Goal: Task Accomplishment & Management: Manage account settings

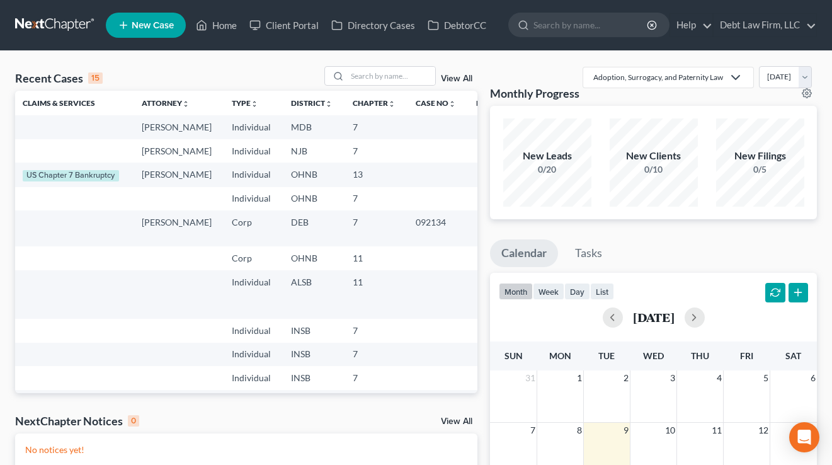
scroll to position [1, 0]
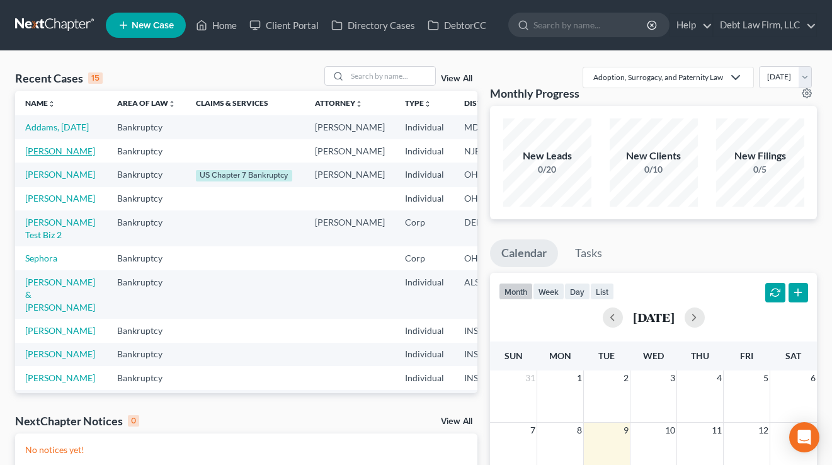
click at [43, 156] on link "[PERSON_NAME]" at bounding box center [60, 151] width 70 height 11
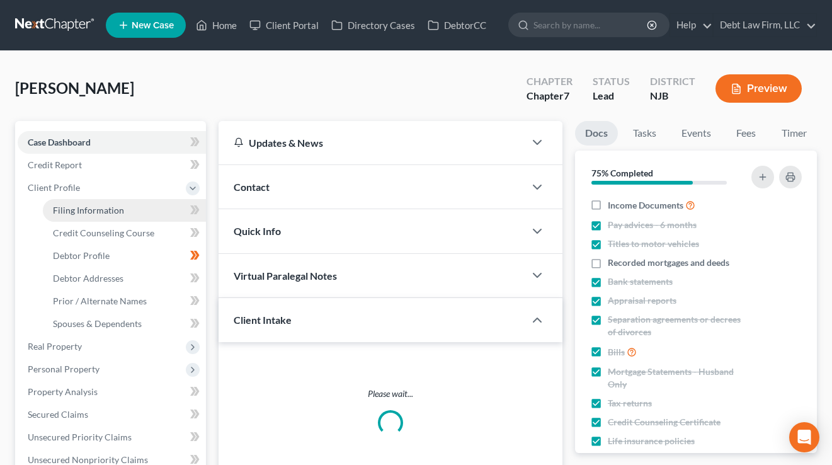
click at [72, 205] on span "Filing Information" at bounding box center [88, 210] width 71 height 11
click at [86, 210] on span "Filing Information" at bounding box center [88, 210] width 71 height 11
select select "1"
select select "0"
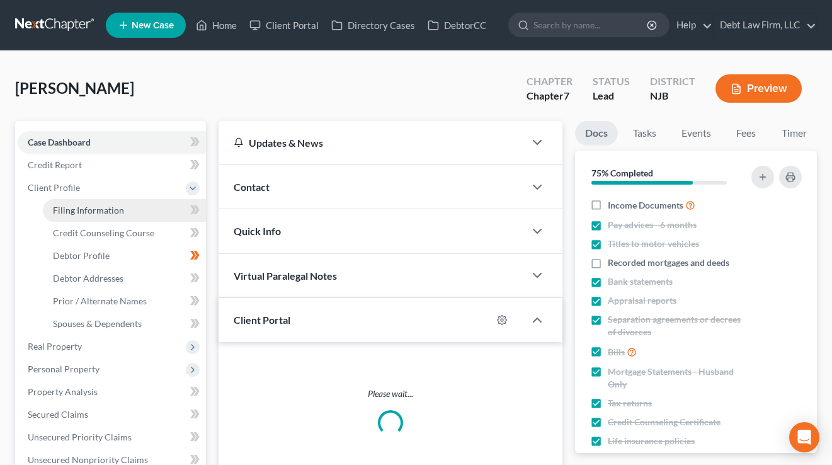
select select "0"
select select "14"
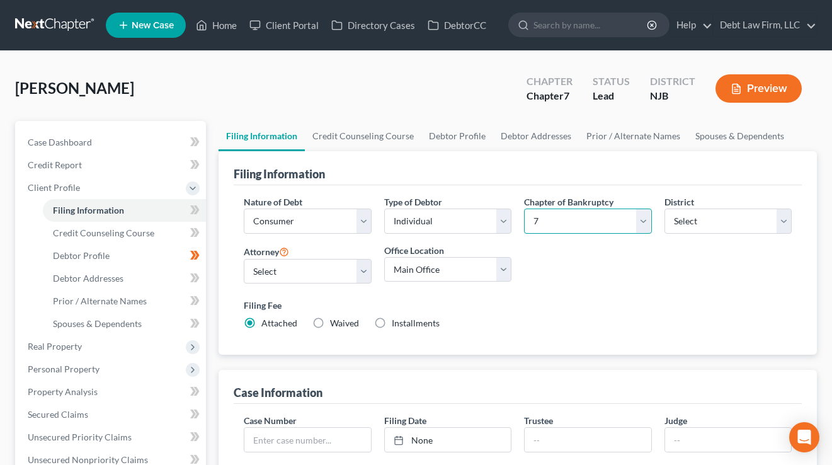
click at [597, 214] on select "Select 7 11 12 13" at bounding box center [587, 220] width 127 height 25
click at [733, 213] on select "Select [US_STATE] - [GEOGRAPHIC_DATA] [US_STATE] - [GEOGRAPHIC_DATA][US_STATE] …" at bounding box center [728, 220] width 127 height 25
select select "47"
click at [665, 208] on select "Select [US_STATE] - [GEOGRAPHIC_DATA] [US_STATE] - [GEOGRAPHIC_DATA][US_STATE] …" at bounding box center [728, 220] width 127 height 25
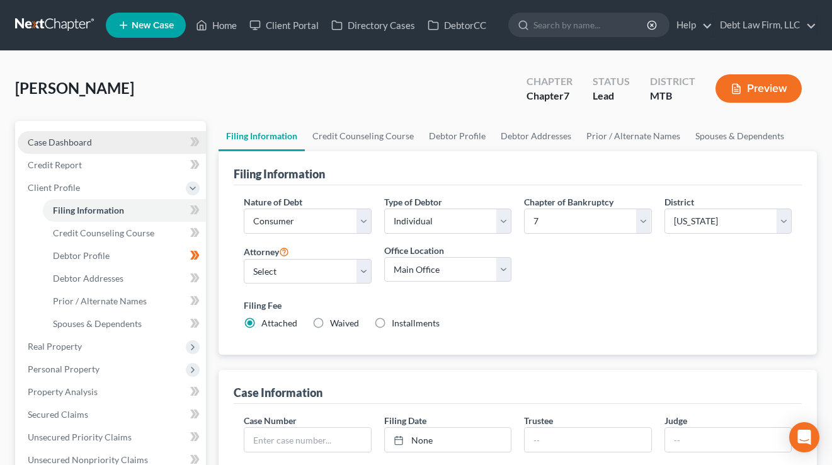
click at [89, 131] on link "Case Dashboard" at bounding box center [112, 142] width 188 height 23
click at [226, 25] on link "Home" at bounding box center [217, 25] width 54 height 23
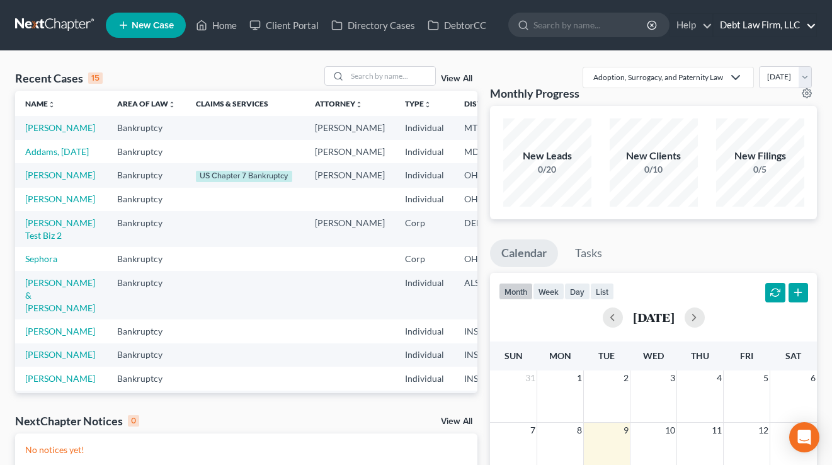
click at [762, 25] on link "Debt Law Firm, LLC" at bounding box center [765, 25] width 103 height 23
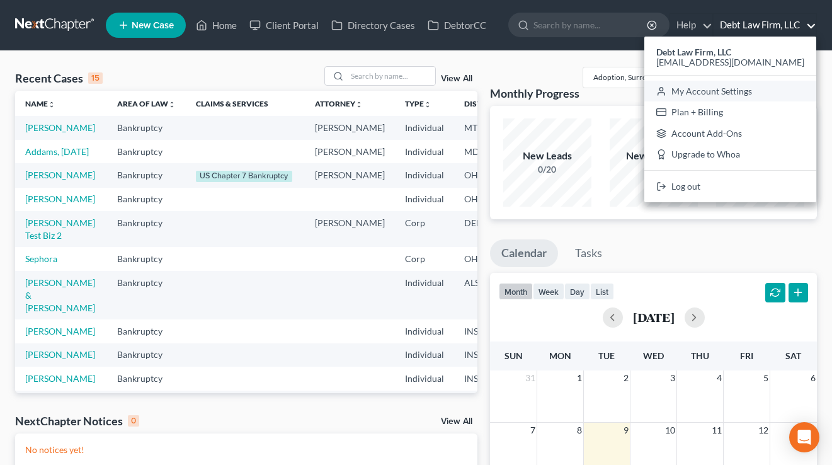
click at [755, 88] on link "My Account Settings" at bounding box center [730, 91] width 172 height 21
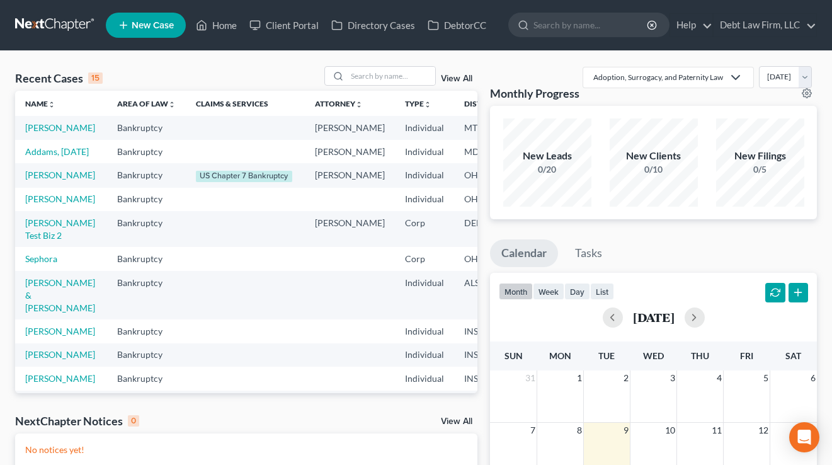
select select "61"
select select "24"
select select "36"
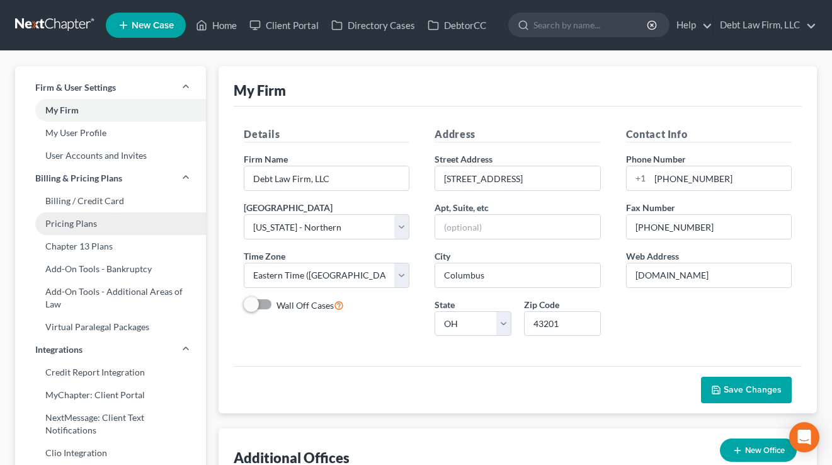
click at [90, 226] on link "Pricing Plans" at bounding box center [110, 223] width 191 height 23
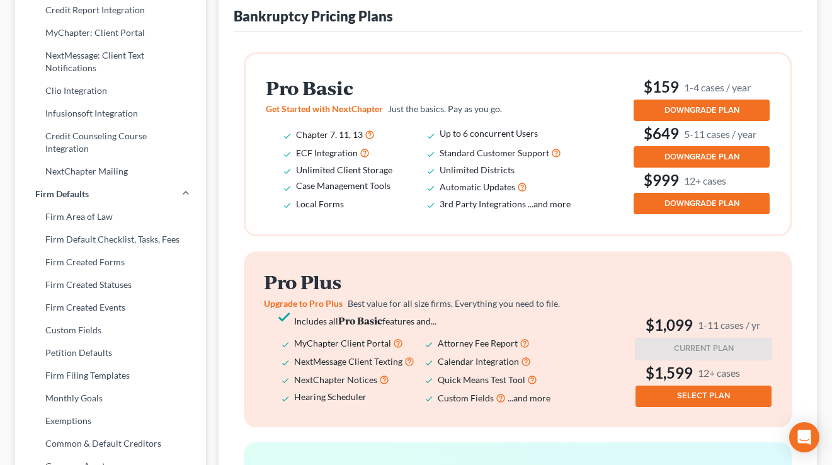
scroll to position [374, 0]
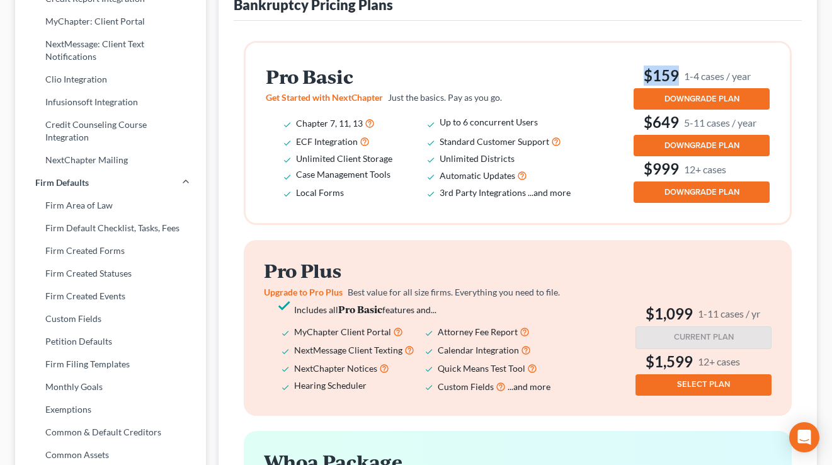
drag, startPoint x: 759, startPoint y: 78, endPoint x: 641, endPoint y: 77, distance: 118.4
click at [641, 77] on h3 "$159 1-4 cases / year" at bounding box center [702, 76] width 136 height 20
drag, startPoint x: 758, startPoint y: 71, endPoint x: 653, endPoint y: 69, distance: 105.2
click at [653, 69] on h3 "$159 1-4 cases / year" at bounding box center [702, 76] width 136 height 20
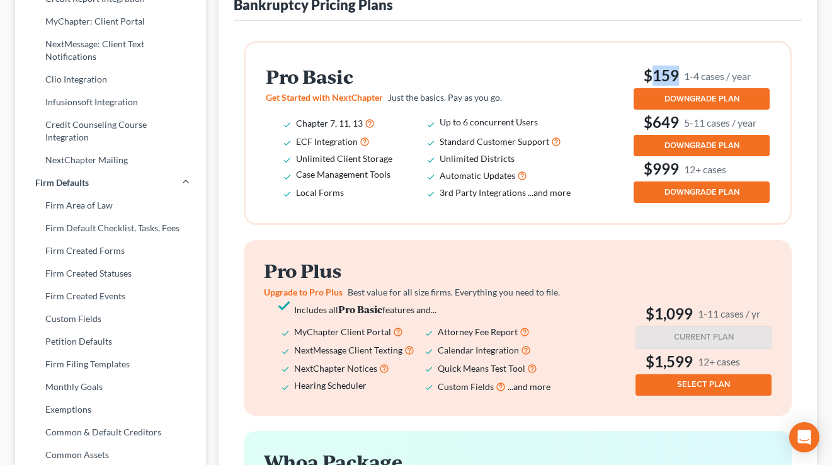
click at [653, 69] on h3 "$159 1-4 cases / year" at bounding box center [702, 76] width 136 height 20
drag, startPoint x: 678, startPoint y: 73, endPoint x: 639, endPoint y: 73, distance: 39.1
click at [639, 73] on h3 "$159 1-4 cases / year" at bounding box center [702, 76] width 136 height 20
drag, startPoint x: 702, startPoint y: 74, endPoint x: 642, endPoint y: 71, distance: 59.3
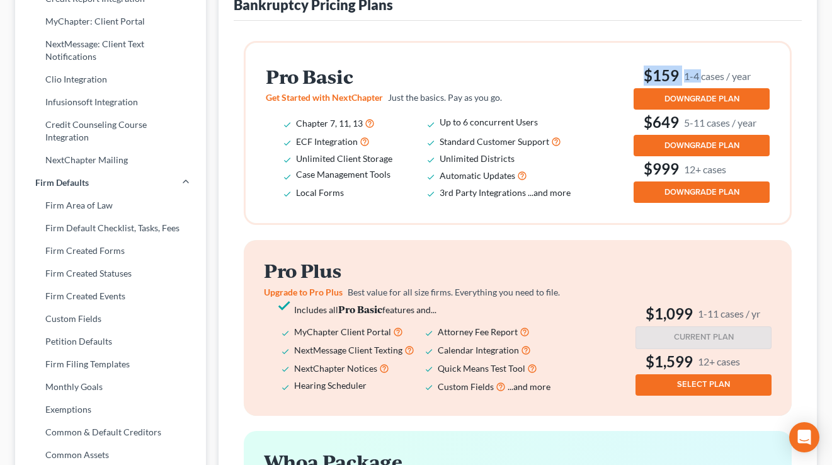
click at [642, 71] on h3 "$159 1-4 cases / year" at bounding box center [702, 76] width 136 height 20
drag, startPoint x: 755, startPoint y: 71, endPoint x: 646, endPoint y: 72, distance: 108.4
click at [646, 72] on h3 "$159 1-4 cases / year" at bounding box center [702, 76] width 136 height 20
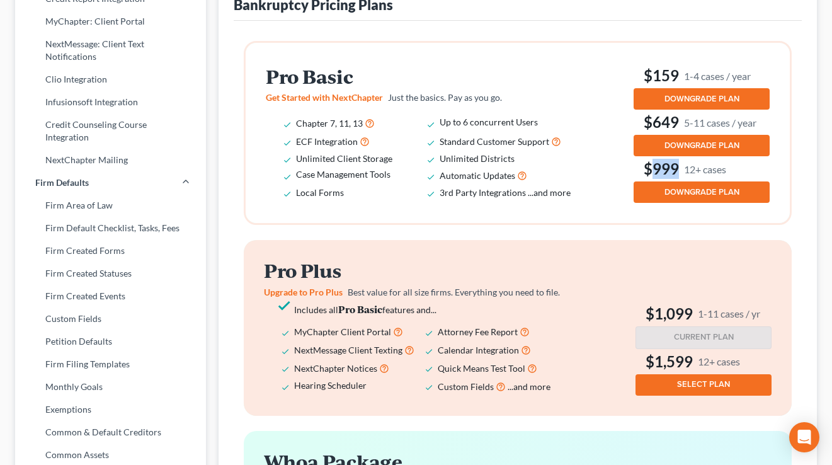
drag, startPoint x: 743, startPoint y: 168, endPoint x: 650, endPoint y: 169, distance: 92.6
click at [650, 169] on h3 "$999 12+ cases" at bounding box center [702, 169] width 136 height 20
click at [597, 146] on div "Pro Basic Get Started with NextChapter Just the basics. Pay as you go. Chapter …" at bounding box center [518, 133] width 504 height 140
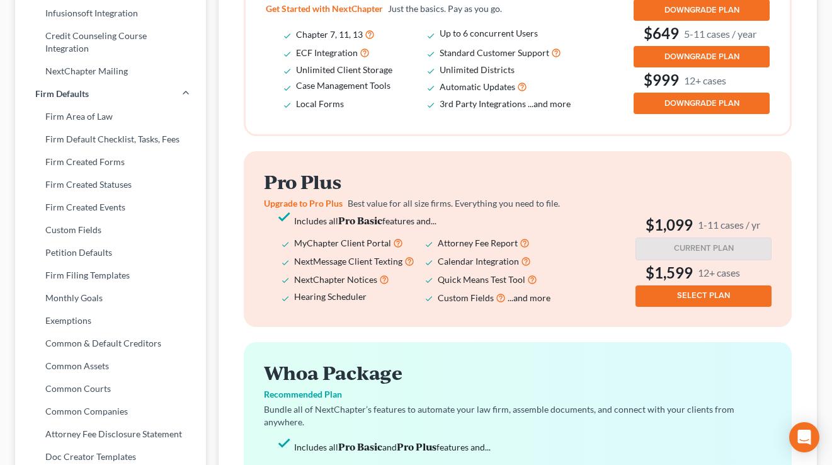
scroll to position [490, 0]
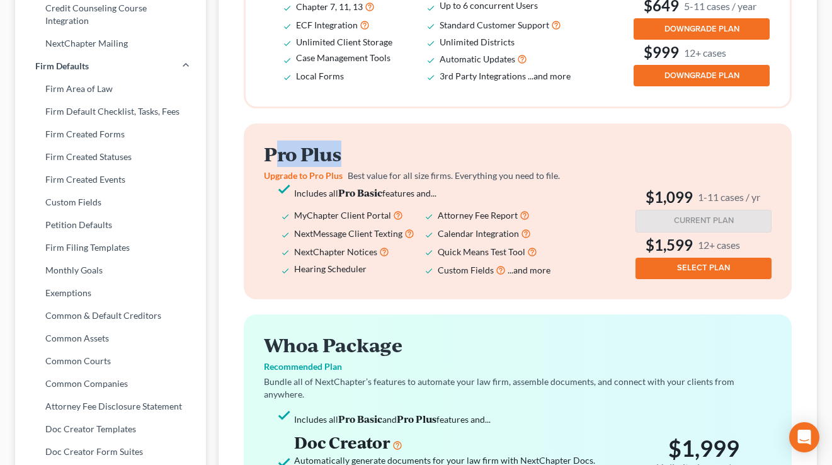
drag, startPoint x: 362, startPoint y: 154, endPoint x: 273, endPoint y: 153, distance: 88.8
click at [273, 153] on h2 "Pro Plus" at bounding box center [425, 154] width 323 height 21
click at [420, 188] on span "Includes all Pro Basic features and..." at bounding box center [365, 193] width 142 height 11
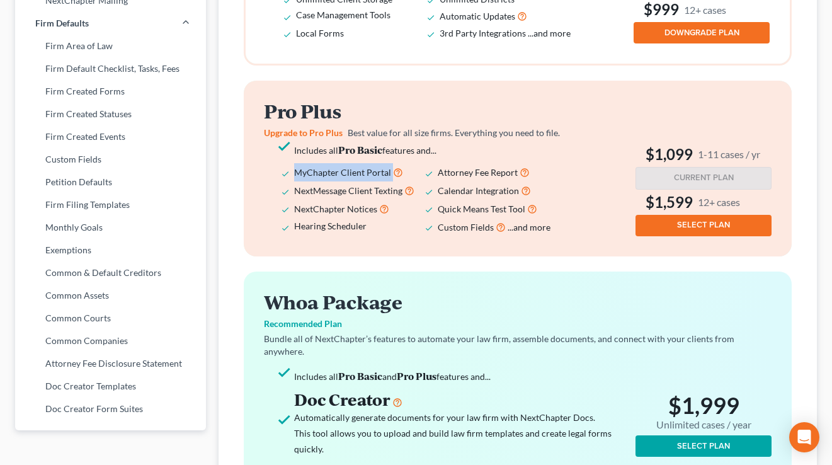
drag, startPoint x: 419, startPoint y: 171, endPoint x: 291, endPoint y: 169, distance: 127.9
click at [291, 169] on ul "Includes all Pro Basic features and... MyChapter Client Portal Attorney Fee Rep…" at bounding box center [425, 189] width 323 height 94
click at [384, 192] on span "NextMessage Client Texting" at bounding box center [348, 190] width 108 height 11
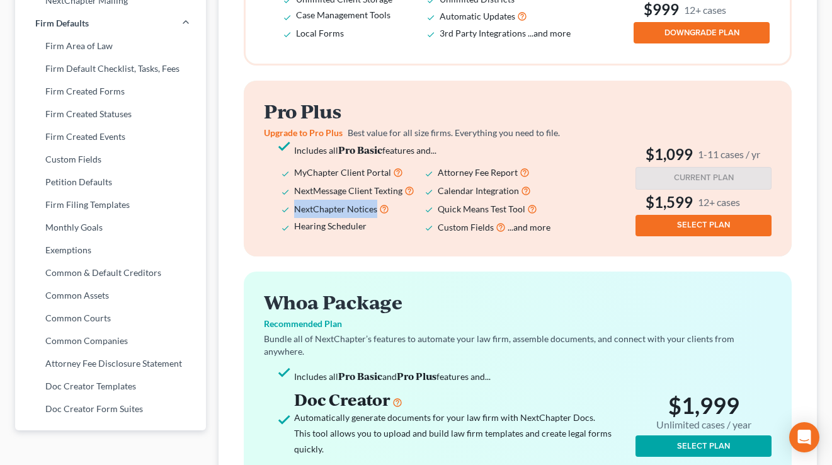
drag, startPoint x: 375, startPoint y: 209, endPoint x: 292, endPoint y: 214, distance: 83.3
click at [292, 214] on ul "Includes all Pro Basic features and... MyChapter Client Portal Attorney Fee Rep…" at bounding box center [425, 189] width 323 height 94
drag, startPoint x: 374, startPoint y: 225, endPoint x: 291, endPoint y: 224, distance: 82.5
click at [291, 224] on ul "Includes all Pro Basic features and... MyChapter Client Portal Attorney Fee Rep…" at bounding box center [425, 189] width 323 height 94
drag, startPoint x: 537, startPoint y: 186, endPoint x: 423, endPoint y: 193, distance: 114.3
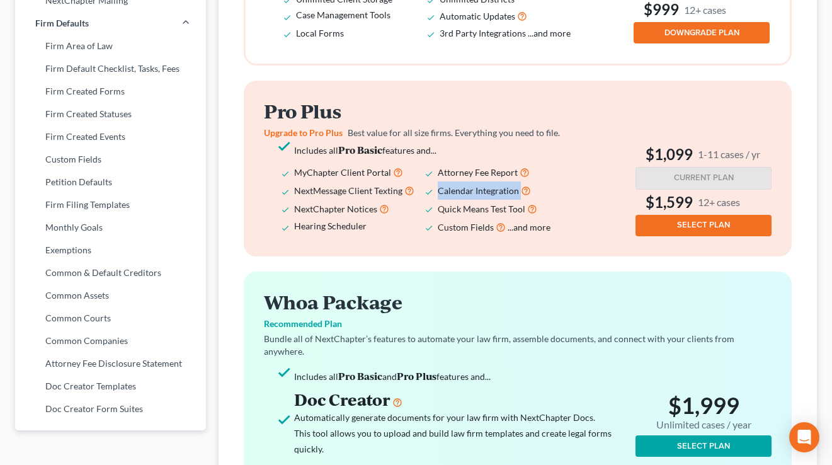
click at [423, 193] on ul "Includes all Pro Basic features and... MyChapter Client Portal Attorney Fee Rep…" at bounding box center [425, 189] width 323 height 94
click at [423, 193] on li "NextMessage Client Texting" at bounding box center [366, 190] width 144 height 18
drag, startPoint x: 763, startPoint y: 151, endPoint x: 644, endPoint y: 145, distance: 119.2
click at [644, 145] on h3 "$1,099 1-11 cases / yr" at bounding box center [704, 154] width 136 height 20
click at [710, 155] on small "1-11 cases / yr" at bounding box center [729, 153] width 62 height 13
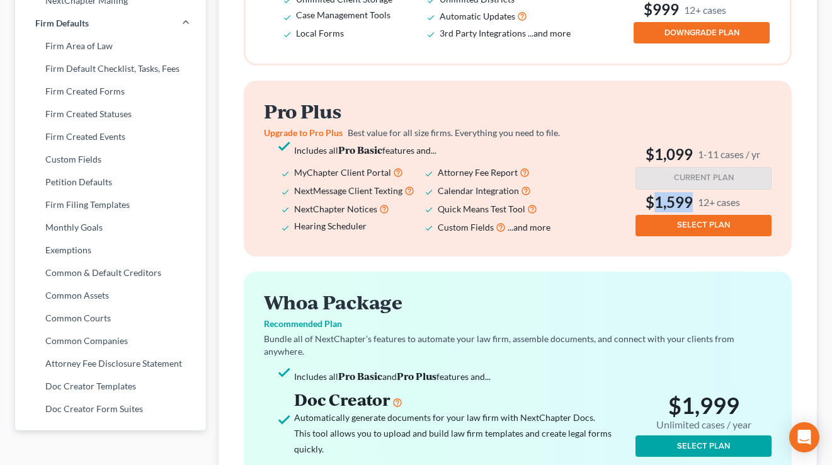
drag, startPoint x: 749, startPoint y: 198, endPoint x: 651, endPoint y: 200, distance: 98.3
click at [653, 200] on h3 "$1,599 12+ cases" at bounding box center [704, 202] width 136 height 20
click at [586, 183] on ul "Includes all Pro Basic features and... MyChapter Client Portal Attorney Fee Rep…" at bounding box center [425, 189] width 323 height 94
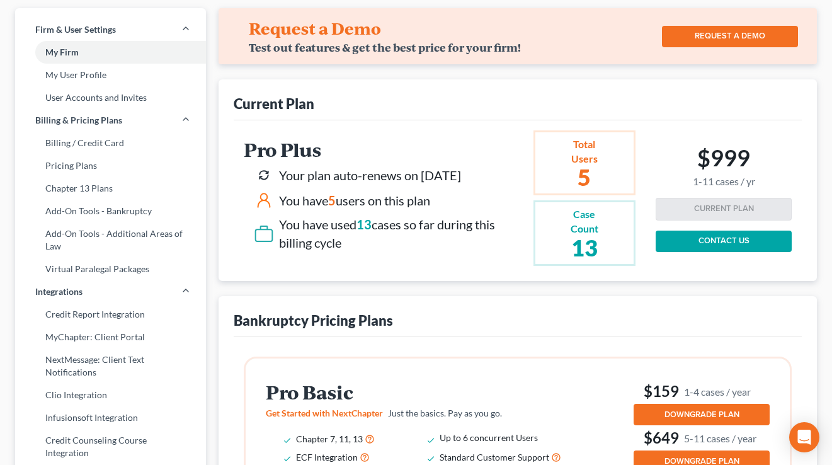
scroll to position [0, 0]
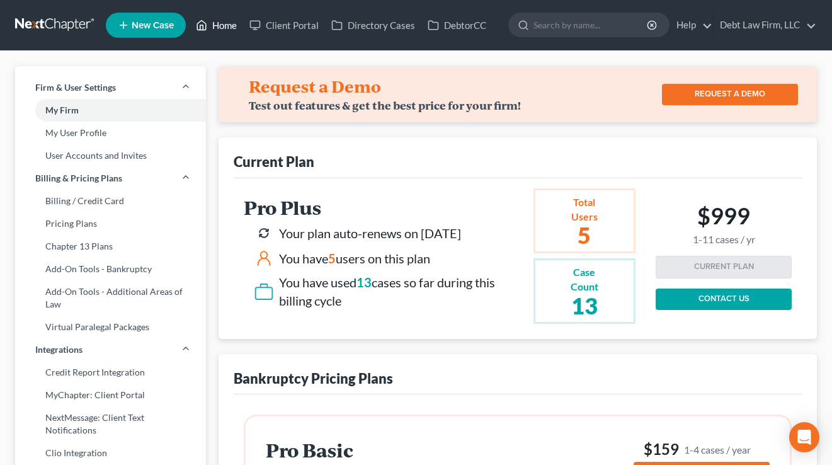
click at [215, 26] on link "Home" at bounding box center [217, 25] width 54 height 23
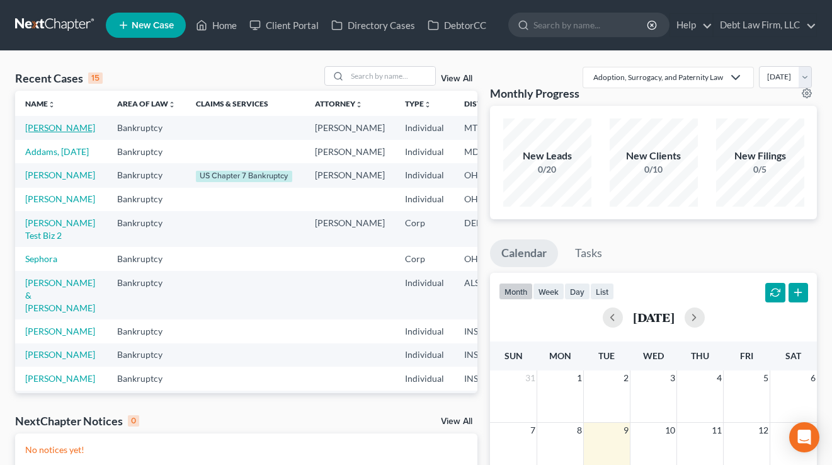
click at [41, 133] on link "[PERSON_NAME]" at bounding box center [60, 127] width 70 height 11
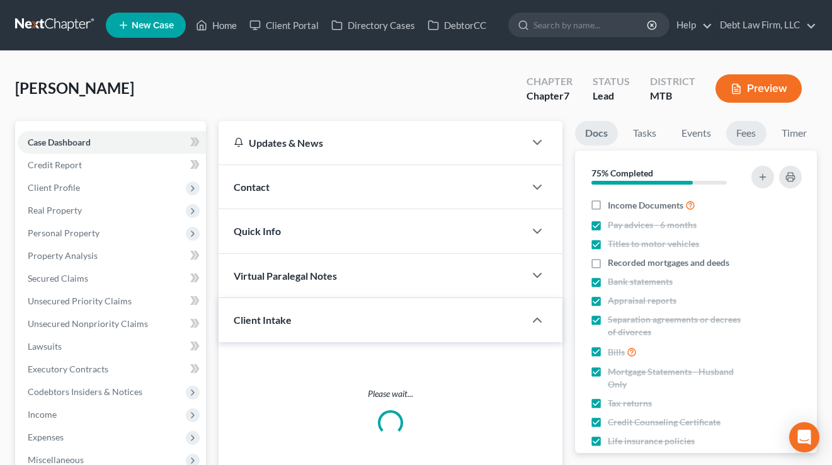
click at [746, 129] on link "Fees" at bounding box center [746, 133] width 40 height 25
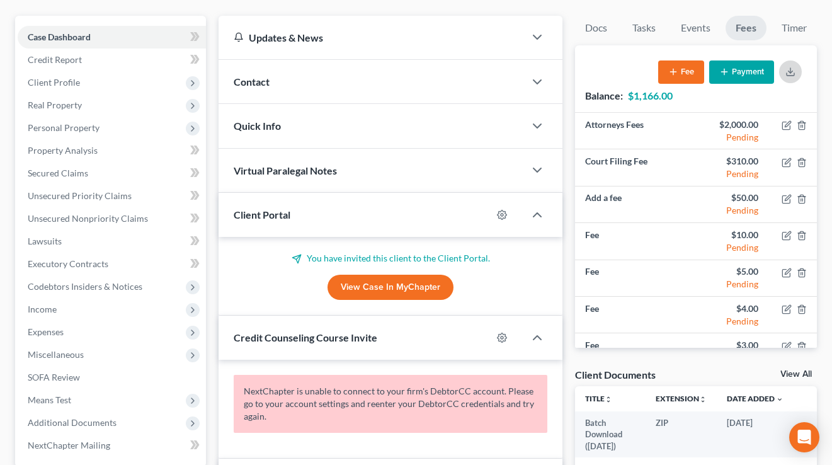
click at [791, 73] on line "button" at bounding box center [791, 70] width 0 height 5
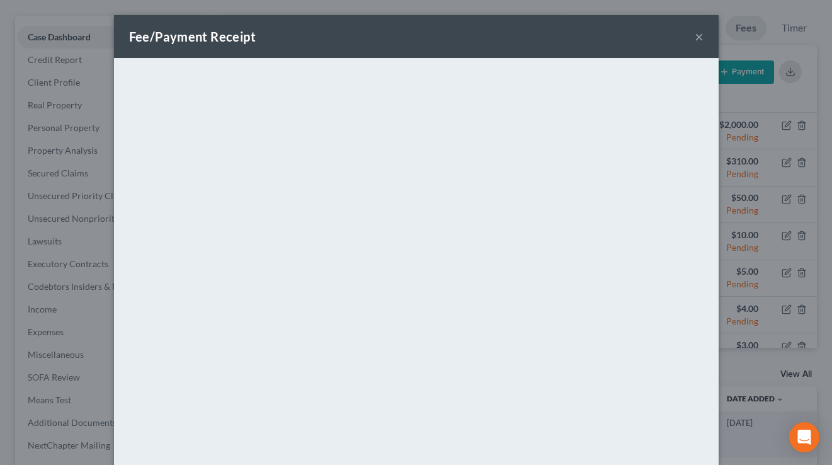
click at [700, 37] on button "×" at bounding box center [699, 36] width 9 height 15
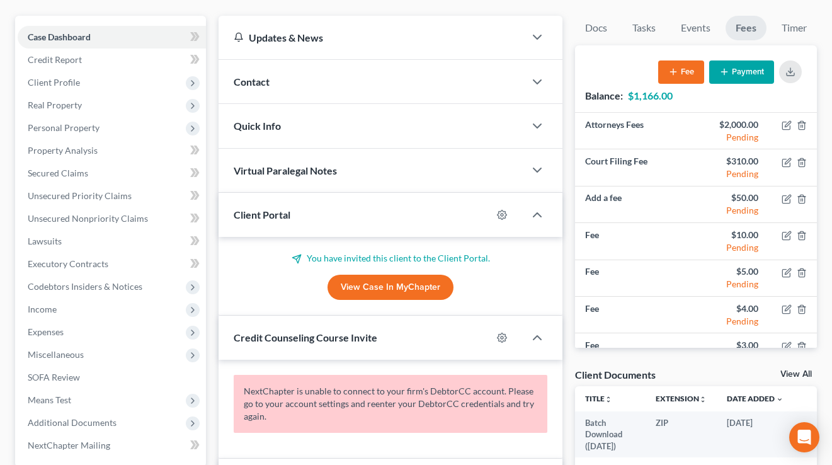
click at [673, 84] on button "Fee" at bounding box center [681, 71] width 46 height 23
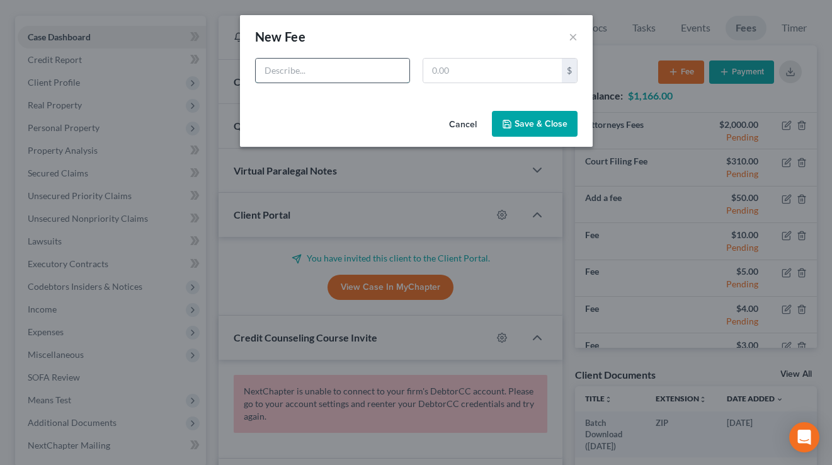
click at [305, 79] on input "text" at bounding box center [333, 71] width 154 height 24
click at [570, 37] on button "×" at bounding box center [573, 36] width 9 height 15
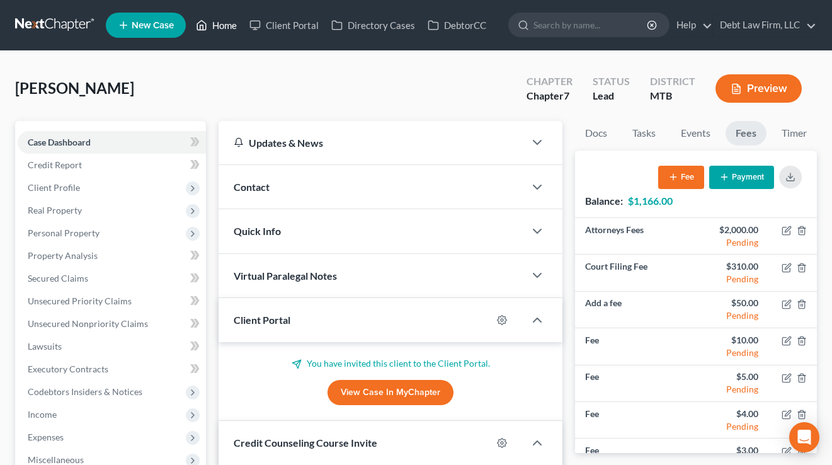
click at [224, 28] on link "Home" at bounding box center [217, 25] width 54 height 23
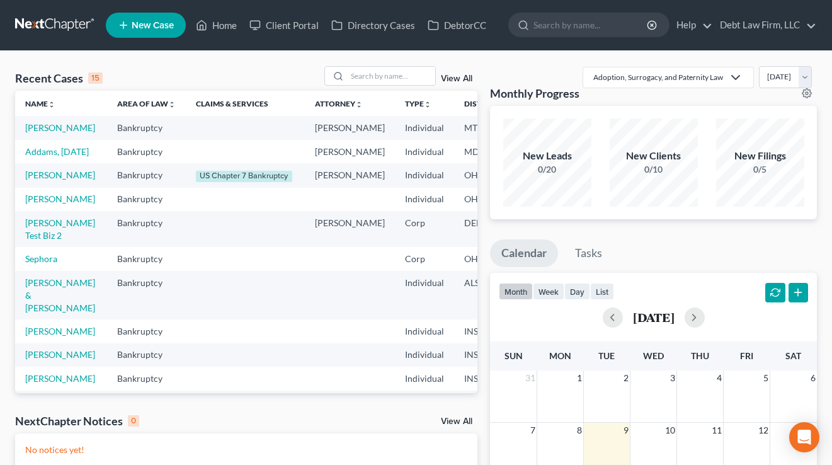
click at [147, 23] on span "New Case" at bounding box center [153, 25] width 42 height 9
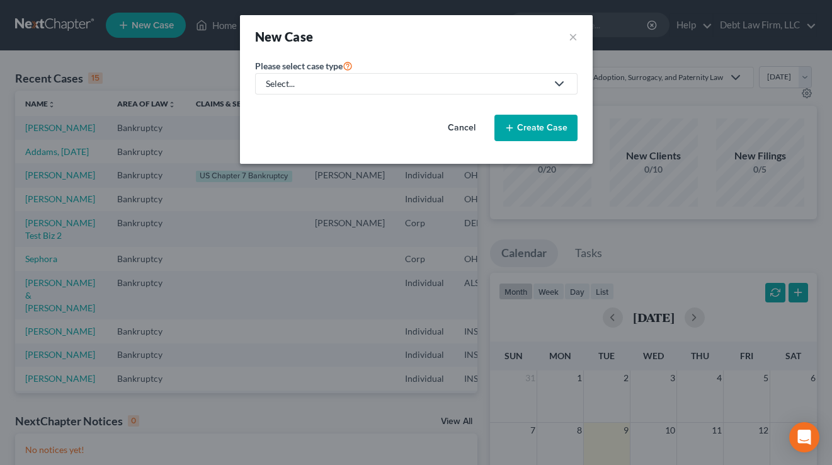
click at [319, 84] on div "Select..." at bounding box center [406, 83] width 281 height 13
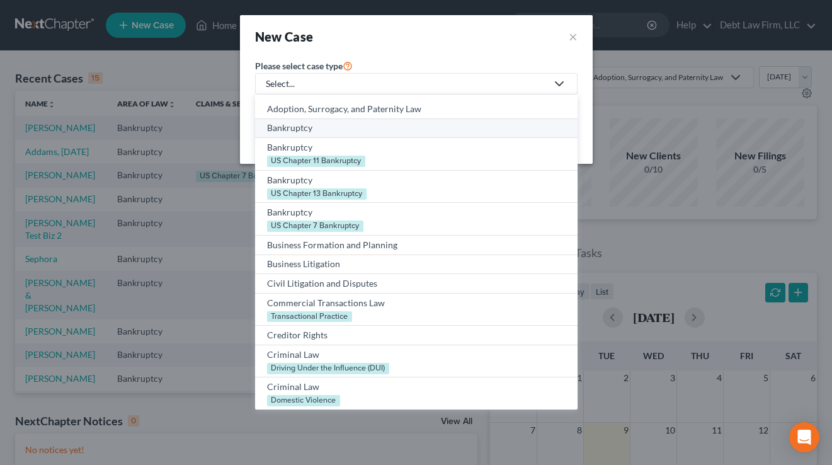
click at [299, 126] on div "Bankruptcy" at bounding box center [416, 128] width 299 height 13
select select "61"
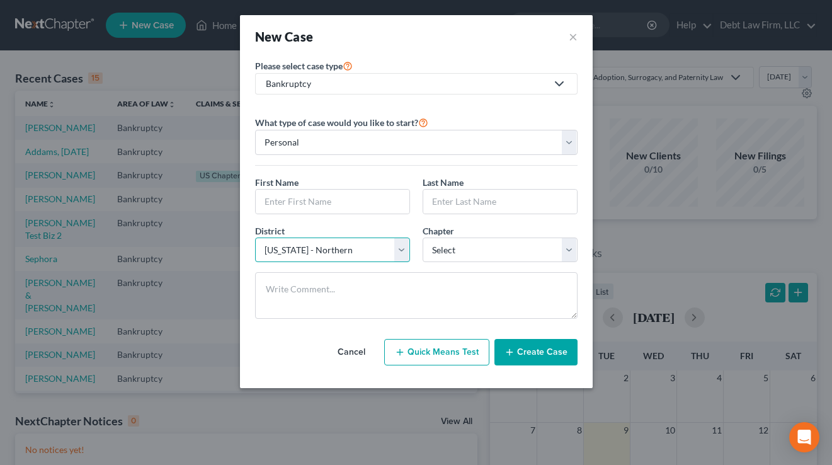
click at [317, 256] on select "Select [US_STATE] - [GEOGRAPHIC_DATA] [US_STATE] - [GEOGRAPHIC_DATA][US_STATE] …" at bounding box center [332, 249] width 155 height 25
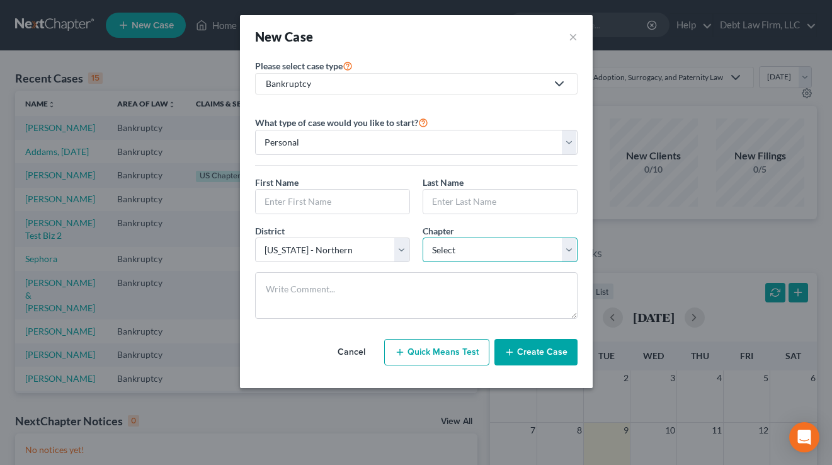
click at [481, 254] on select "Select 7 11 12 13" at bounding box center [500, 249] width 155 height 25
click at [574, 39] on button "×" at bounding box center [573, 37] width 9 height 18
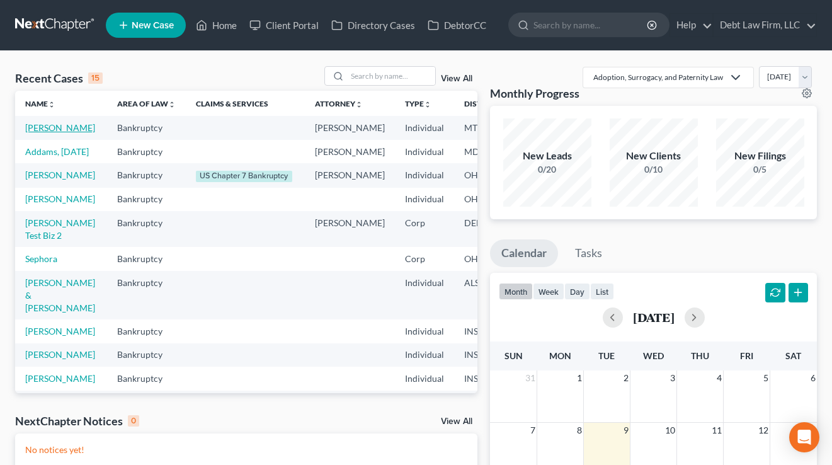
click at [41, 133] on link "[PERSON_NAME]" at bounding box center [60, 127] width 70 height 11
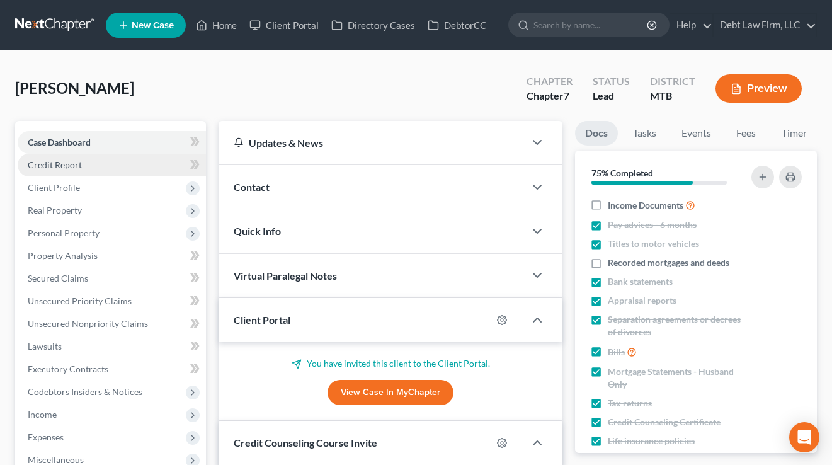
click at [69, 168] on span "Credit Report" at bounding box center [55, 164] width 54 height 11
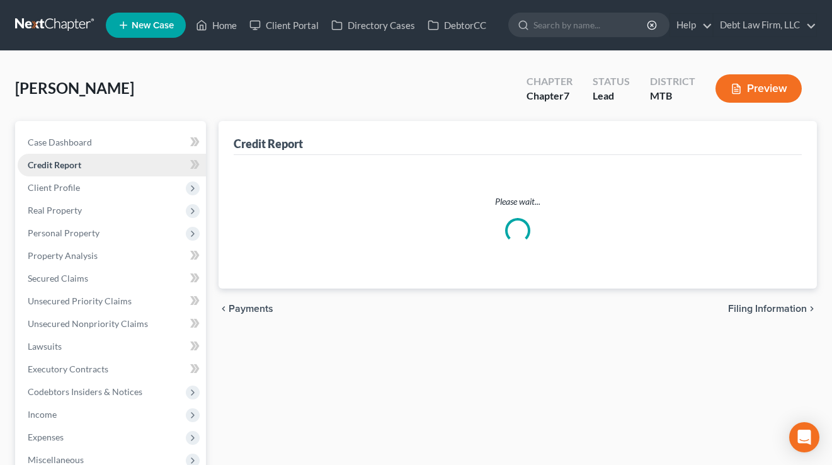
click at [68, 161] on span "Credit Report" at bounding box center [55, 164] width 54 height 11
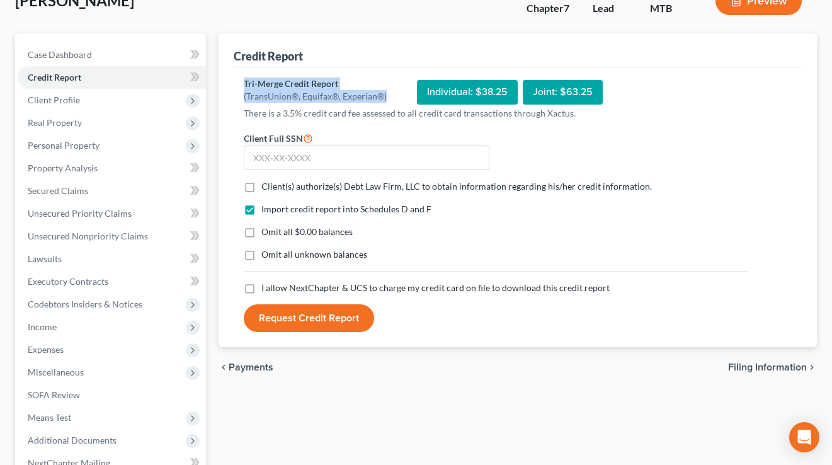
drag, startPoint x: 387, startPoint y: 97, endPoint x: 248, endPoint y: 74, distance: 141.1
click at [248, 74] on div "Tri-Merge Credit Report (TransUnion®, Equifax®, Experian®) Individual: $38.25 J…" at bounding box center [518, 207] width 568 height 280
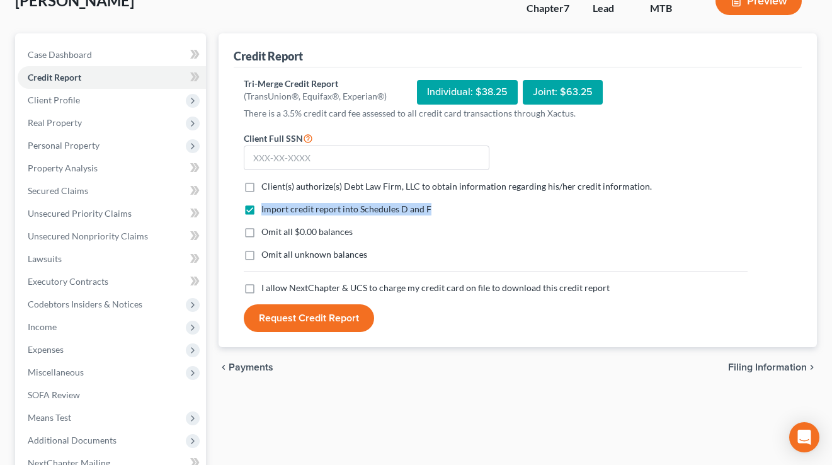
drag, startPoint x: 442, startPoint y: 210, endPoint x: 301, endPoint y: 16, distance: 239.5
click at [273, 200] on form "Client Full SSN * Client(s) authorize(s) Debt Law Firm, LLC to obtain informati…" at bounding box center [495, 231] width 517 height 202
click at [511, 215] on div "Import credit report into Schedules D and F Omit all $0.00 balances Omit all un…" at bounding box center [495, 242] width 517 height 79
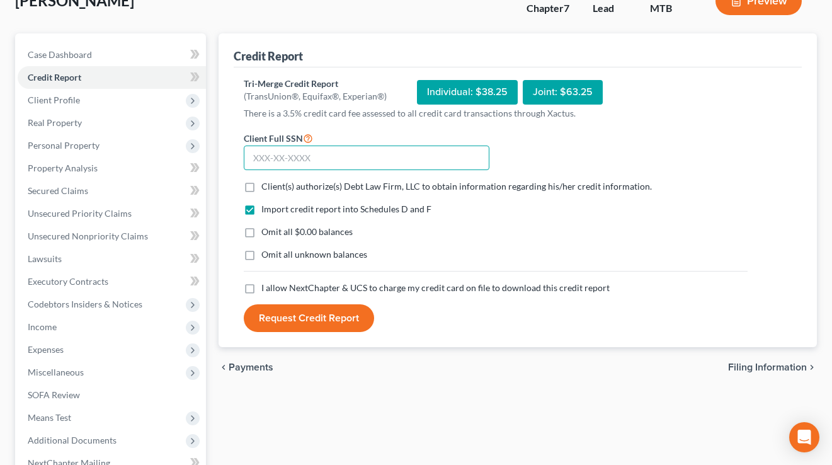
click at [316, 159] on input "text" at bounding box center [367, 158] width 246 height 25
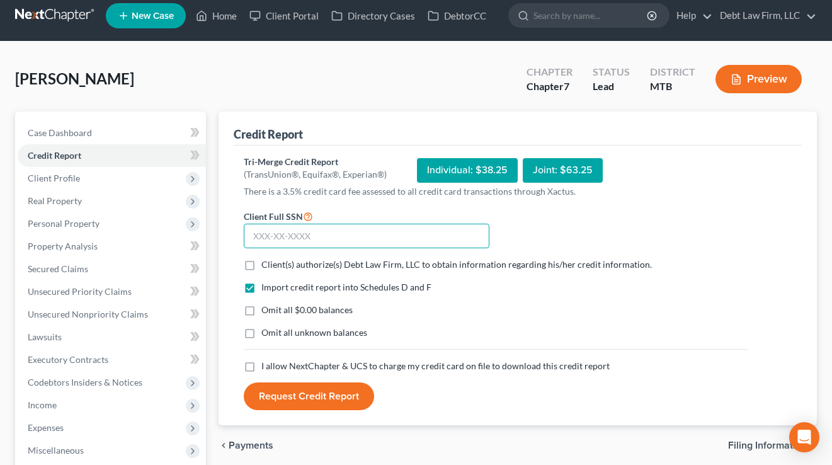
scroll to position [0, 0]
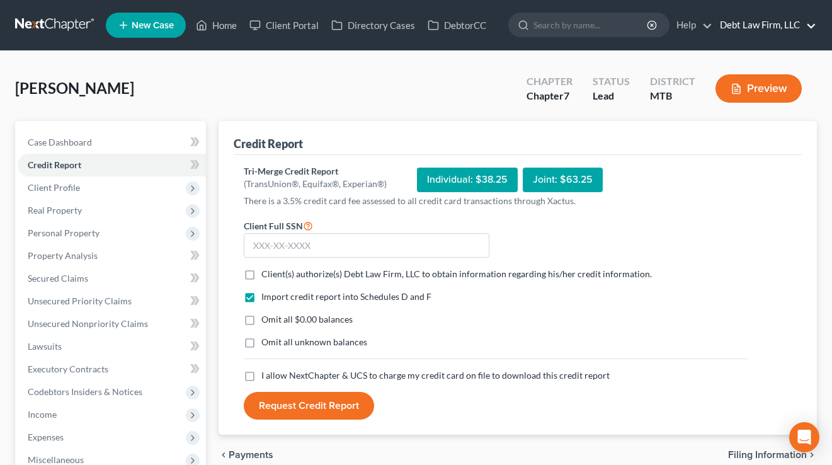
click at [753, 31] on link "Debt Law Firm, LLC" at bounding box center [765, 25] width 103 height 23
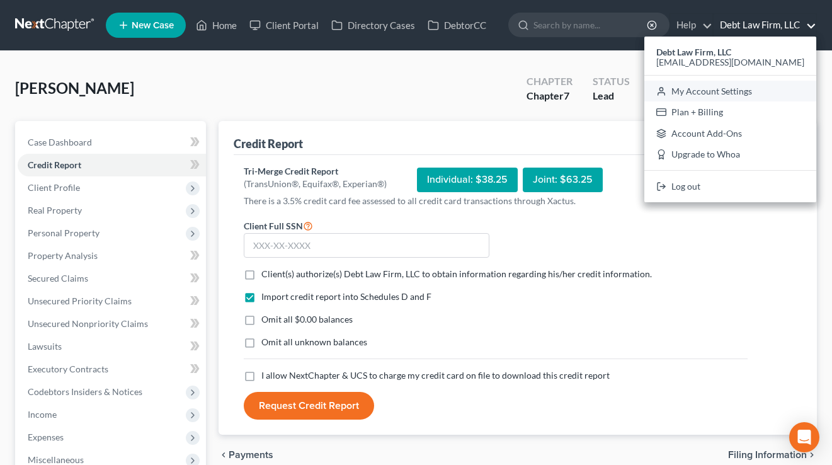
click at [763, 93] on link "My Account Settings" at bounding box center [730, 91] width 172 height 21
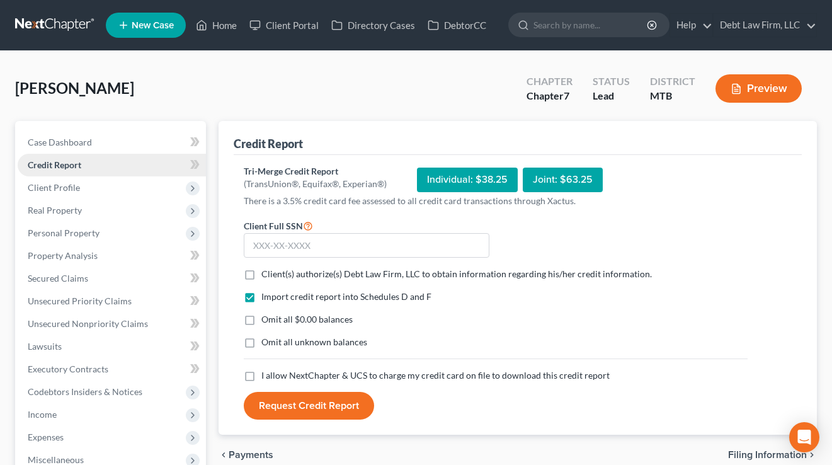
select select "61"
select select "24"
select select "36"
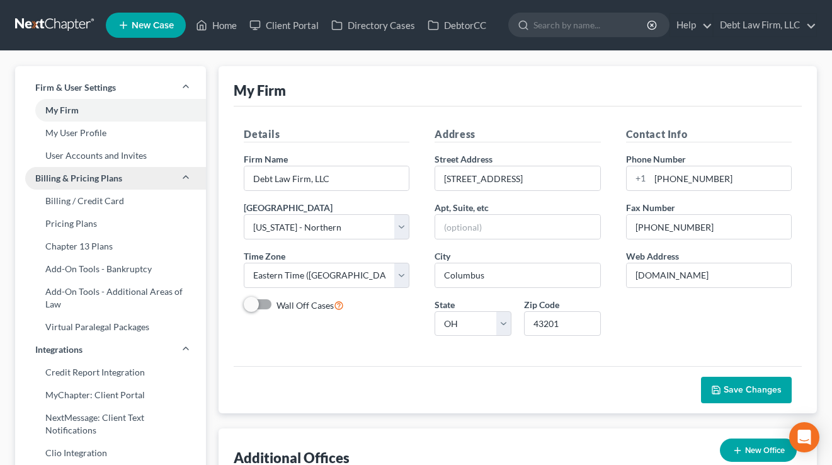
scroll to position [152, 0]
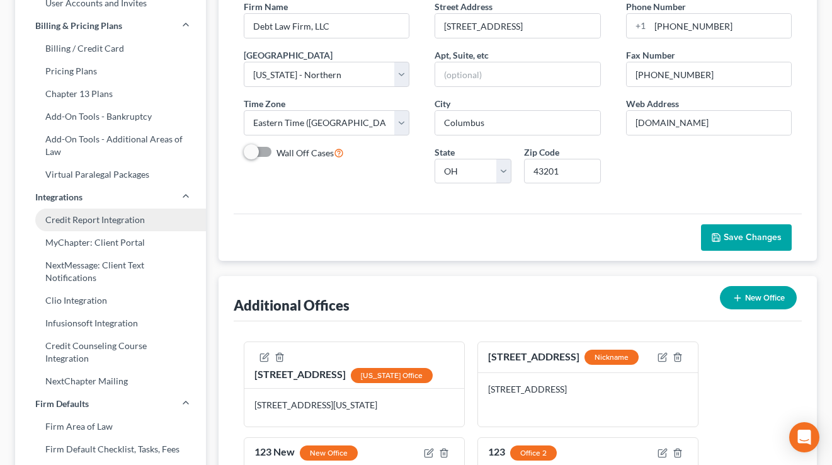
click at [77, 217] on link "Credit Report Integration" at bounding box center [110, 219] width 191 height 23
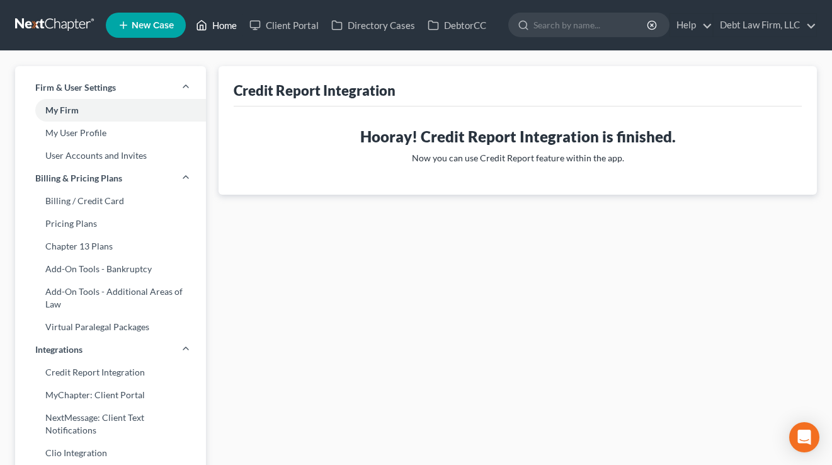
click at [220, 24] on link "Home" at bounding box center [217, 25] width 54 height 23
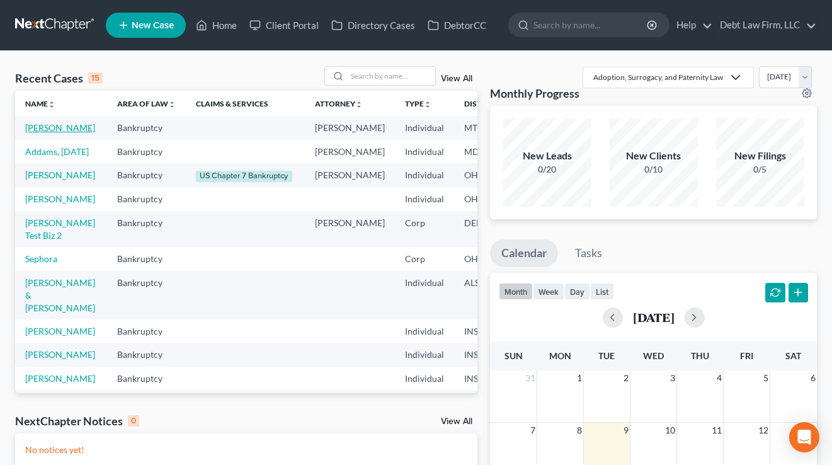
click at [40, 133] on link "[PERSON_NAME]" at bounding box center [60, 127] width 70 height 11
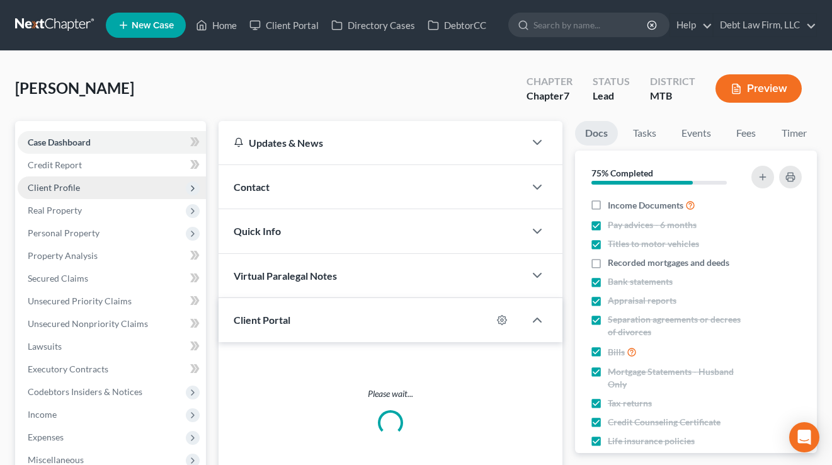
click at [86, 181] on span "Client Profile" at bounding box center [112, 187] width 188 height 23
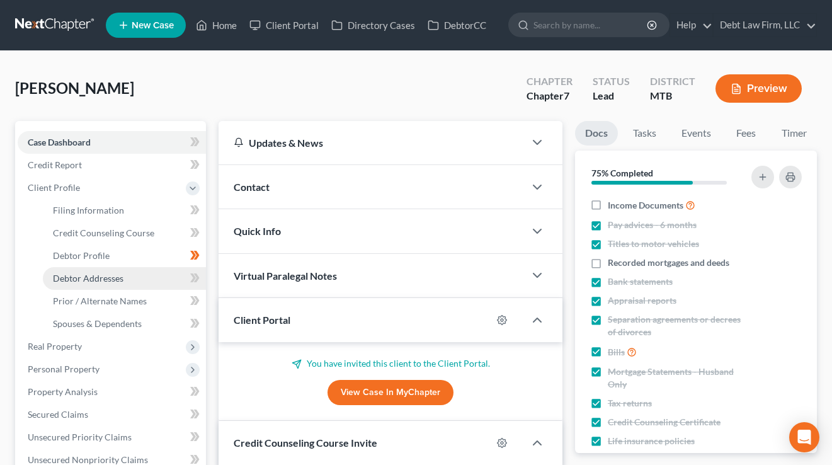
click at [96, 280] on span "Debtor Addresses" at bounding box center [88, 278] width 71 height 11
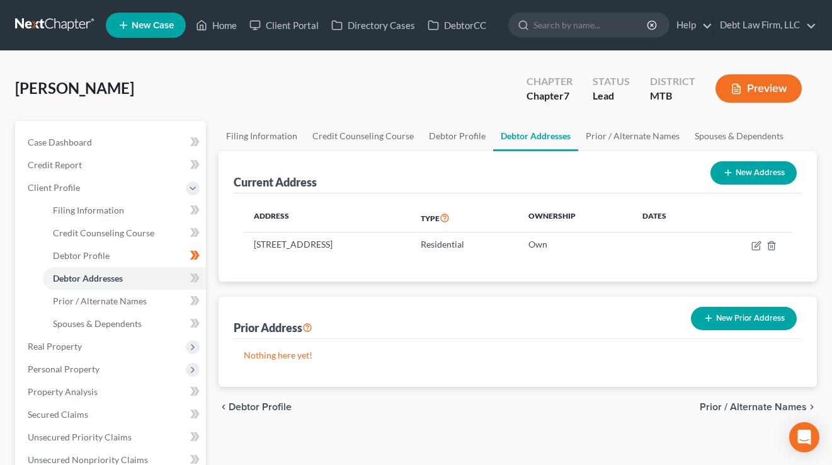
scroll to position [37, 0]
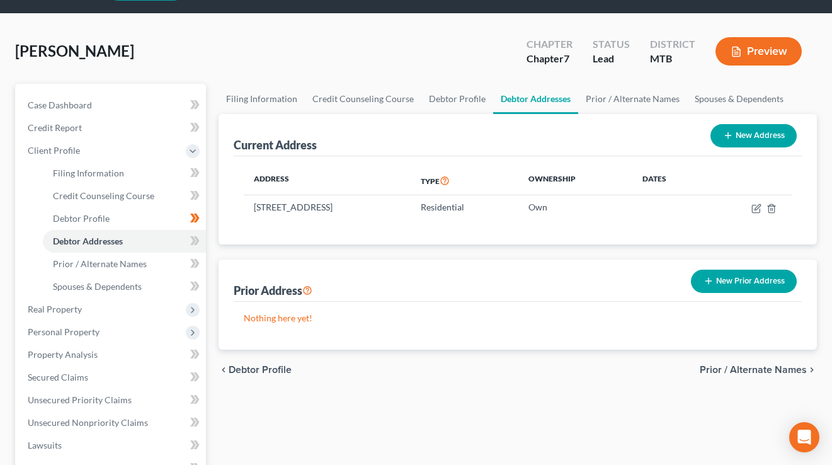
click at [753, 137] on button "New Address" at bounding box center [754, 135] width 86 height 23
select select "0"
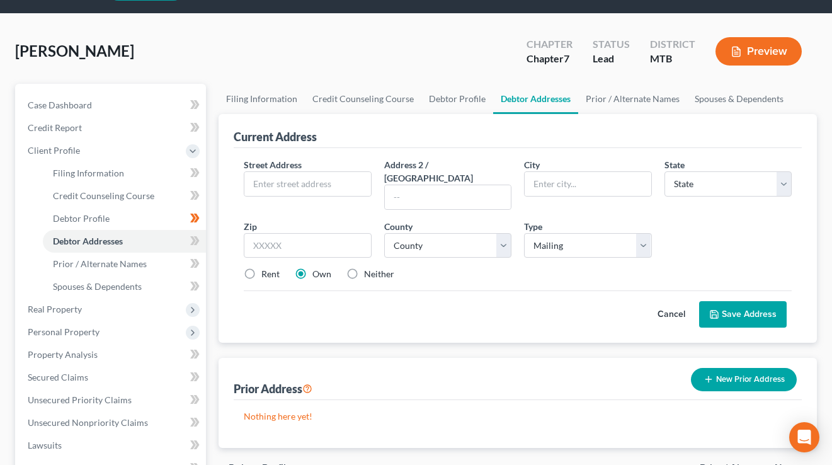
click at [653, 302] on button "Cancel" at bounding box center [671, 314] width 55 height 25
click at [668, 400] on div "Nothing here yet!" at bounding box center [518, 424] width 568 height 48
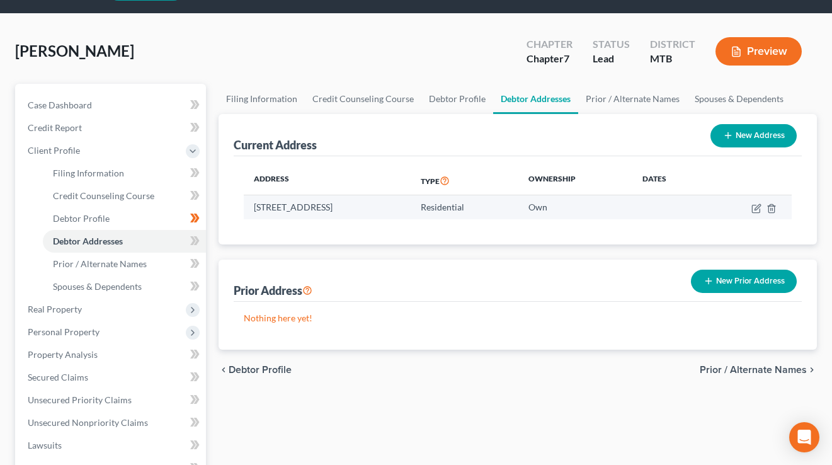
drag, startPoint x: 419, startPoint y: 210, endPoint x: 250, endPoint y: 208, distance: 168.8
click at [249, 208] on td "[STREET_ADDRESS]" at bounding box center [327, 207] width 167 height 24
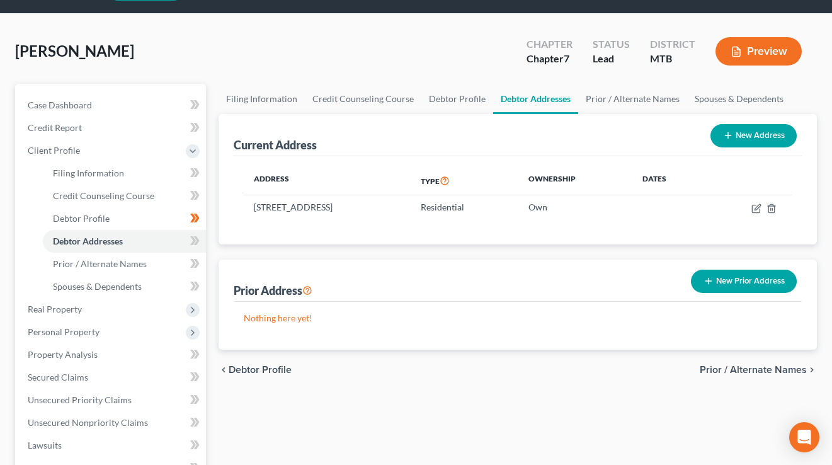
click at [391, 158] on div "Address Type Ownership Dates [STREET_ADDRESS] Residential Own" at bounding box center [518, 200] width 568 height 88
click at [763, 50] on button "Preview" at bounding box center [759, 51] width 86 height 28
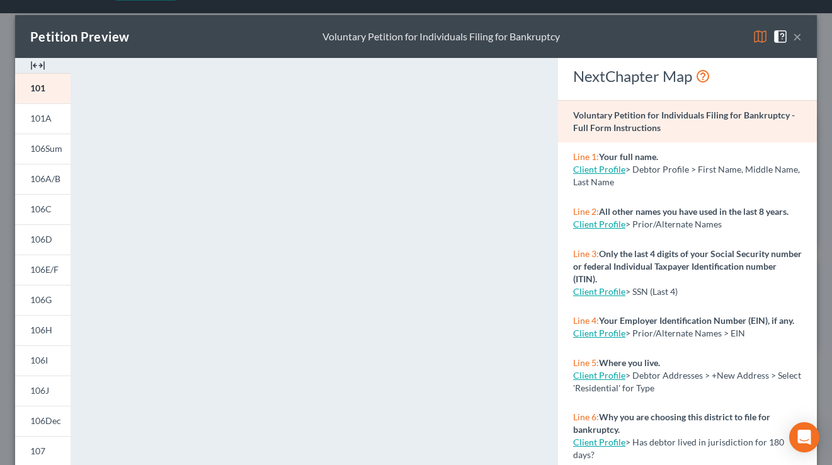
click at [794, 38] on button "×" at bounding box center [797, 36] width 9 height 15
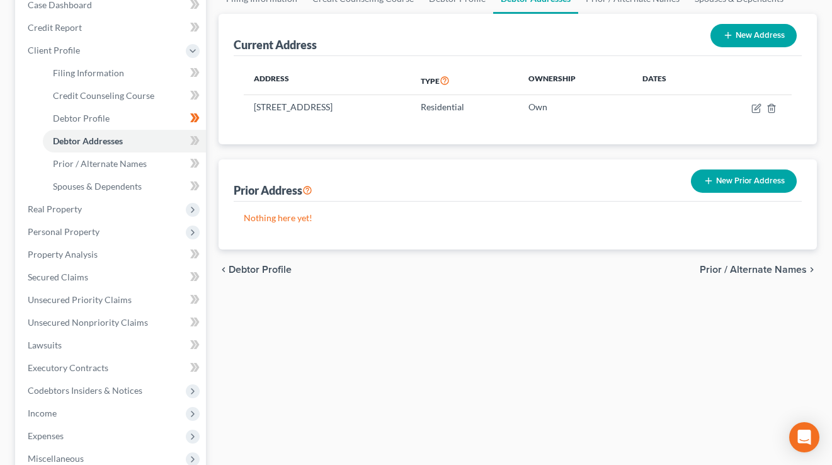
scroll to position [139, 0]
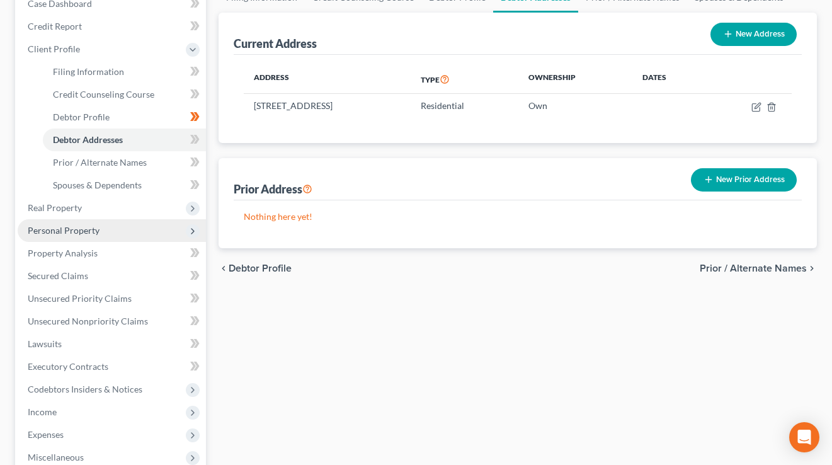
click at [73, 226] on span "Personal Property" at bounding box center [64, 230] width 72 height 11
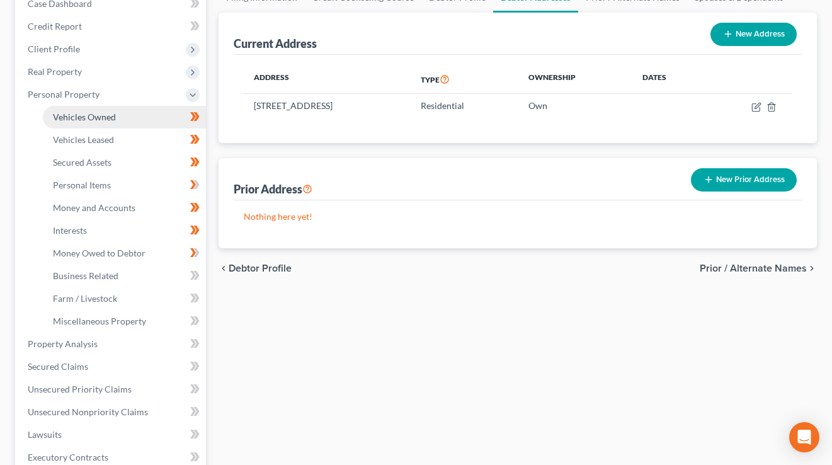
click at [113, 114] on span "Vehicles Owned" at bounding box center [84, 116] width 63 height 11
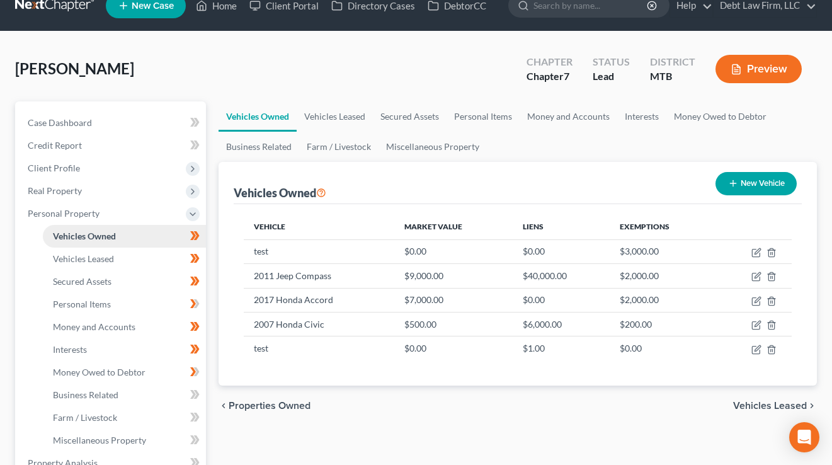
scroll to position [21, 0]
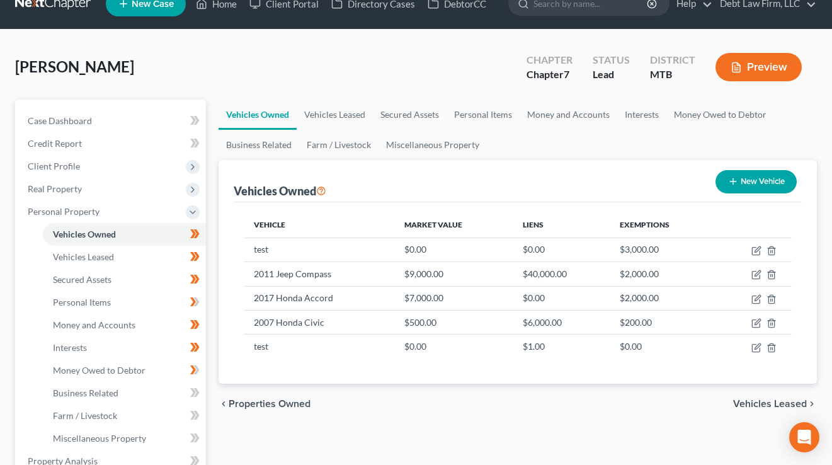
click at [767, 62] on button "Preview" at bounding box center [759, 67] width 86 height 28
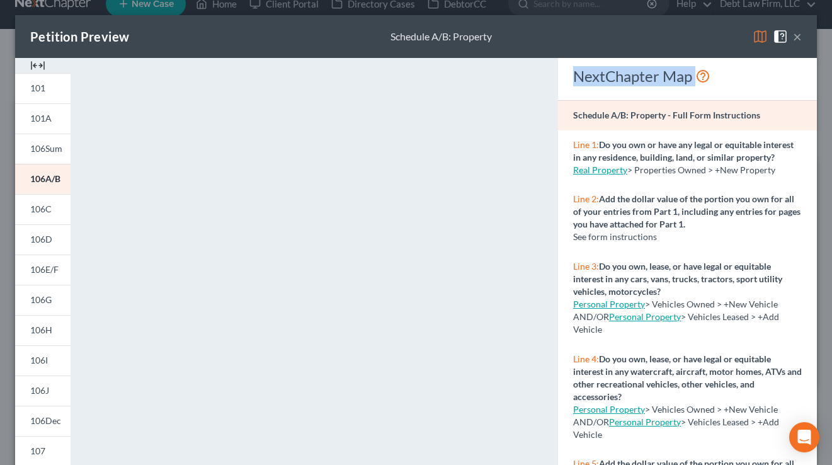
drag, startPoint x: 730, startPoint y: 76, endPoint x: 576, endPoint y: 73, distance: 154.4
click at [576, 73] on div "NextChapter Map" at bounding box center [687, 76] width 229 height 20
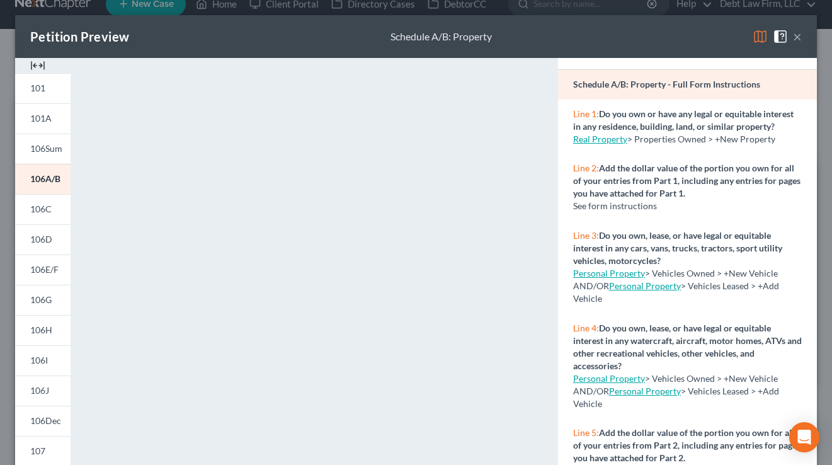
scroll to position [0, 0]
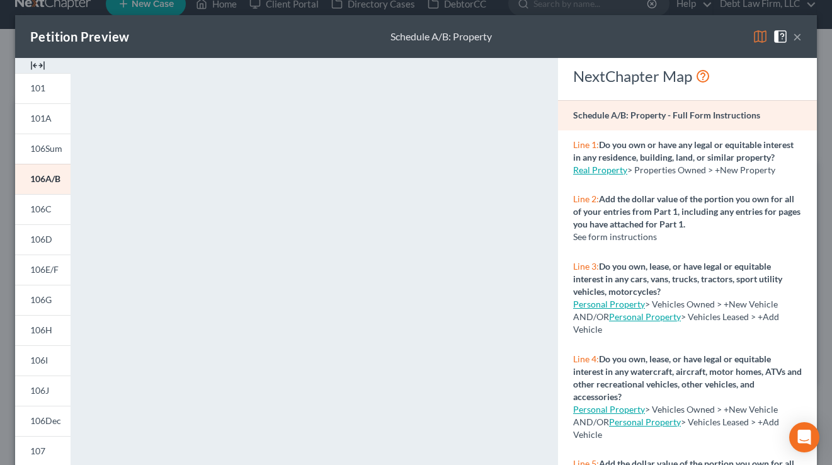
click at [756, 151] on p "Line 1: Do you own or have any legal or equitable interest in any residence, bu…" at bounding box center [687, 151] width 229 height 25
click at [798, 35] on button "×" at bounding box center [797, 36] width 9 height 15
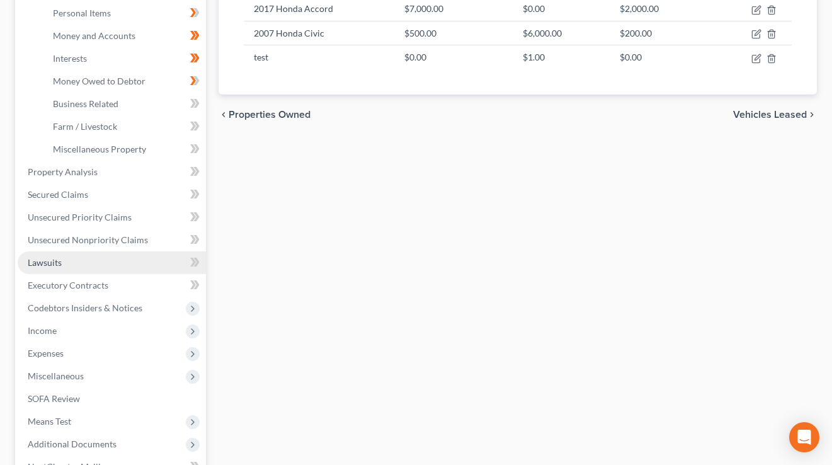
scroll to position [431, 0]
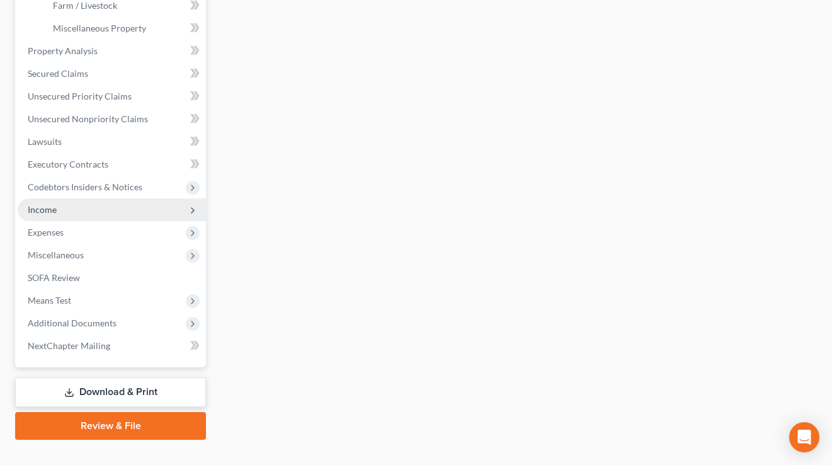
click at [71, 209] on span "Income" at bounding box center [112, 209] width 188 height 23
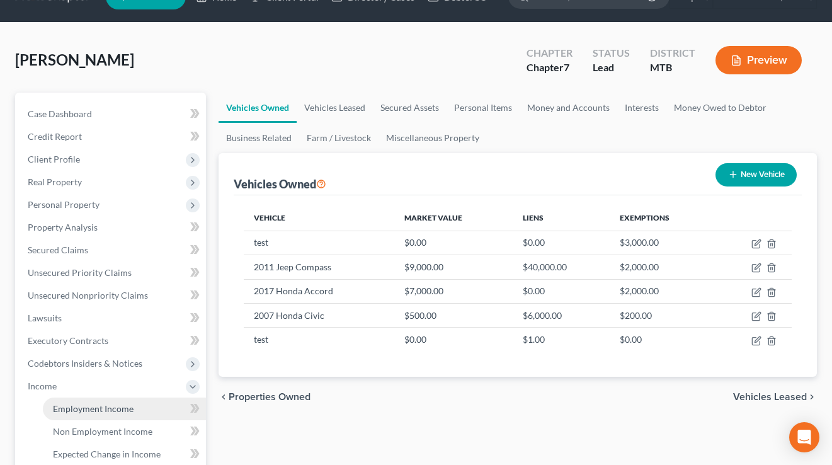
scroll to position [11, 0]
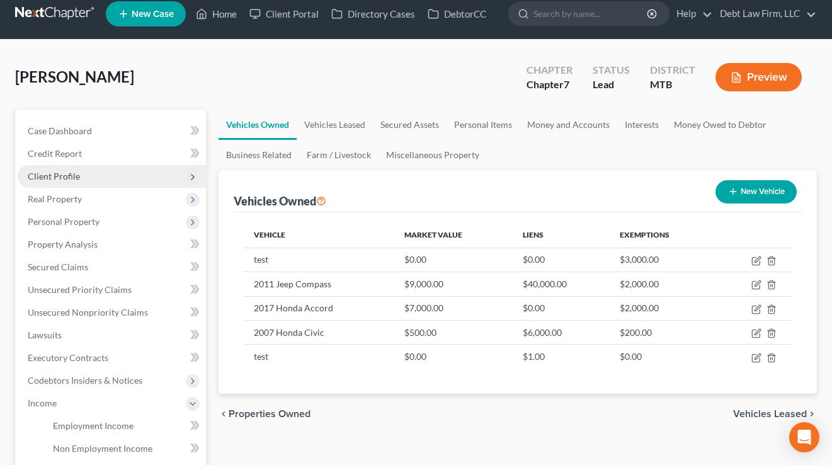
click at [81, 169] on span "Client Profile" at bounding box center [112, 176] width 188 height 23
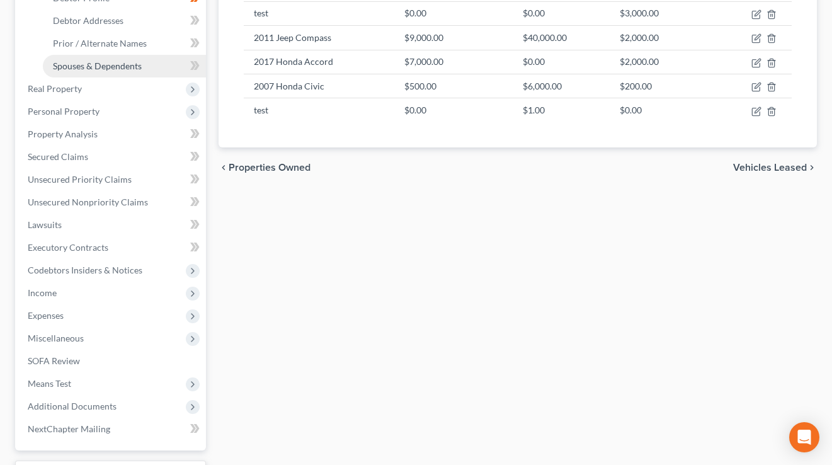
scroll to position [346, 0]
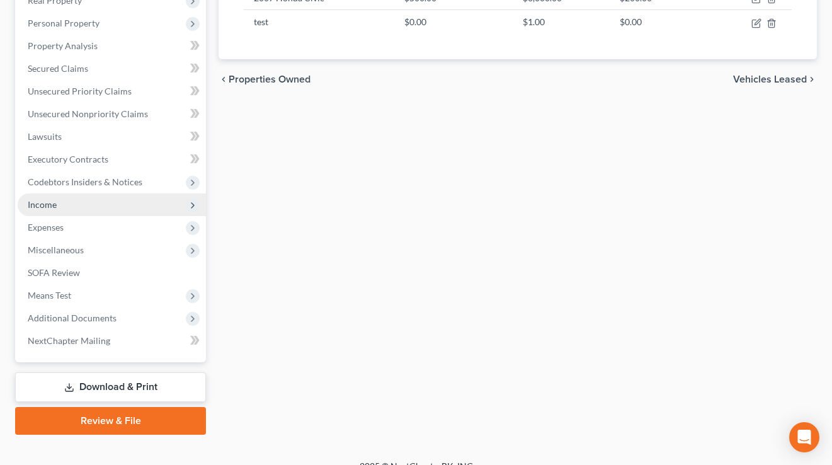
click at [57, 210] on span "Income" at bounding box center [112, 204] width 188 height 23
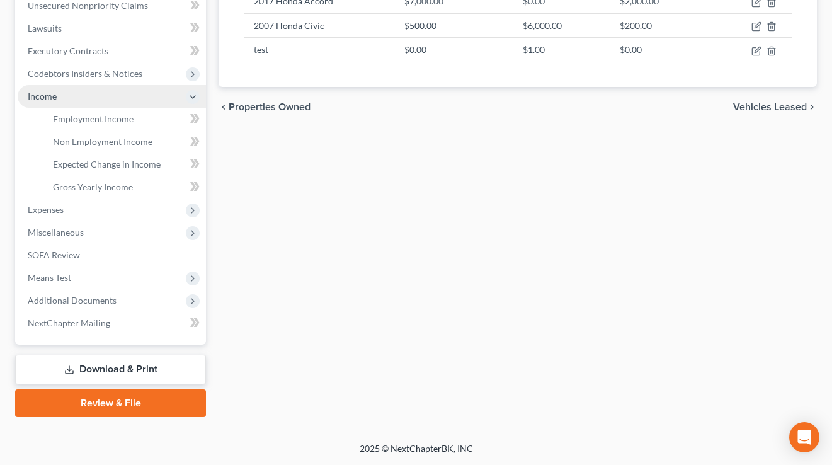
scroll to position [210, 0]
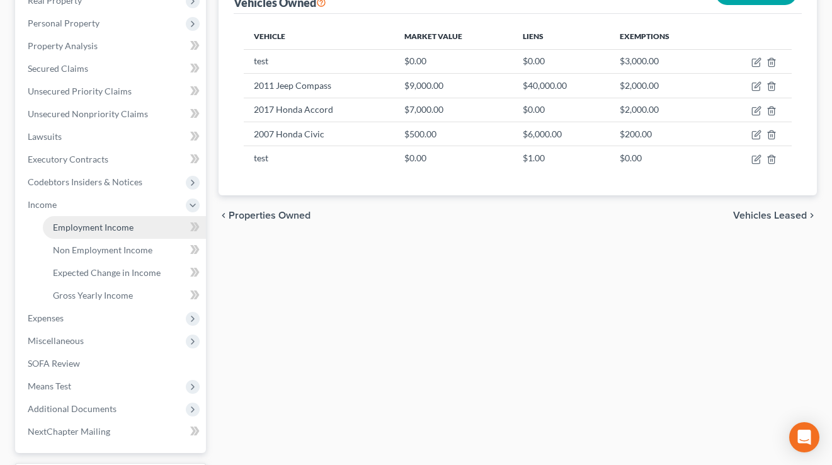
click at [74, 233] on link "Employment Income" at bounding box center [124, 227] width 163 height 23
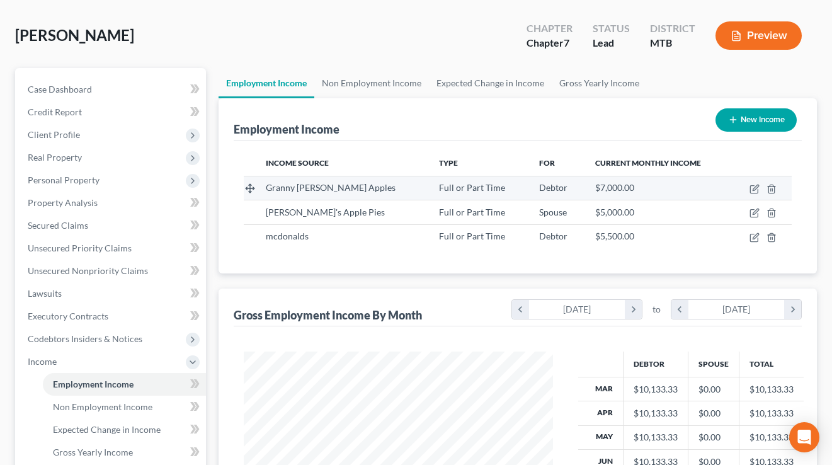
scroll to position [86, 0]
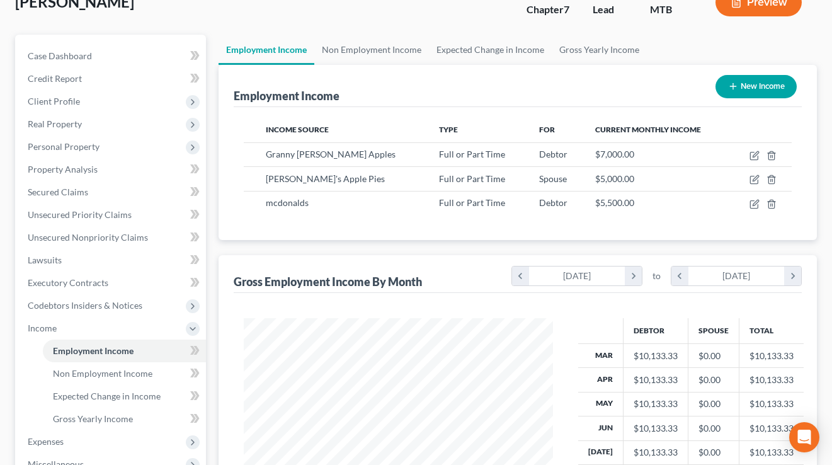
click at [755, 91] on button "New Income" at bounding box center [756, 86] width 81 height 23
select select "0"
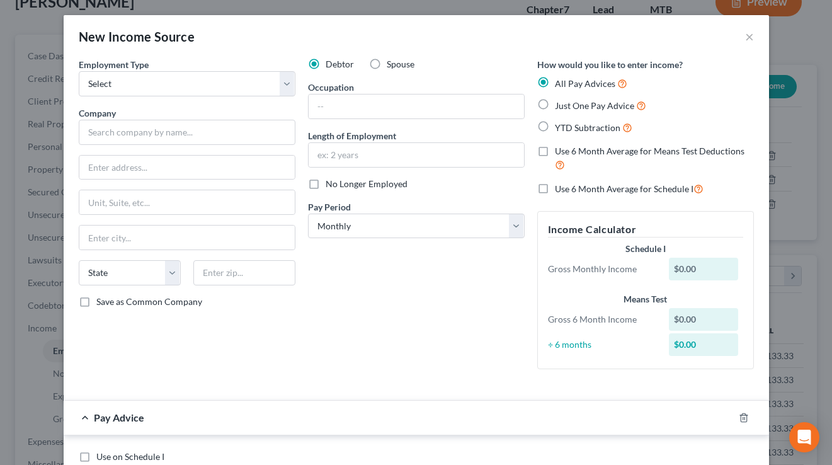
drag, startPoint x: 688, startPoint y: 66, endPoint x: 539, endPoint y: 72, distance: 150.1
click at [539, 72] on div "How would you like to enter income? All Pay Advices Just One Pay Advice YTD Sub…" at bounding box center [645, 96] width 217 height 77
click at [555, 103] on label "Just One Pay Advice" at bounding box center [600, 105] width 91 height 14
click at [560, 103] on input "Just One Pay Advice" at bounding box center [564, 102] width 8 height 8
radio input "true"
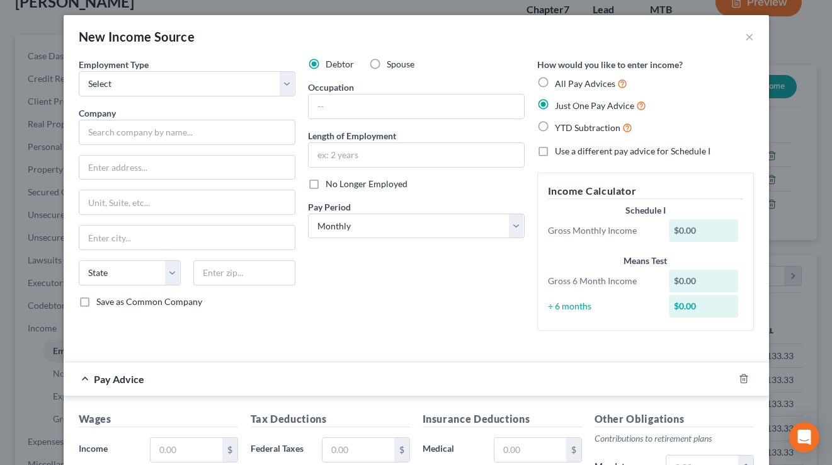
click at [555, 126] on label "YTD Subtraction" at bounding box center [593, 127] width 77 height 14
click at [560, 126] on input "YTD Subtraction" at bounding box center [564, 124] width 8 height 8
radio input "true"
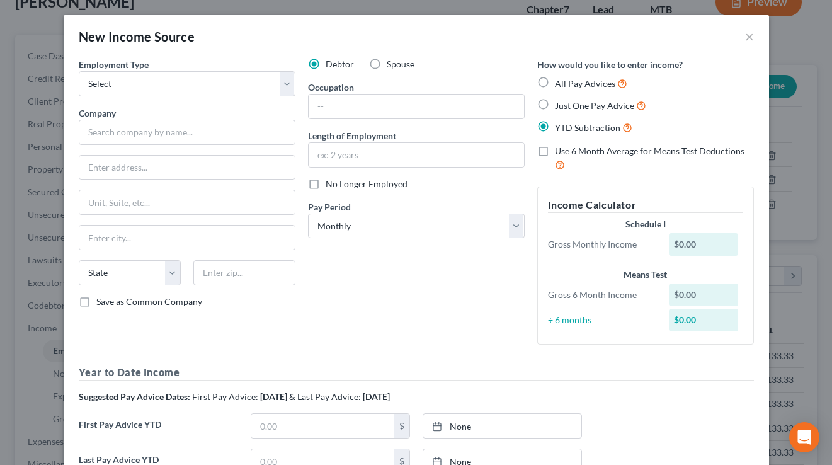
click at [555, 80] on label "All Pay Advices" at bounding box center [591, 83] width 72 height 14
click at [560, 80] on input "All Pay Advices" at bounding box center [564, 80] width 8 height 8
radio input "true"
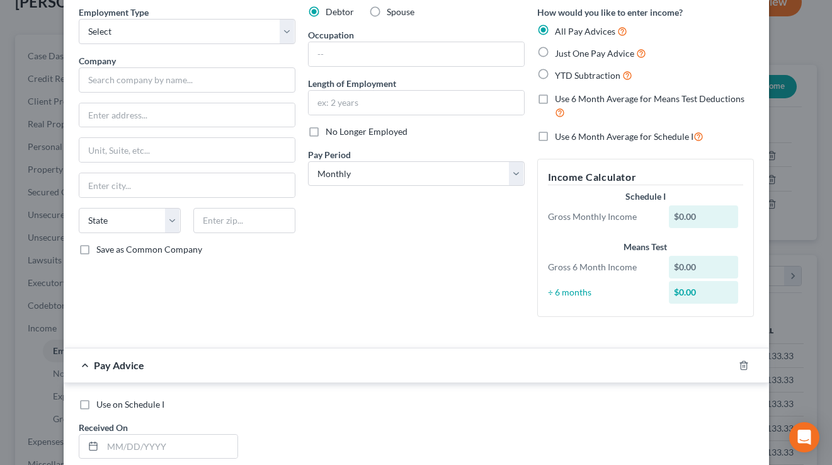
scroll to position [0, 0]
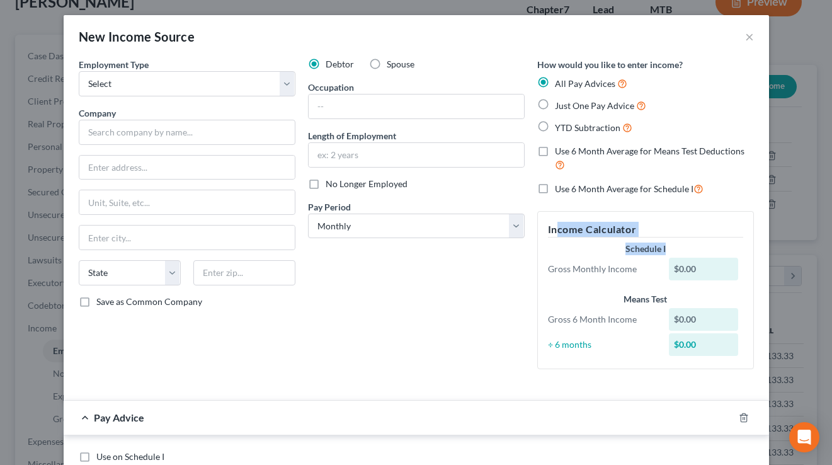
drag, startPoint x: 669, startPoint y: 249, endPoint x: 727, endPoint y: 325, distance: 95.2
click at [557, 231] on div "Income Calculator Schedule I Gross Monthly Income $0.00 Means Test Gross 6 Mont…" at bounding box center [645, 290] width 217 height 158
drag, startPoint x: 671, startPoint y: 302, endPoint x: 542, endPoint y: 205, distance: 160.6
click at [617, 299] on div "Means Test" at bounding box center [645, 299] width 195 height 13
click at [555, 105] on label "Just One Pay Advice" at bounding box center [600, 105] width 91 height 14
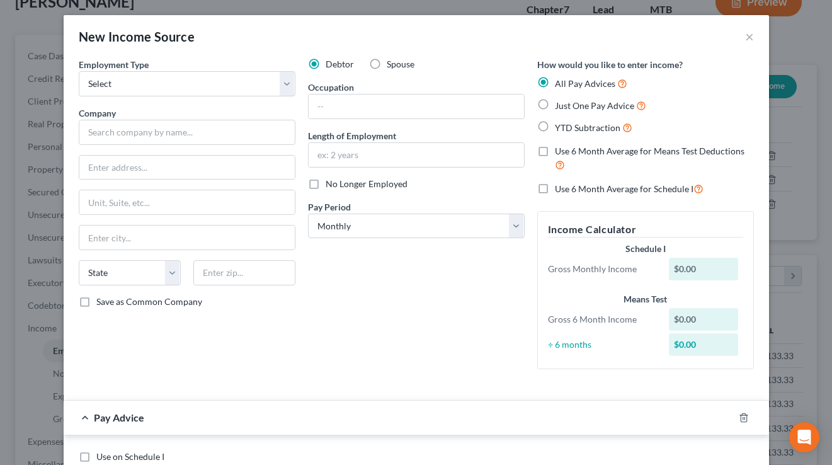
click at [560, 105] on input "Just One Pay Advice" at bounding box center [564, 102] width 8 height 8
radio input "true"
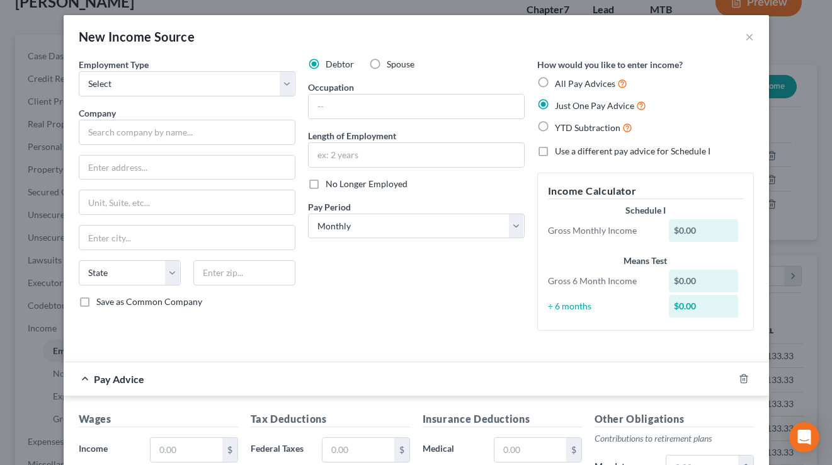
click at [555, 123] on label "YTD Subtraction" at bounding box center [593, 127] width 77 height 14
click at [560, 123] on input "YTD Subtraction" at bounding box center [564, 124] width 8 height 8
radio input "true"
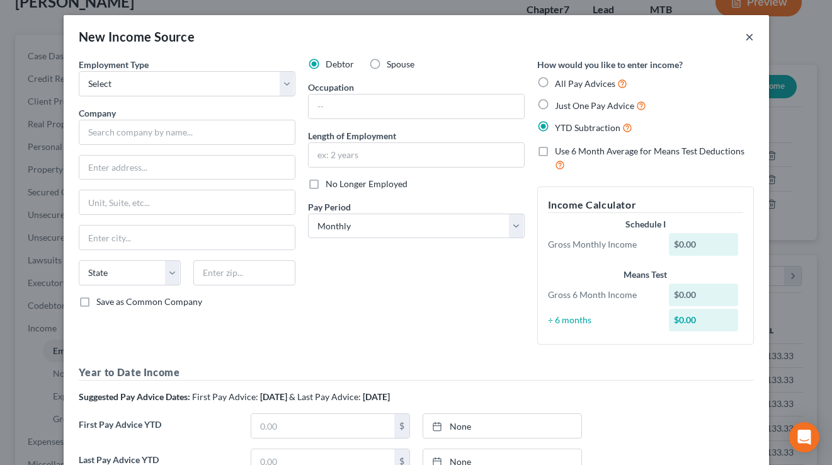
click at [749, 37] on button "×" at bounding box center [749, 36] width 9 height 15
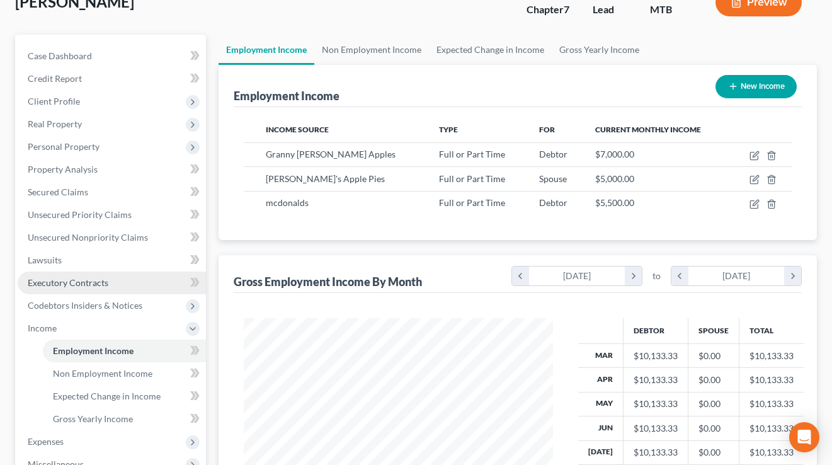
scroll to position [317, 0]
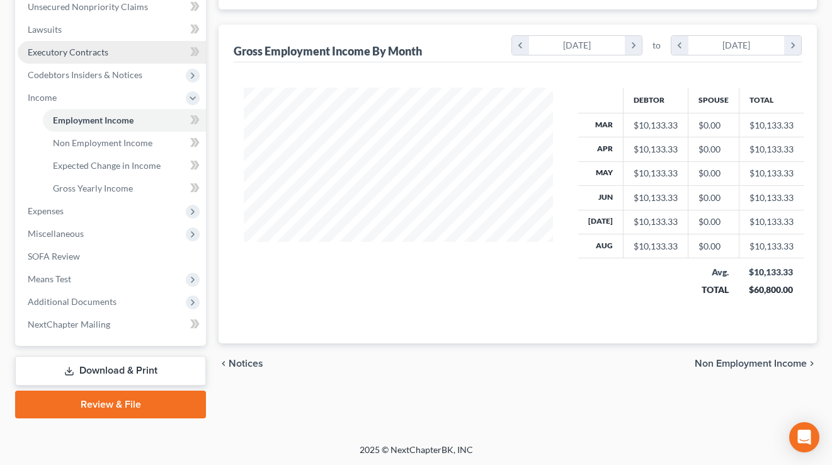
click at [76, 277] on span "Means Test" at bounding box center [112, 279] width 188 height 23
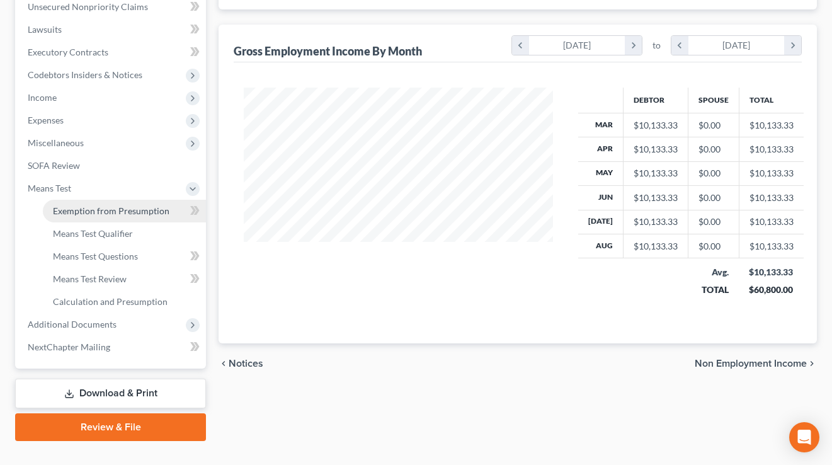
click at [111, 205] on span "Exemption from Presumption" at bounding box center [111, 210] width 117 height 11
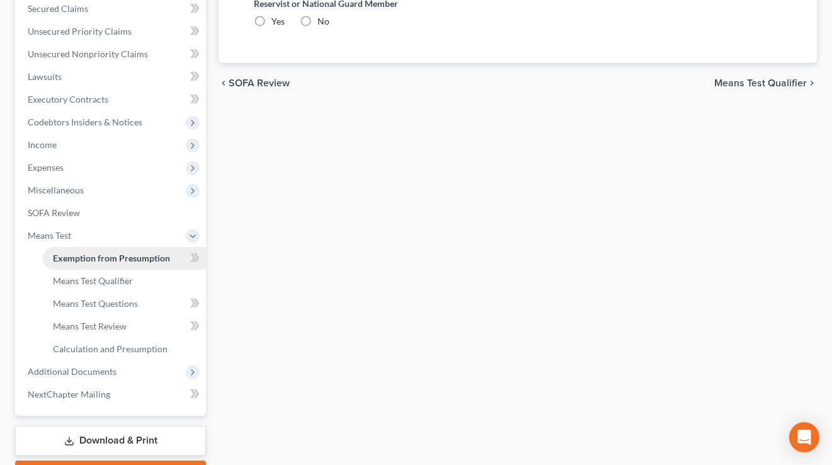
radio input "true"
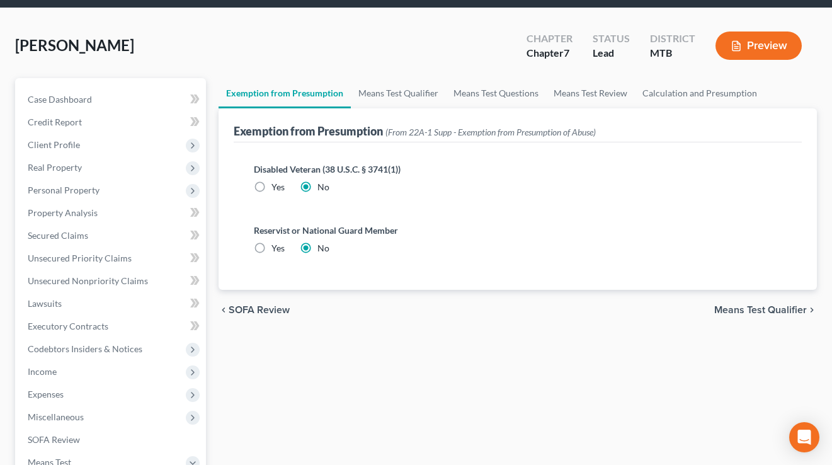
scroll to position [42, 0]
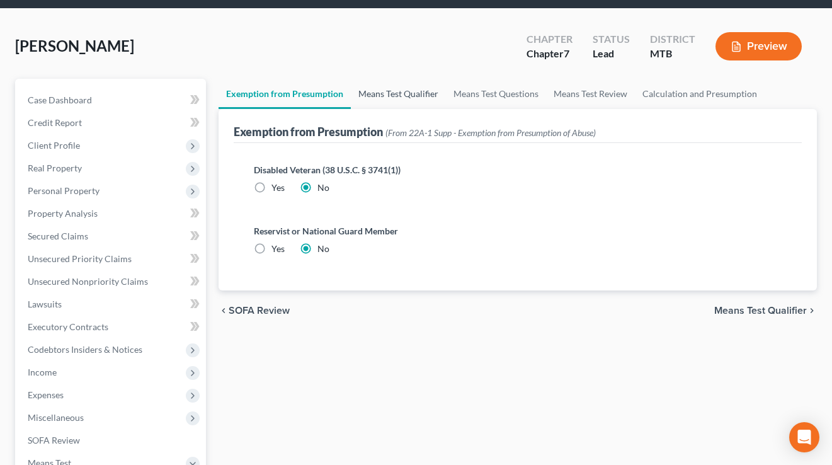
click at [402, 93] on link "Means Test Qualifier" at bounding box center [398, 94] width 95 height 30
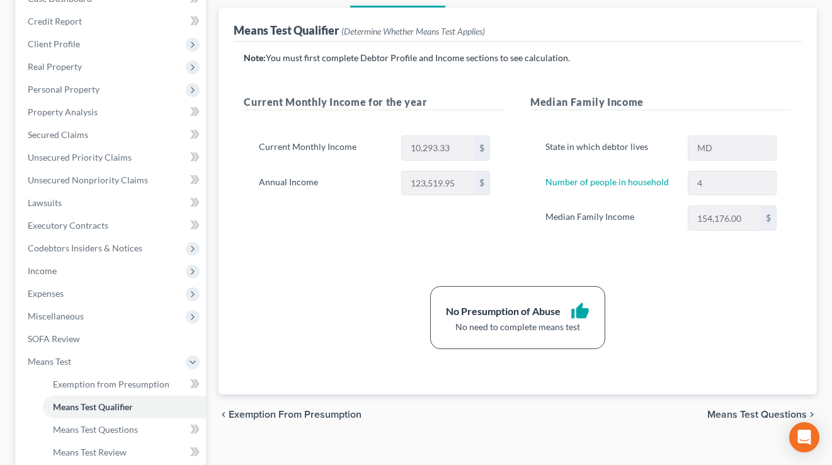
scroll to position [135, 0]
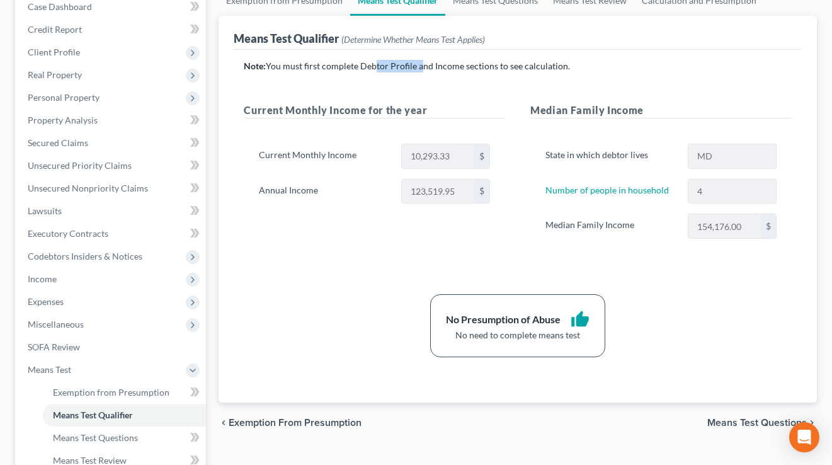
drag, startPoint x: 419, startPoint y: 65, endPoint x: 463, endPoint y: 64, distance: 44.1
click at [369, 65] on p "Note: You must first complete Debtor Profile and Income sections to see calcula…" at bounding box center [518, 66] width 548 height 13
drag, startPoint x: 492, startPoint y: 66, endPoint x: 446, endPoint y: 66, distance: 46.0
click at [446, 66] on p "Note: You must first complete Debtor Profile and Income sections to see calcula…" at bounding box center [518, 66] width 548 height 13
click at [684, 225] on div "154,176.00 $" at bounding box center [732, 226] width 101 height 25
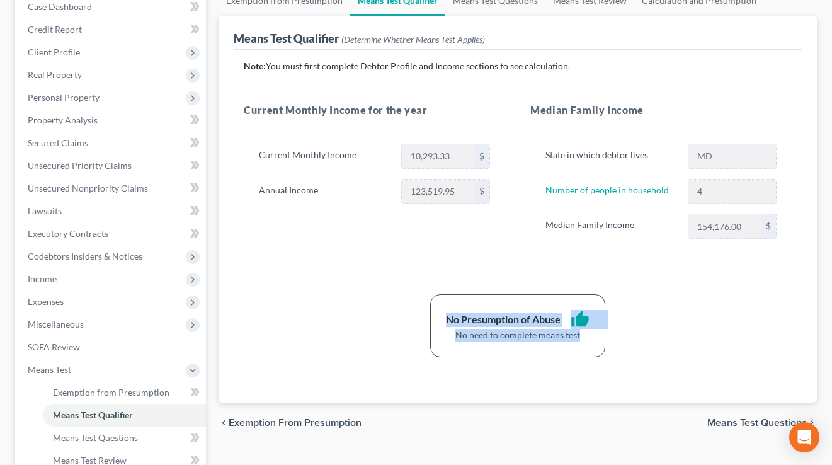
drag, startPoint x: 585, startPoint y: 348, endPoint x: 478, endPoint y: 257, distance: 139.9
click at [435, 311] on div "No Presumption of Abuse thumb_up No need to complete means test" at bounding box center [517, 325] width 175 height 63
click at [528, 203] on div "Median Family Income State in which debtor lives MD Number of people in househo…" at bounding box center [661, 183] width 287 height 161
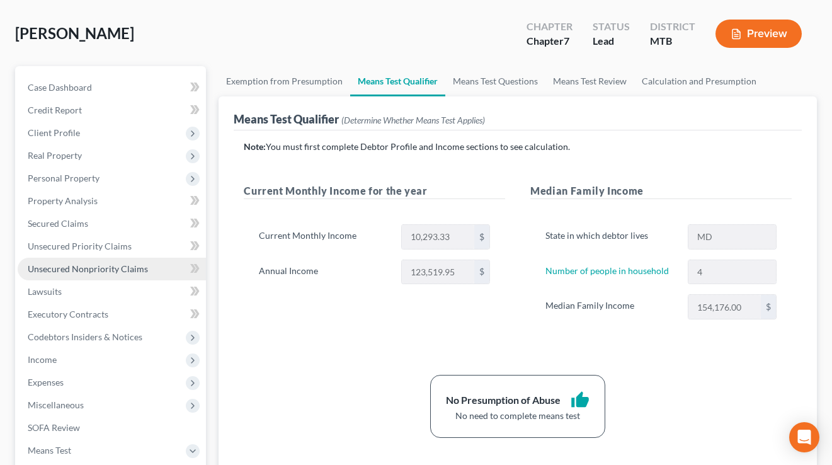
scroll to position [0, 0]
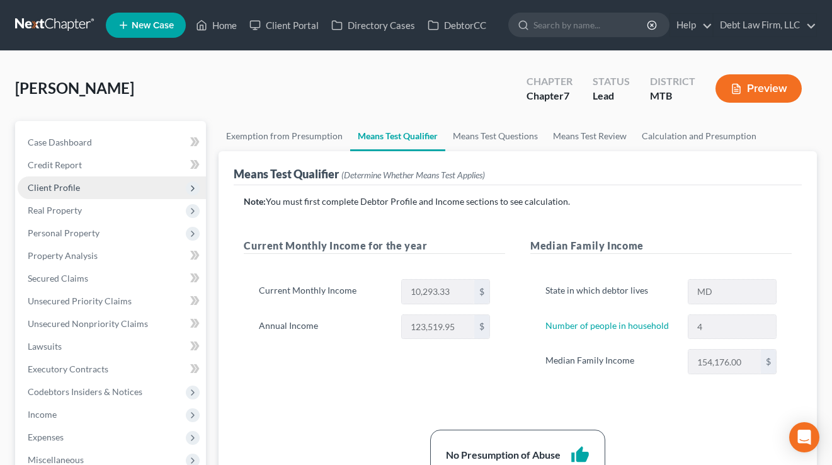
click at [89, 186] on span "Client Profile" at bounding box center [112, 187] width 188 height 23
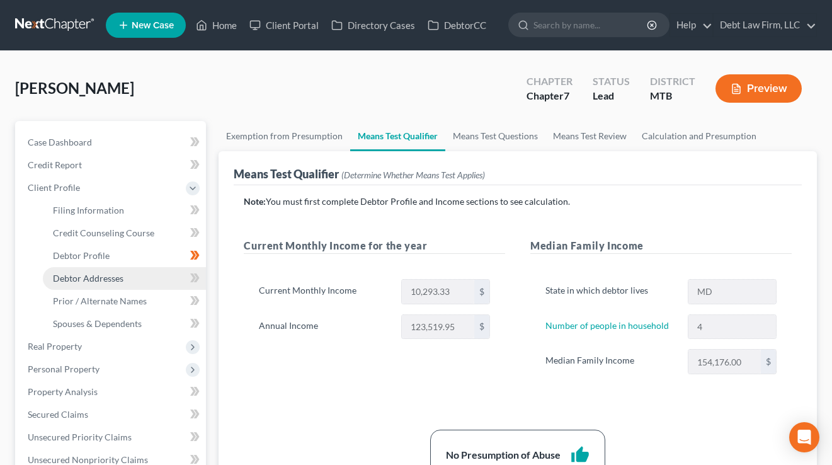
click at [89, 275] on span "Debtor Addresses" at bounding box center [88, 278] width 71 height 11
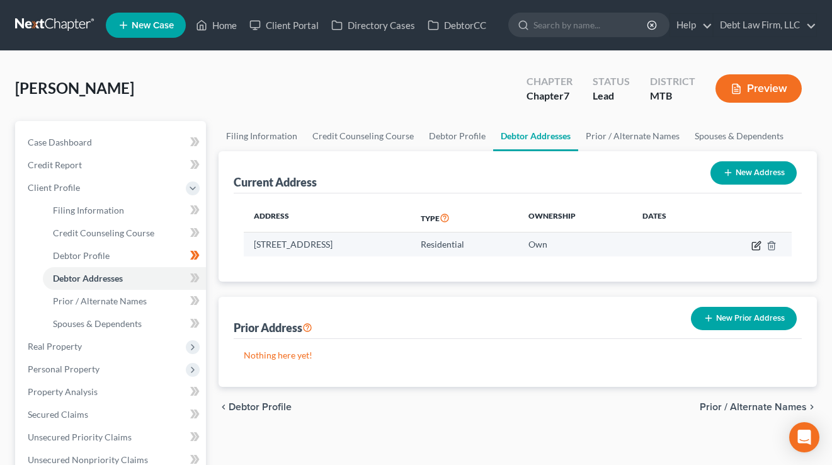
click at [755, 246] on icon "button" at bounding box center [758, 244] width 6 height 6
select select "21"
select select "0"
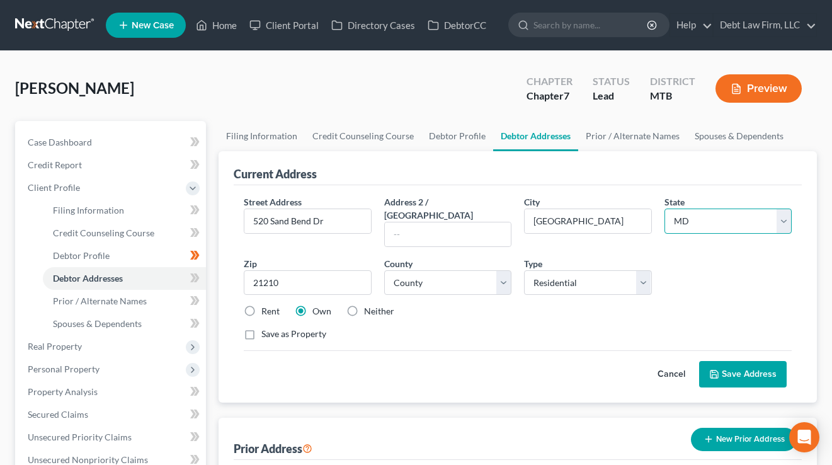
click at [706, 215] on select "State [US_STATE] AK AR AZ CA CO CT DE DC [GEOGRAPHIC_DATA] [GEOGRAPHIC_DATA] GU…" at bounding box center [728, 220] width 127 height 25
select select "27"
click at [665, 208] on select "State [US_STATE] AK AR AZ CA CO CT DE DC [GEOGRAPHIC_DATA] [GEOGRAPHIC_DATA] GU…" at bounding box center [728, 220] width 127 height 25
click at [436, 270] on select "County [GEOGRAPHIC_DATA] [GEOGRAPHIC_DATA] [GEOGRAPHIC_DATA] [GEOGRAPHIC_DATA] …" at bounding box center [447, 282] width 127 height 25
select select "4"
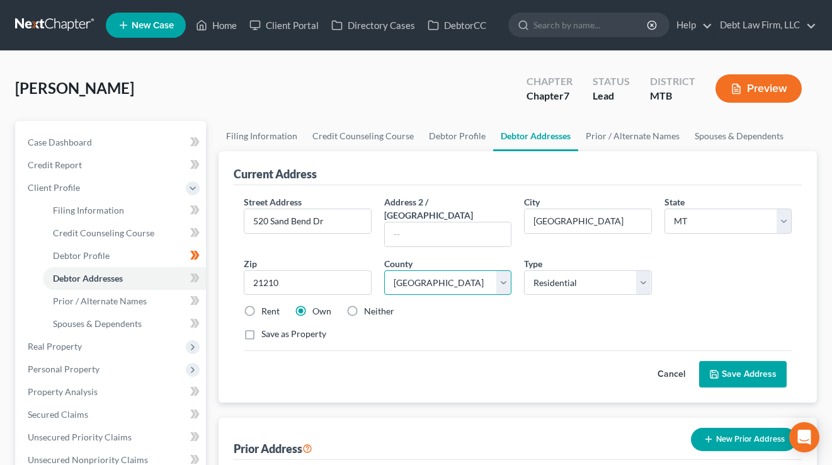
click at [384, 270] on select "County [GEOGRAPHIC_DATA] [GEOGRAPHIC_DATA] [GEOGRAPHIC_DATA] [GEOGRAPHIC_DATA] …" at bounding box center [447, 282] width 127 height 25
click at [726, 361] on button "Save Address" at bounding box center [743, 374] width 88 height 26
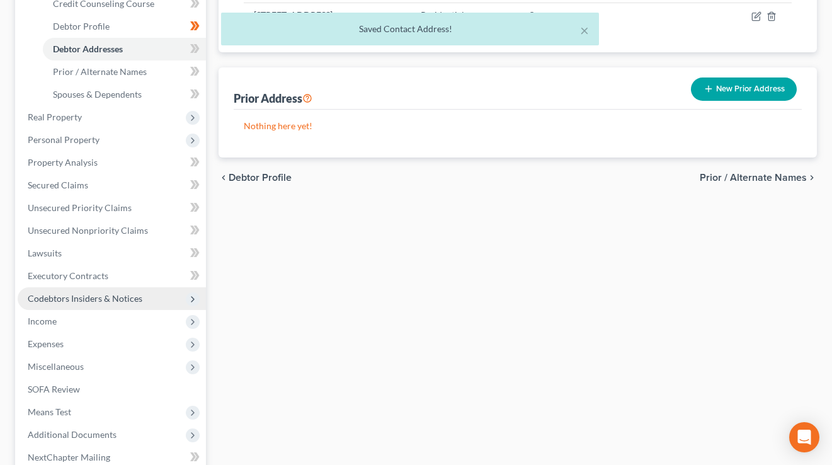
scroll to position [312, 0]
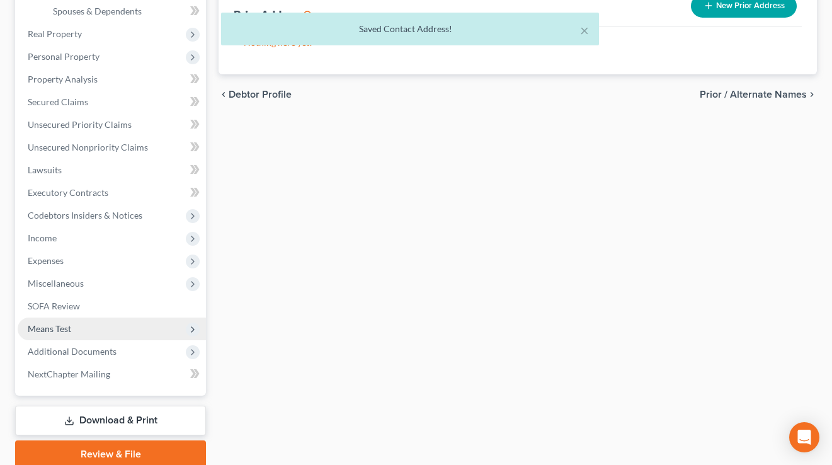
click at [88, 334] on span "Means Test" at bounding box center [112, 328] width 188 height 23
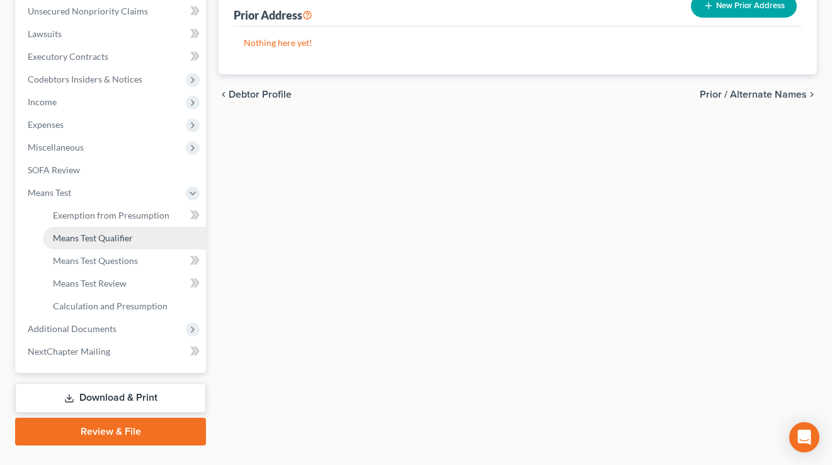
click at [109, 237] on span "Means Test Qualifier" at bounding box center [93, 237] width 80 height 11
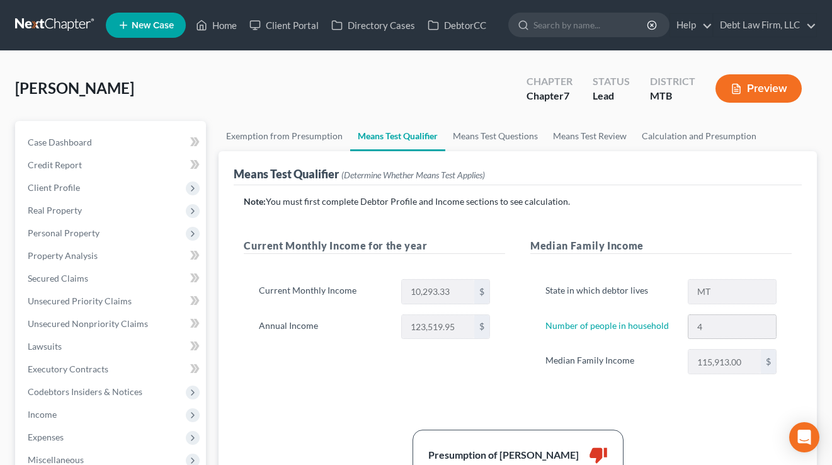
scroll to position [59, 0]
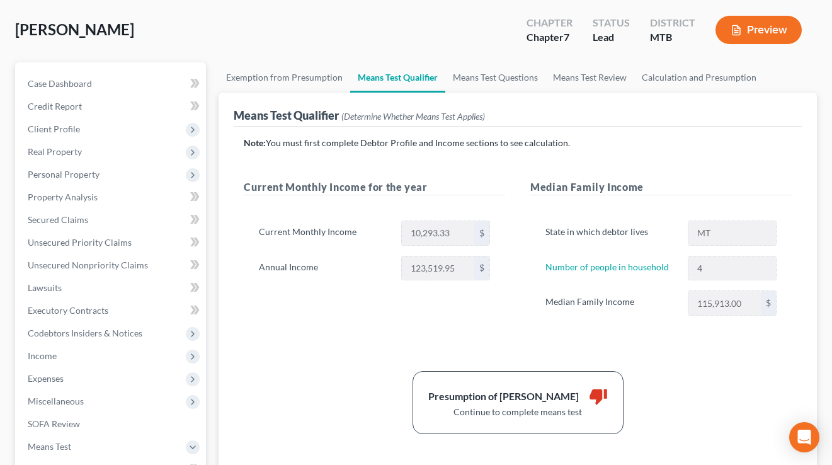
click at [680, 299] on div "Median Family Income 115,913.00 $" at bounding box center [661, 302] width 244 height 25
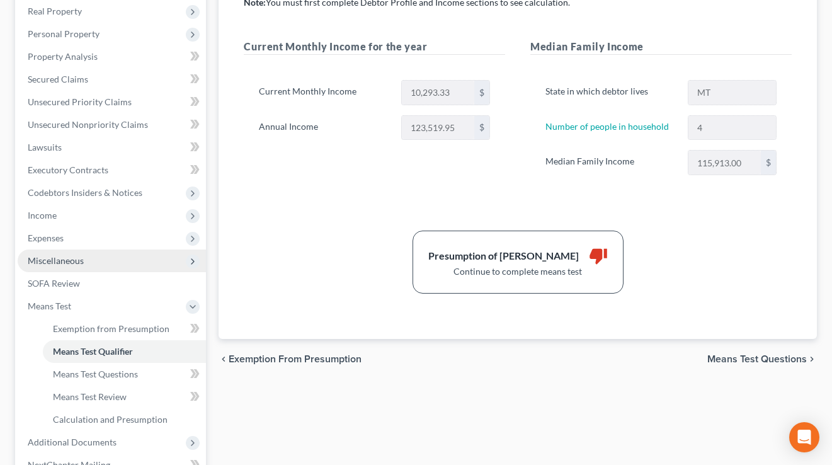
scroll to position [198, 0]
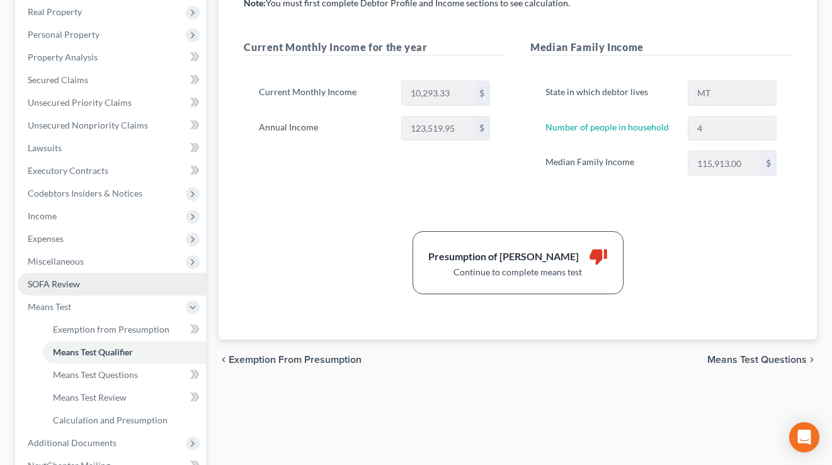
click at [71, 280] on span "SOFA Review" at bounding box center [54, 283] width 52 height 11
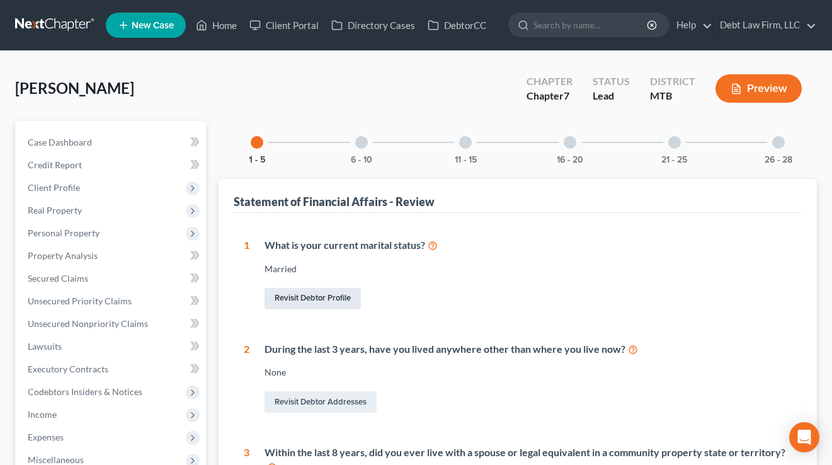
click at [324, 300] on link "Revisit Debtor Profile" at bounding box center [313, 298] width 96 height 21
select select "1"
select select "3"
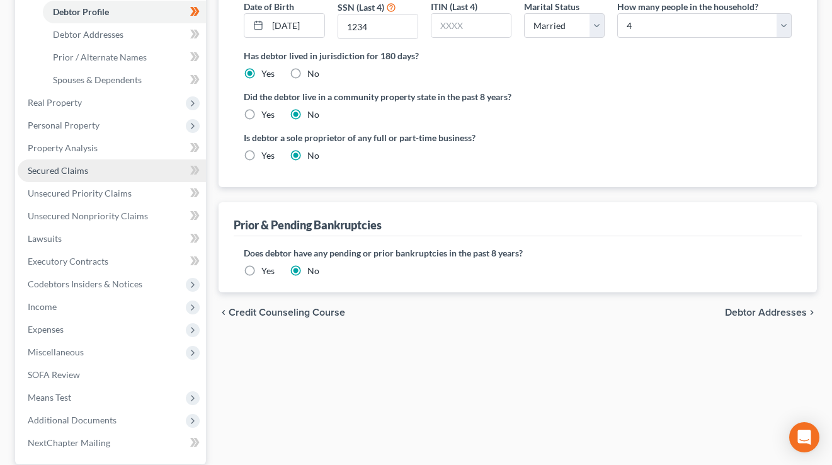
scroll to position [292, 0]
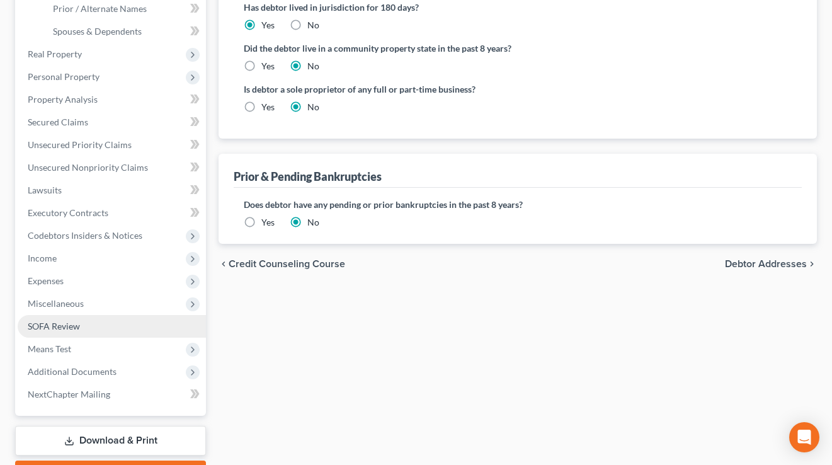
click at [86, 322] on link "SOFA Review" at bounding box center [112, 326] width 188 height 23
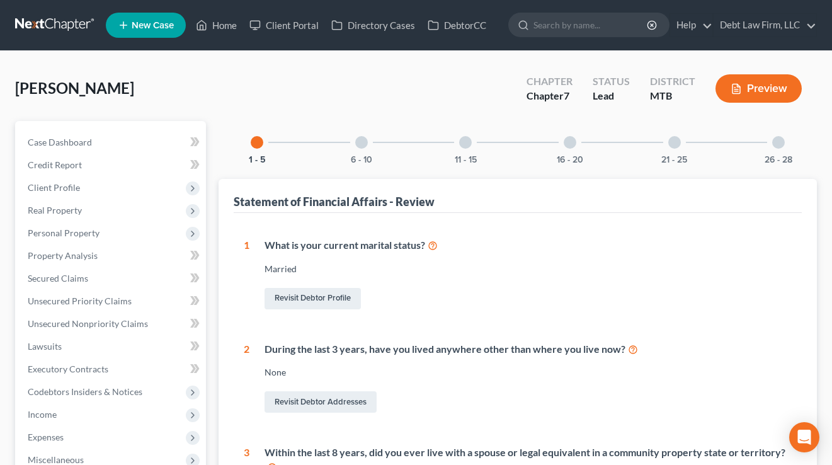
scroll to position [80, 0]
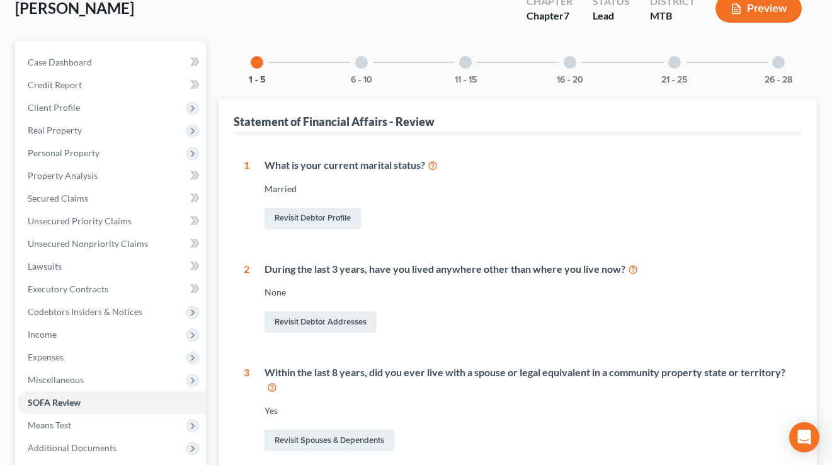
click at [435, 168] on icon at bounding box center [433, 165] width 10 height 12
click at [360, 61] on div at bounding box center [361, 62] width 13 height 13
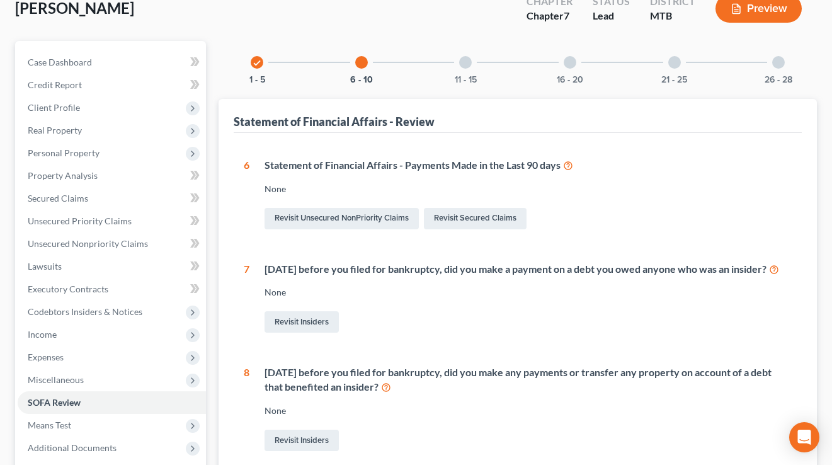
click at [467, 58] on div at bounding box center [465, 62] width 13 height 13
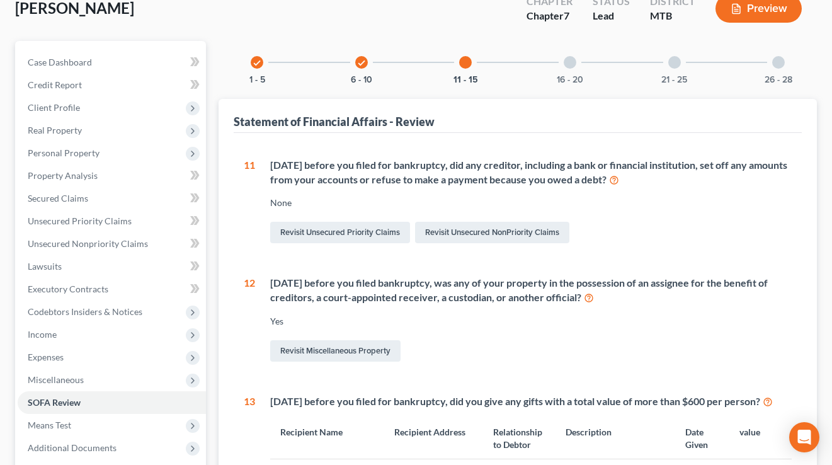
click at [571, 59] on div at bounding box center [570, 62] width 13 height 13
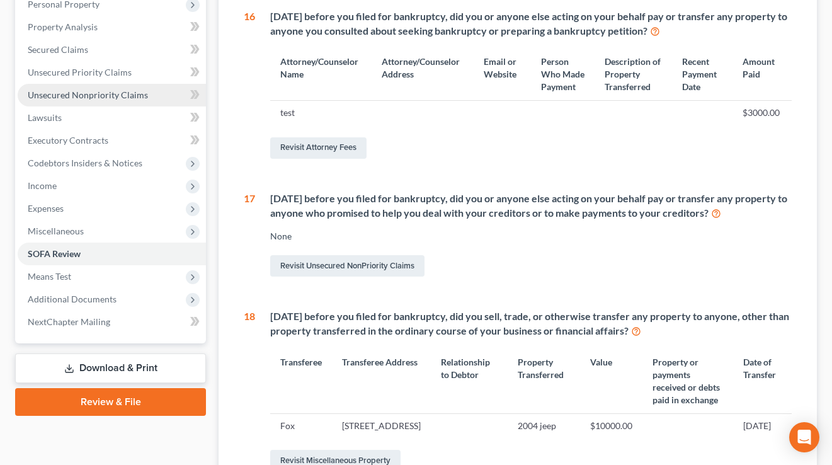
scroll to position [267, 0]
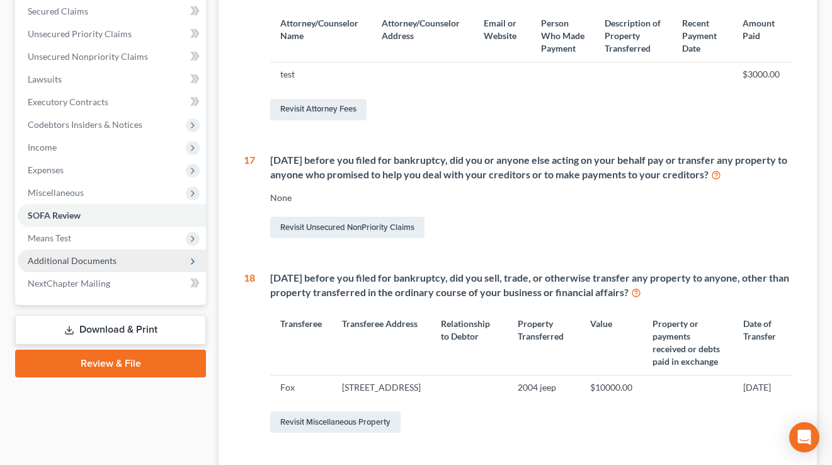
click at [76, 253] on span "Additional Documents" at bounding box center [112, 260] width 188 height 23
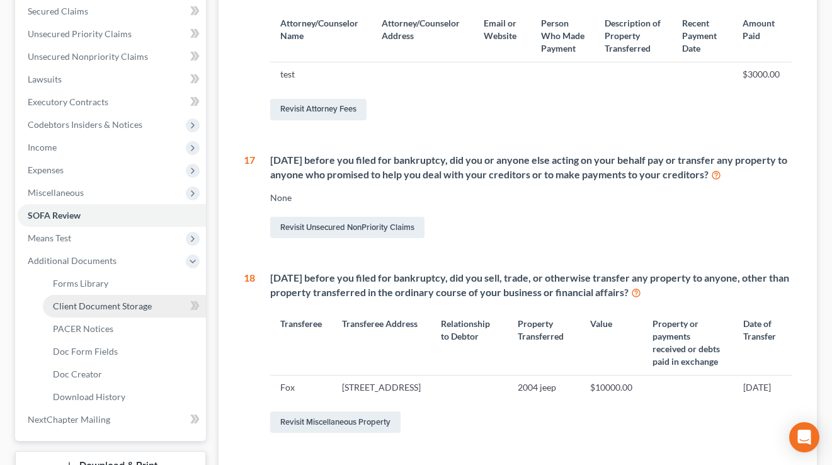
click at [92, 306] on span "Client Document Storage" at bounding box center [102, 305] width 99 height 11
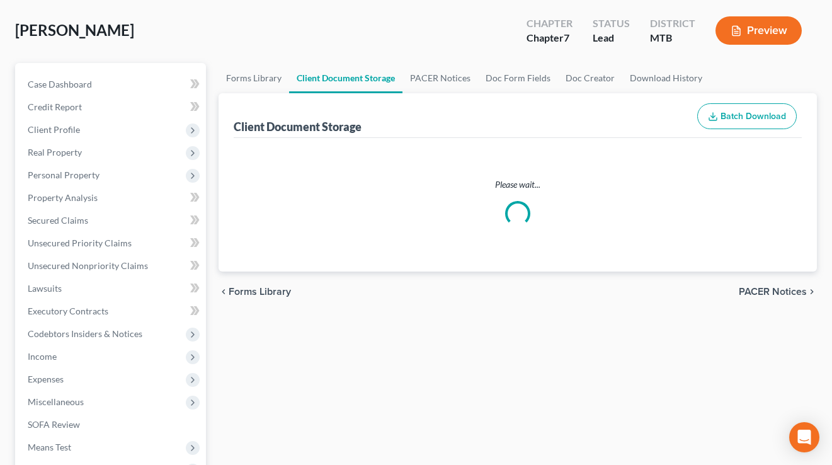
scroll to position [4, 0]
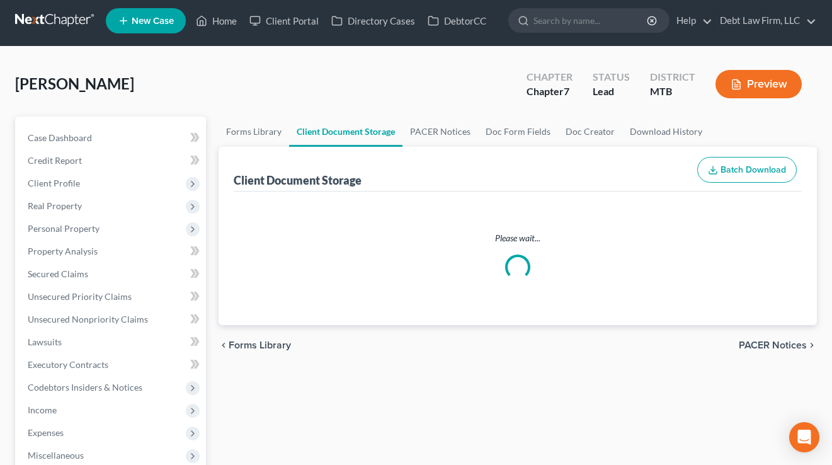
select select "2"
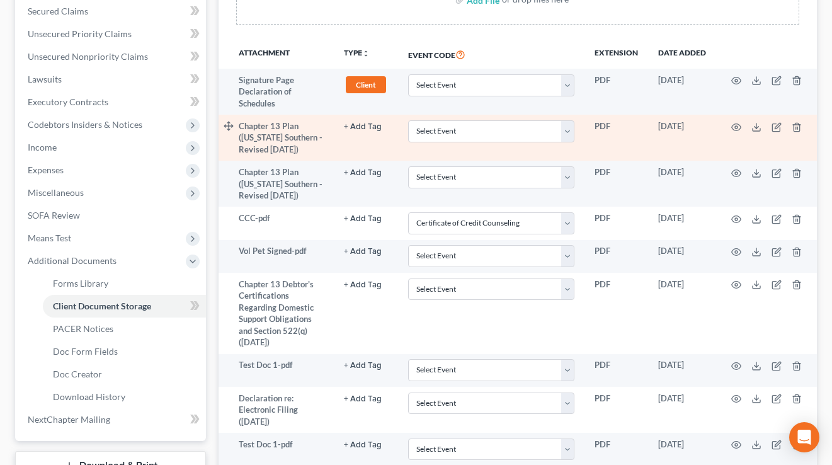
scroll to position [287, 0]
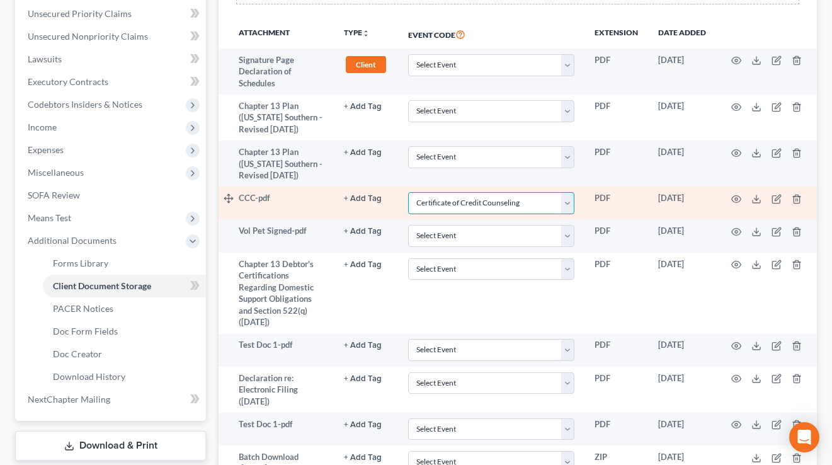
click at [486, 197] on select "Select Event Application/Motion for Chapter 7 Fee Waiver Under USC 28:1930(f) A…" at bounding box center [491, 203] width 166 height 22
click at [408, 192] on select "Select Event Application/Motion for Chapter 7 Fee Waiver Under USC 28:1930(f) A…" at bounding box center [491, 203] width 166 height 22
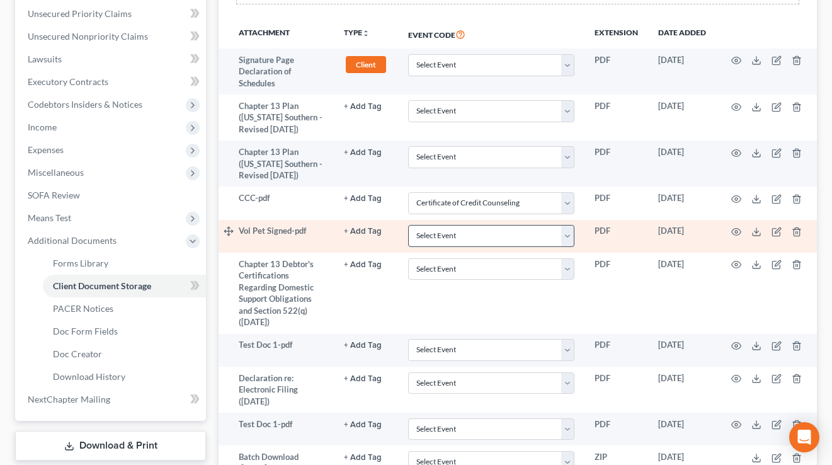
drag, startPoint x: 462, startPoint y: 39, endPoint x: 442, endPoint y: 226, distance: 188.2
click at [401, 37] on th "Event Code" at bounding box center [491, 34] width 186 height 29
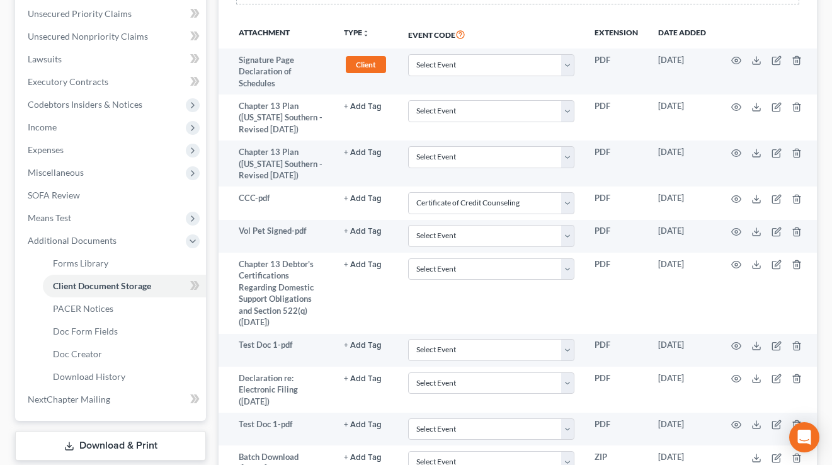
click at [499, 20] on th "Event Code" at bounding box center [491, 34] width 186 height 29
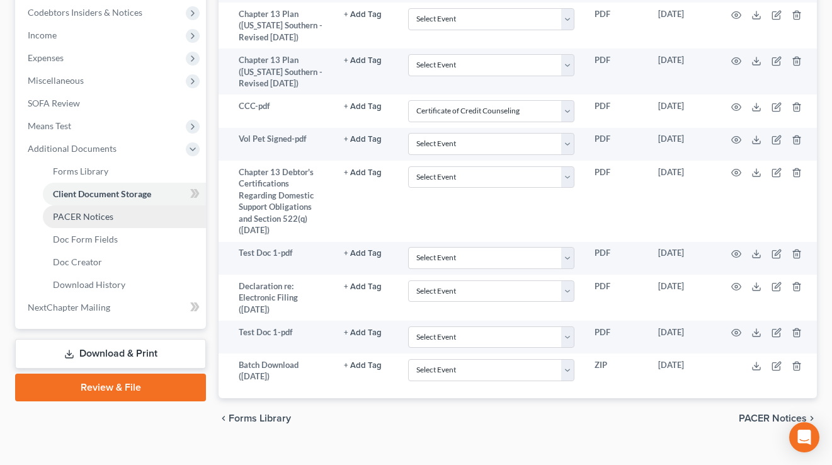
scroll to position [387, 0]
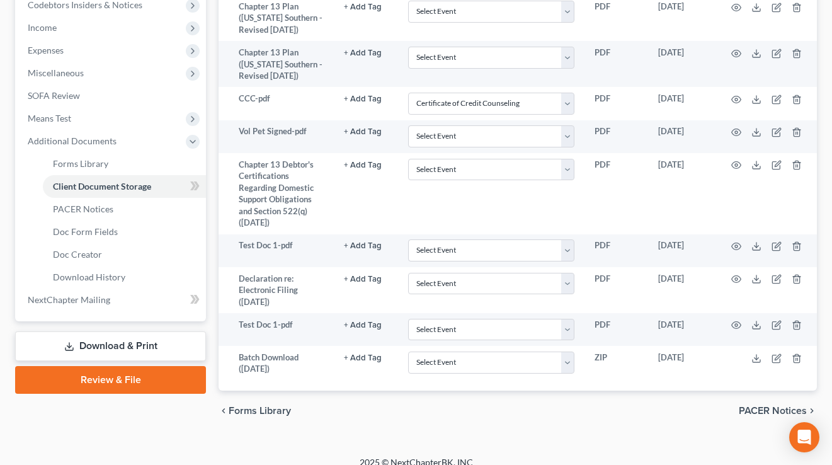
click at [123, 382] on link "Review & File" at bounding box center [110, 380] width 191 height 28
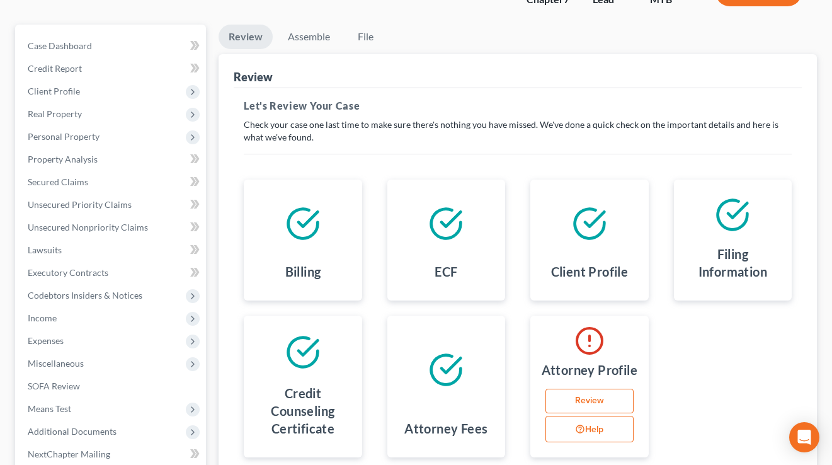
scroll to position [89, 0]
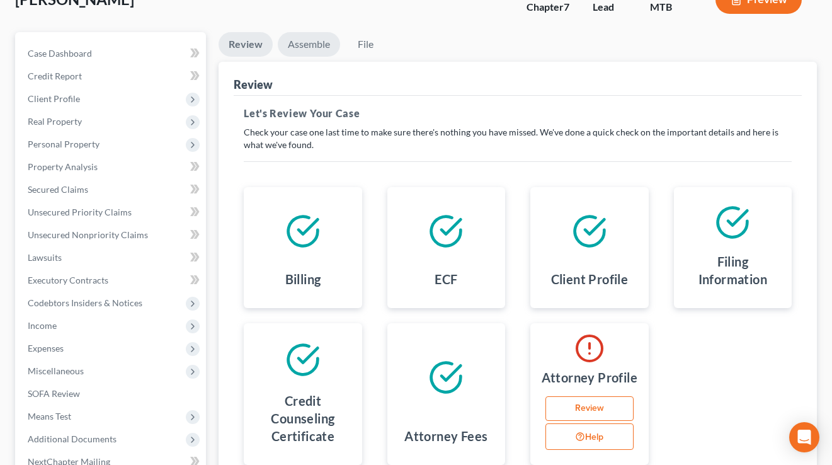
click at [314, 52] on link "Assemble" at bounding box center [309, 44] width 62 height 25
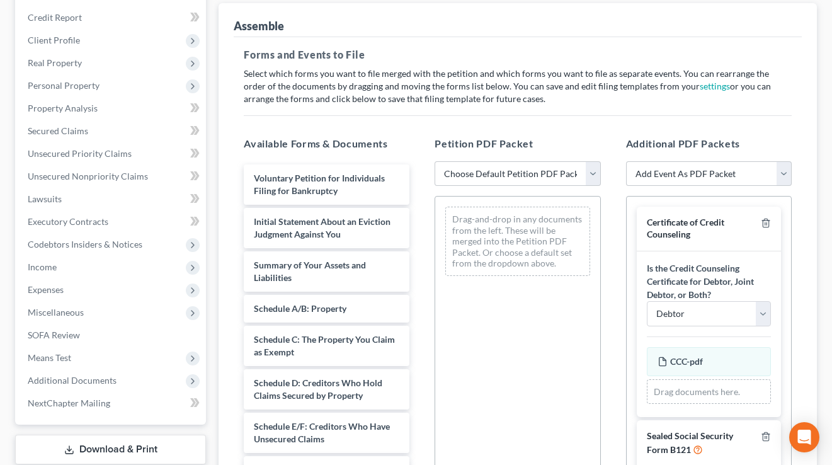
scroll to position [161, 0]
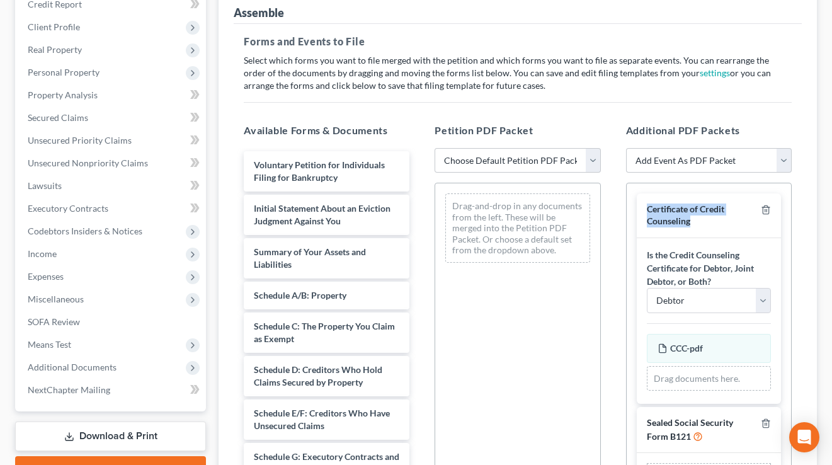
drag, startPoint x: 705, startPoint y: 221, endPoint x: 645, endPoint y: 205, distance: 62.0
click at [645, 205] on div "Certificate of Credit Counseling" at bounding box center [709, 215] width 144 height 44
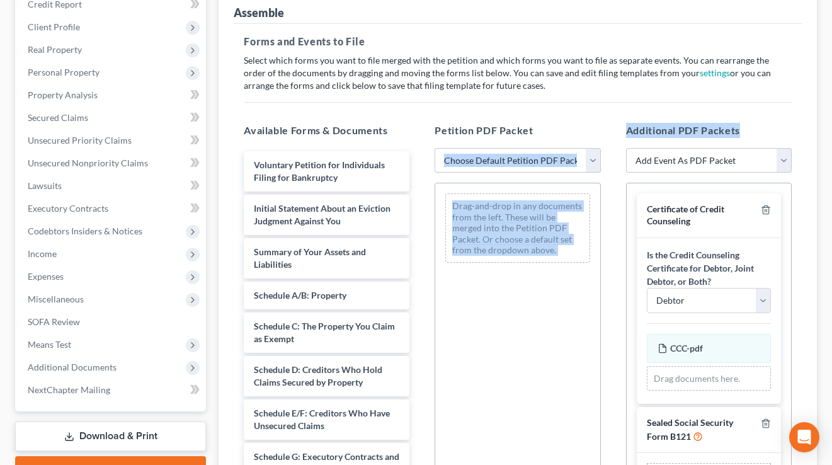
drag, startPoint x: 748, startPoint y: 132, endPoint x: 609, endPoint y: 133, distance: 139.2
click at [609, 133] on div "Available Forms & Documents Voluntary Petition for Individuals Filing for Bankr…" at bounding box center [517, 326] width 573 height 427
click at [609, 133] on div "Petition PDF Packet Choose Default Petition PDF Packet Emergency Filing (Volunt…" at bounding box center [517, 326] width 191 height 427
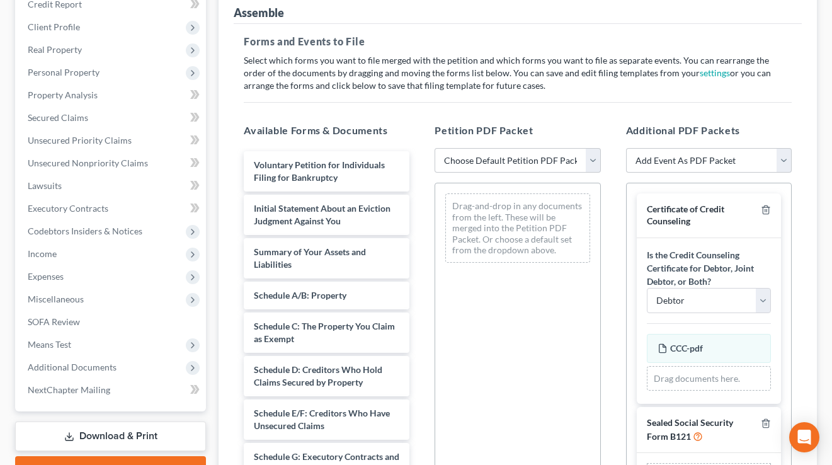
click at [739, 121] on div "Additional PDF Packets Add Event As PDF Packet Application/Motion for Chapter 7…" at bounding box center [709, 326] width 191 height 427
drag, startPoint x: 554, startPoint y: 128, endPoint x: 426, endPoint y: 133, distance: 128.0
click at [426, 133] on div "Petition PDF Packet Choose Default Petition PDF Packet Emergency Filing (Volunt…" at bounding box center [517, 326] width 191 height 427
drag, startPoint x: 562, startPoint y: 132, endPoint x: 431, endPoint y: 126, distance: 131.8
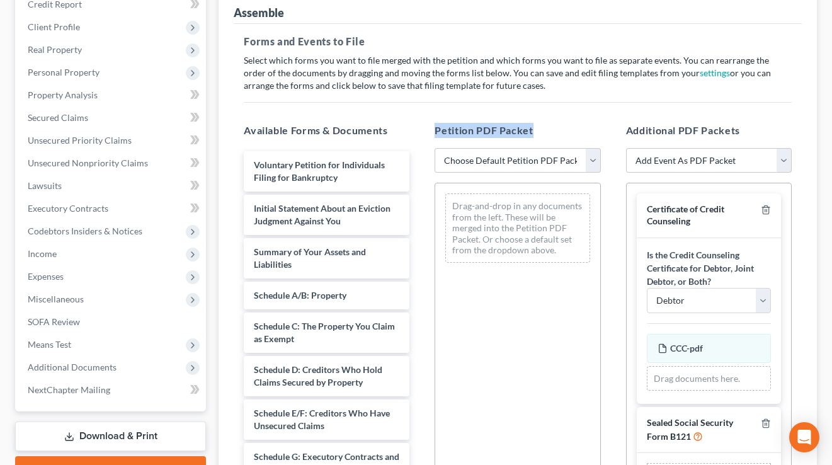
click at [431, 126] on div "Petition PDF Packet Choose Default Petition PDF Packet Emergency Filing (Volunt…" at bounding box center [517, 326] width 191 height 427
click at [513, 154] on select "Choose Default Petition PDF Packet Emergency Filing (Voluntary Petition and Cre…" at bounding box center [518, 160] width 166 height 25
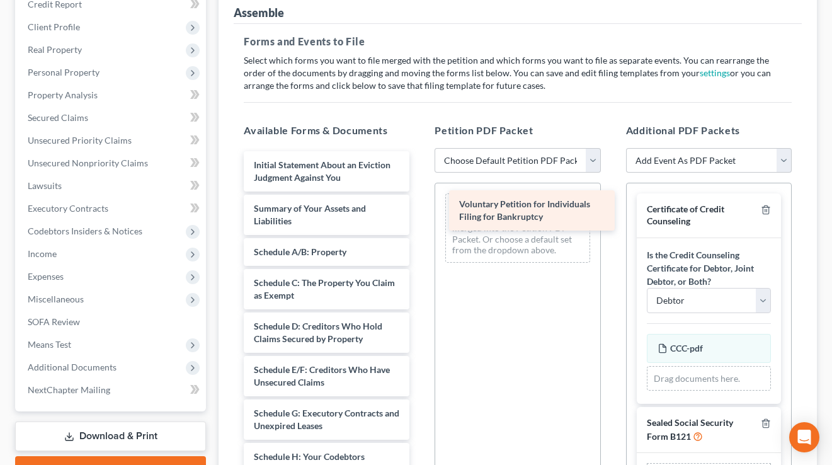
drag, startPoint x: 293, startPoint y: 167, endPoint x: 501, endPoint y: 206, distance: 211.5
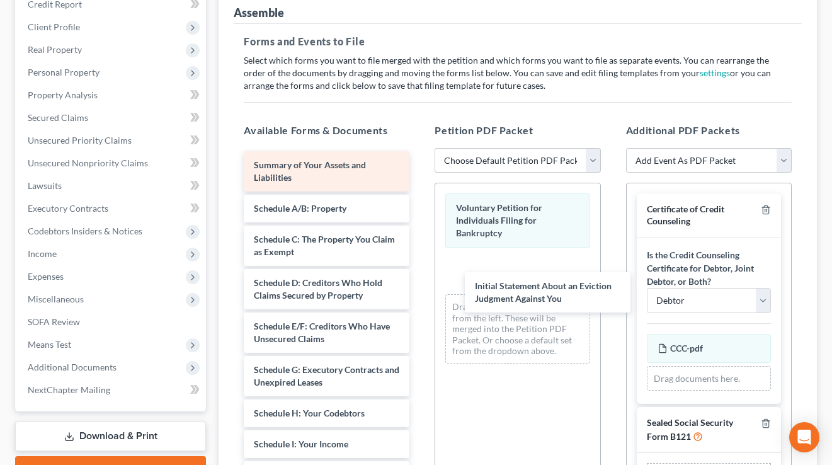
drag, startPoint x: 287, startPoint y: 159, endPoint x: 331, endPoint y: 174, distance: 46.6
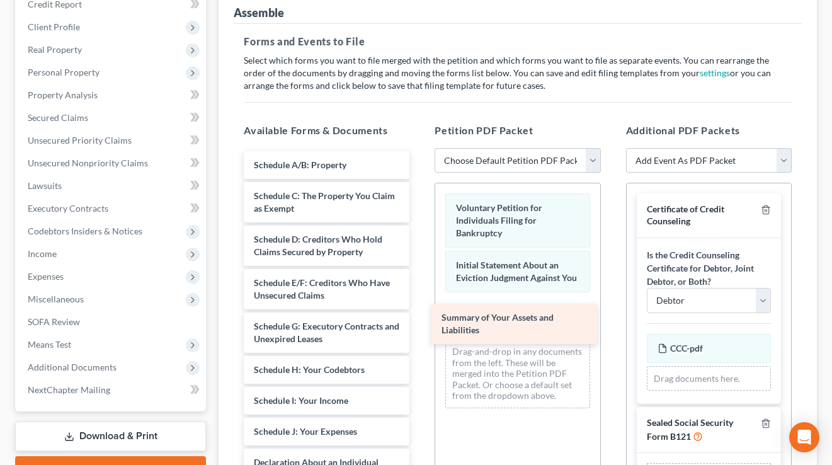
drag, startPoint x: 331, startPoint y: 174, endPoint x: 520, endPoint y: 324, distance: 241.2
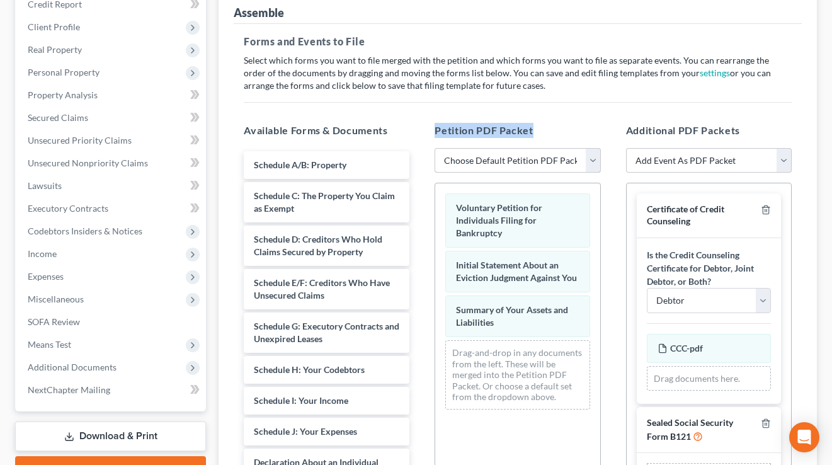
click at [520, 161] on select "Choose Default Petition PDF Packet Emergency Filing (Voluntary Petition and Cre…" at bounding box center [518, 160] width 166 height 25
select select "1"
click at [435, 148] on select "Choose Default Petition PDF Packet Emergency Filing (Voluntary Petition and Cre…" at bounding box center [518, 160] width 166 height 25
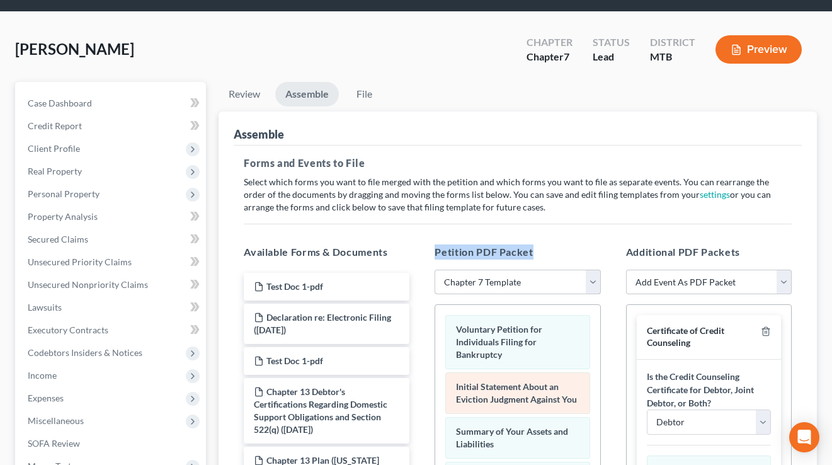
scroll to position [14, 0]
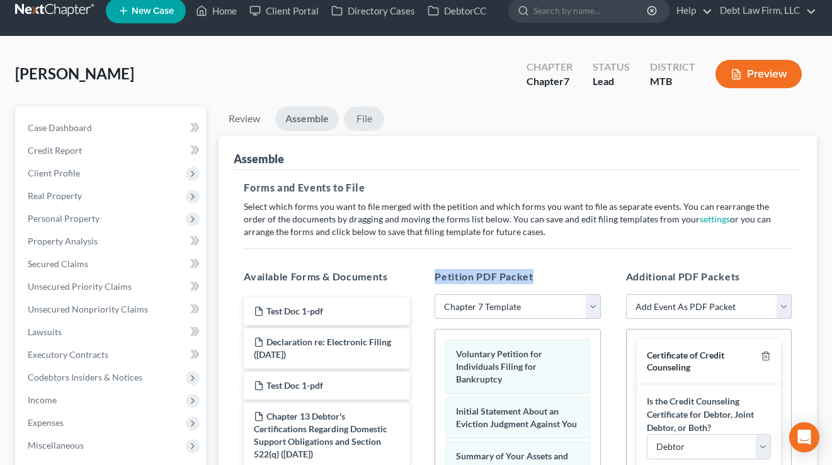
click at [365, 117] on link "File" at bounding box center [364, 118] width 40 height 25
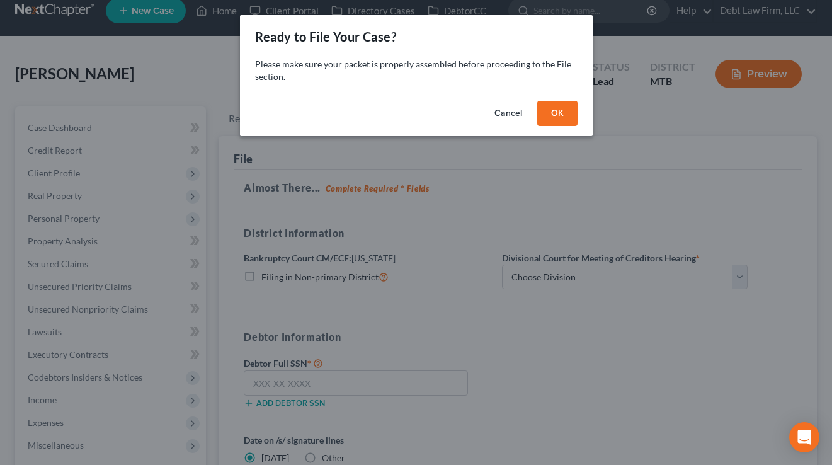
click at [586, 117] on div "Cancel OK" at bounding box center [416, 116] width 353 height 40
click at [561, 110] on button "OK" at bounding box center [557, 113] width 40 height 25
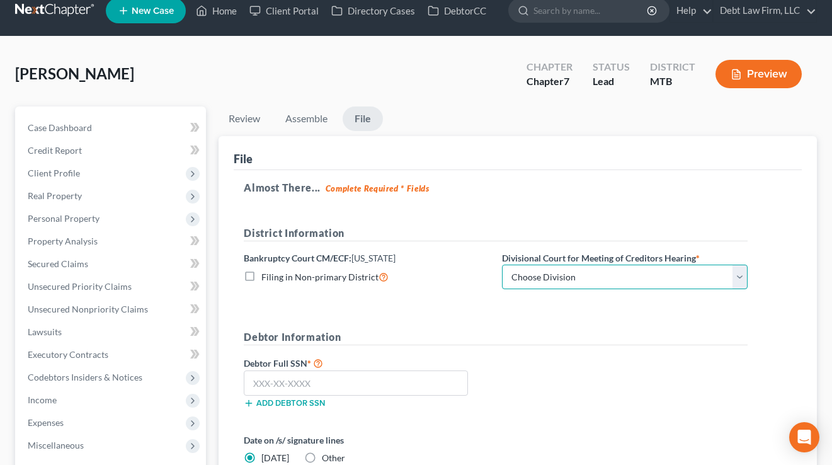
click at [615, 275] on select "Choose Division Butte [PERSON_NAME] [GEOGRAPHIC_DATA] [GEOGRAPHIC_DATA]" at bounding box center [625, 277] width 246 height 25
select select "1"
click at [502, 265] on select "Choose Division Butte [PERSON_NAME] [GEOGRAPHIC_DATA] [GEOGRAPHIC_DATA]" at bounding box center [625, 277] width 246 height 25
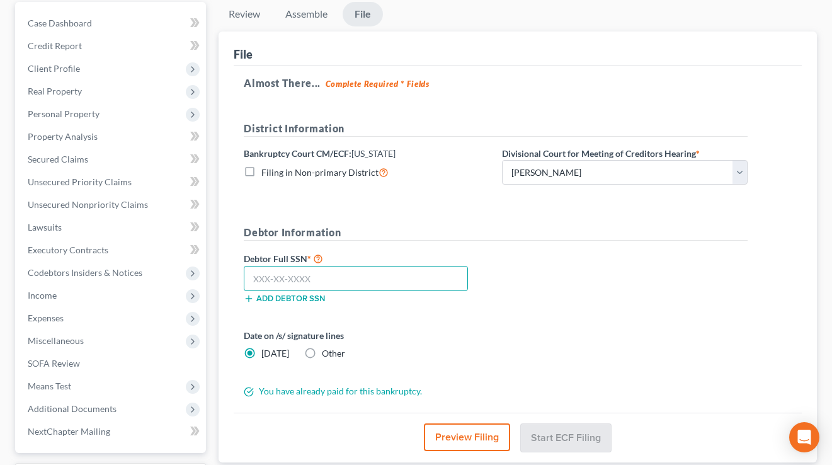
click at [313, 276] on input "text" at bounding box center [356, 278] width 224 height 25
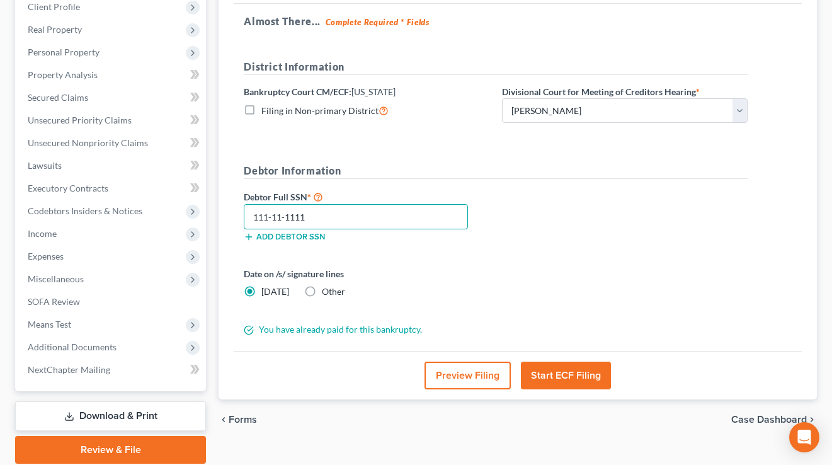
scroll to position [195, 0]
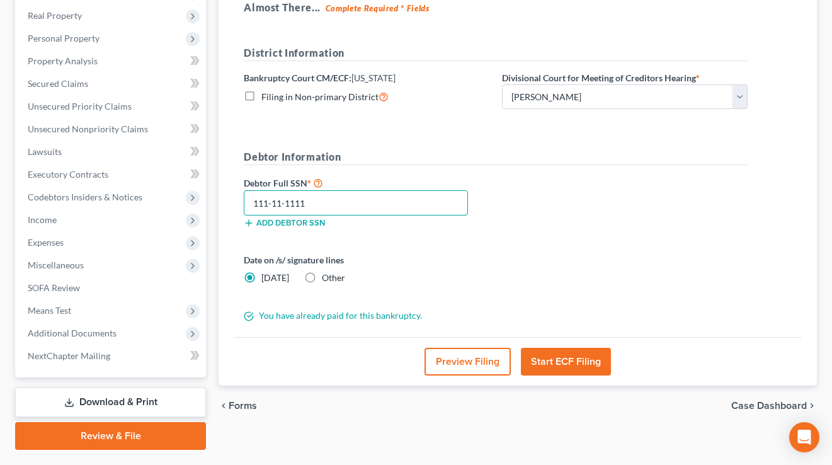
type input "111-11-1111"
click at [460, 360] on button "Preview Filing" at bounding box center [468, 362] width 86 height 28
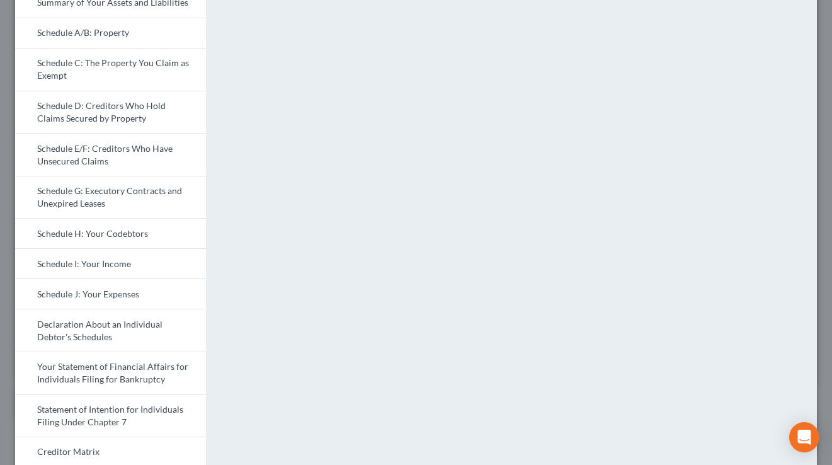
scroll to position [0, 0]
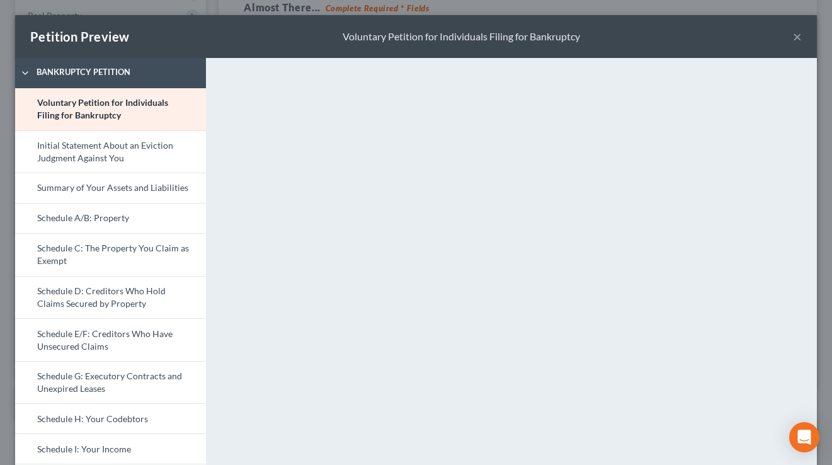
click at [796, 37] on button "×" at bounding box center [797, 36] width 9 height 15
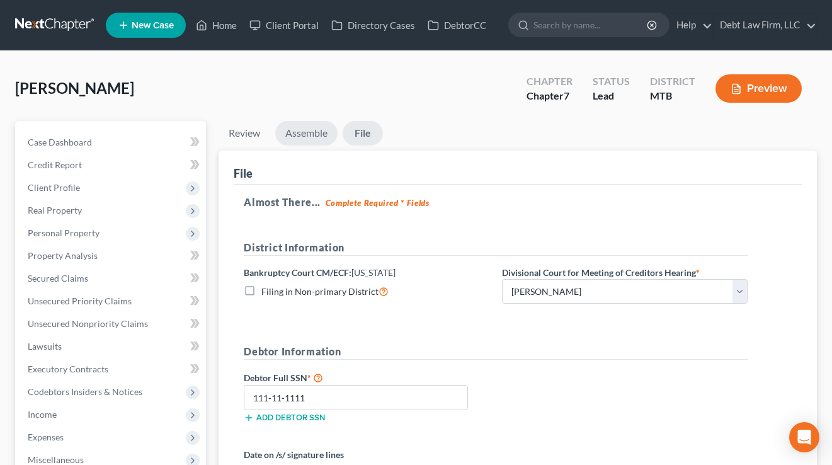
click at [292, 142] on link "Assemble" at bounding box center [306, 133] width 62 height 25
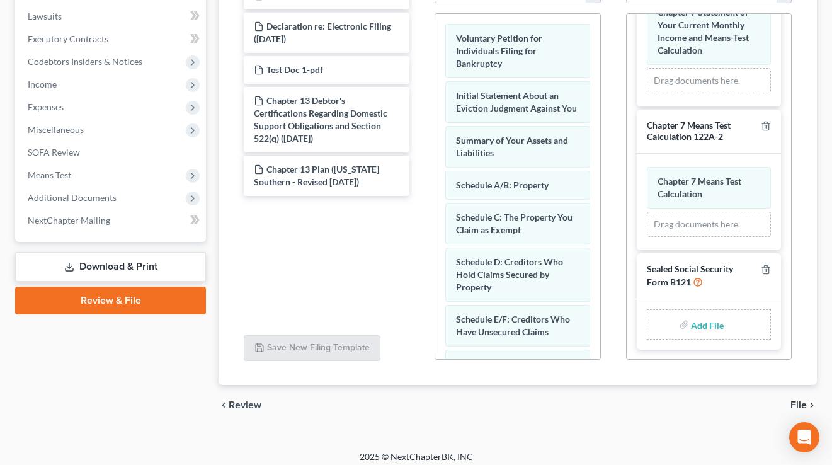
scroll to position [338, 0]
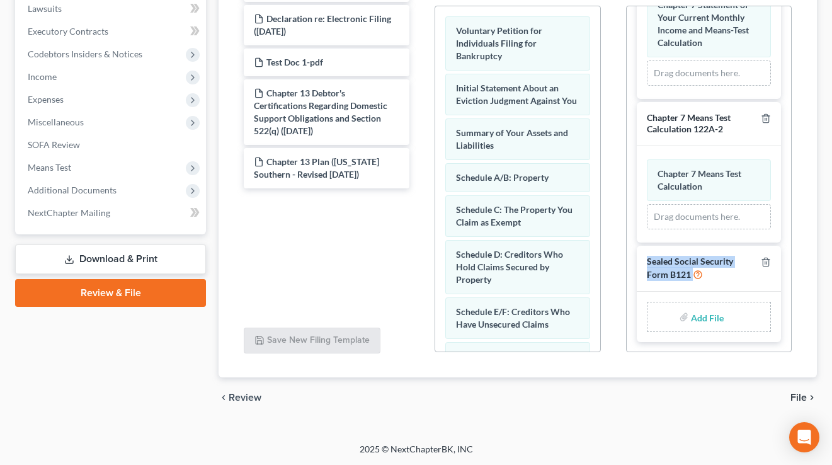
drag, startPoint x: 709, startPoint y: 269, endPoint x: 597, endPoint y: 220, distance: 122.2
click at [648, 261] on div "Sealed Social Security Form B121" at bounding box center [701, 268] width 109 height 25
click at [611, 241] on div "Petition PDF Packet Choose Default Petition PDF Packet Emergency Filing (Volunt…" at bounding box center [517, 149] width 191 height 427
click at [697, 270] on div "Sealed Social Security Form B121" at bounding box center [701, 268] width 109 height 25
drag, startPoint x: 690, startPoint y: 275, endPoint x: 639, endPoint y: 258, distance: 54.0
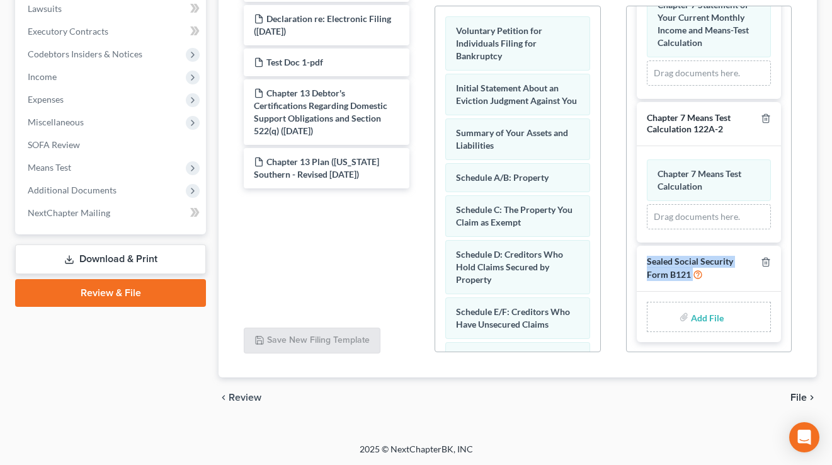
click at [639, 258] on div "Sealed Social Security Form B121" at bounding box center [709, 269] width 144 height 46
click at [617, 253] on div "Additional PDF Packets Add Event As PDF Packet Application/Motion for Chapter 7…" at bounding box center [709, 149] width 191 height 427
click at [88, 254] on link "Download & Print" at bounding box center [110, 259] width 191 height 30
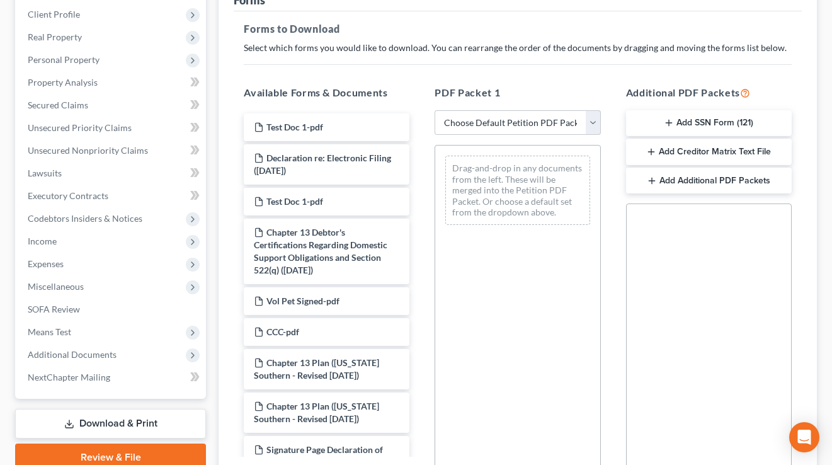
scroll to position [178, 0]
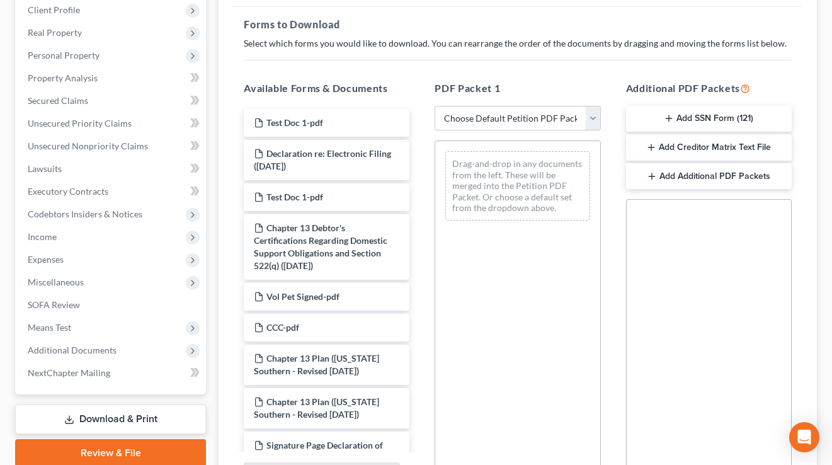
click at [719, 111] on button "Add SSN Form (121)" at bounding box center [709, 119] width 166 height 26
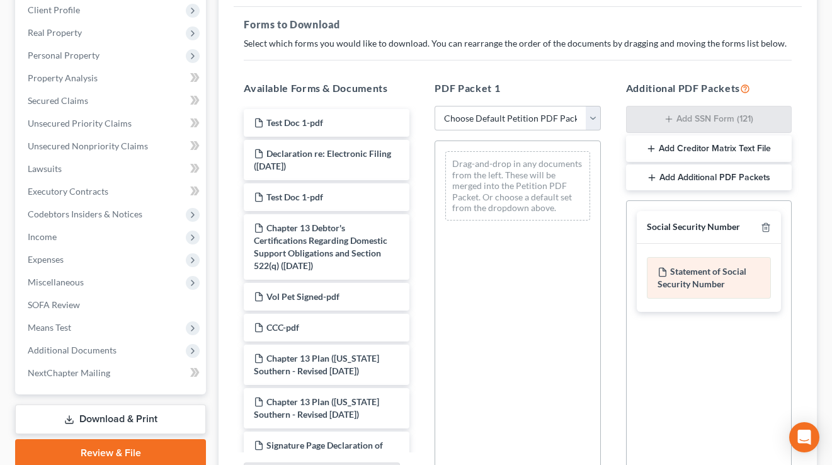
scroll to position [312, 0]
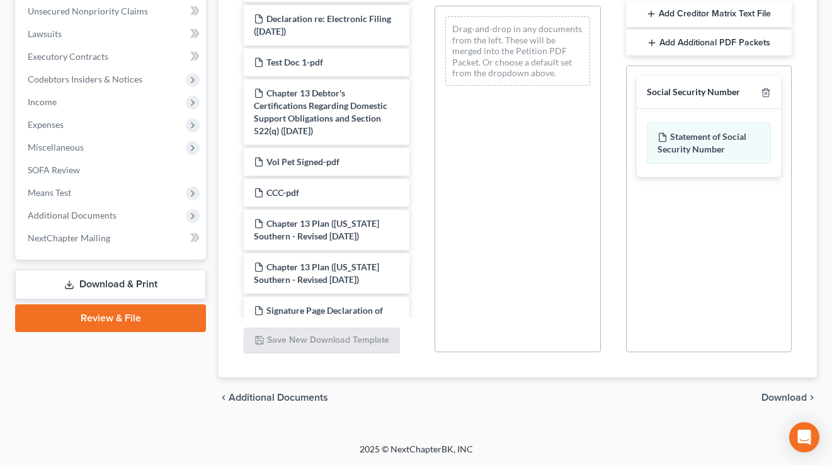
click at [793, 397] on span "Download" at bounding box center [784, 397] width 45 height 10
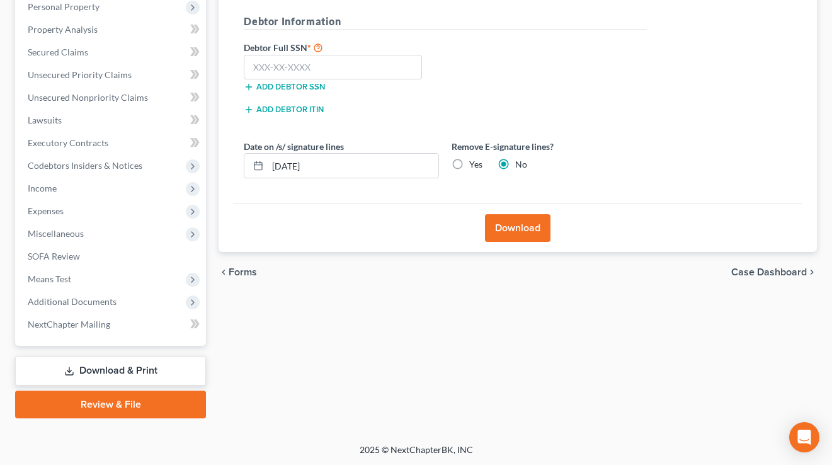
scroll to position [103, 0]
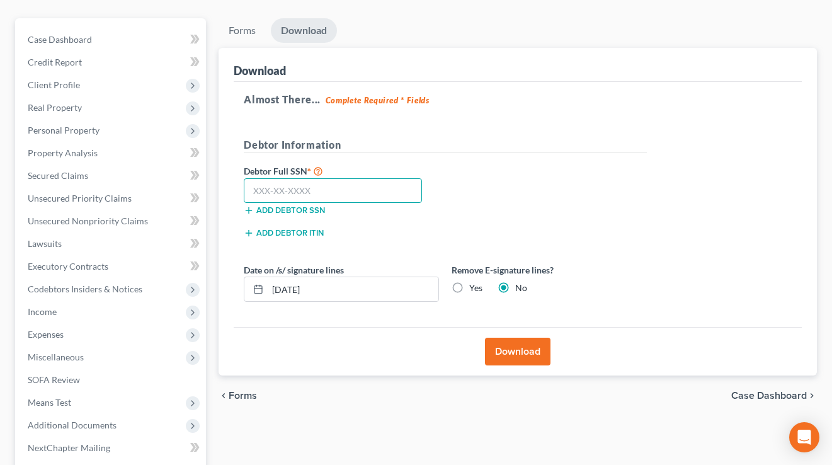
click at [304, 191] on input "text" at bounding box center [333, 190] width 178 height 25
type input "111-11-1111"
click at [472, 246] on div "Add debtor ITIN" at bounding box center [445, 237] width 416 height 23
click at [521, 347] on button "Download" at bounding box center [518, 352] width 66 height 28
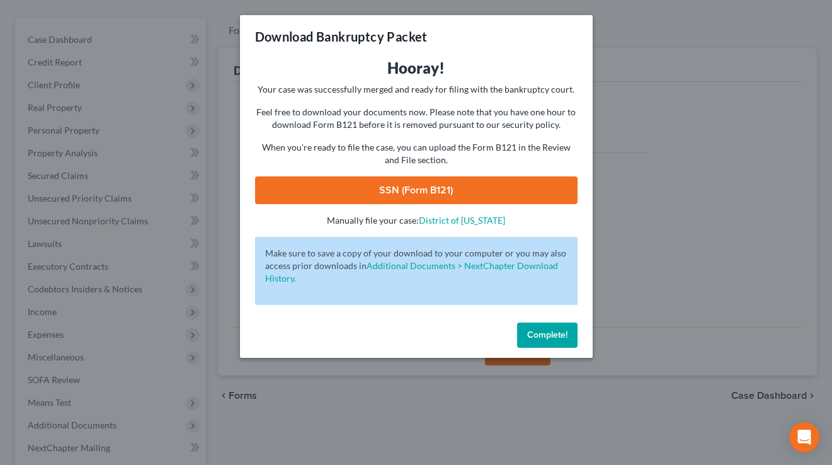
click at [406, 190] on link "SSN (Form B121)" at bounding box center [416, 190] width 323 height 28
click at [569, 337] on button "Complete!" at bounding box center [547, 335] width 60 height 25
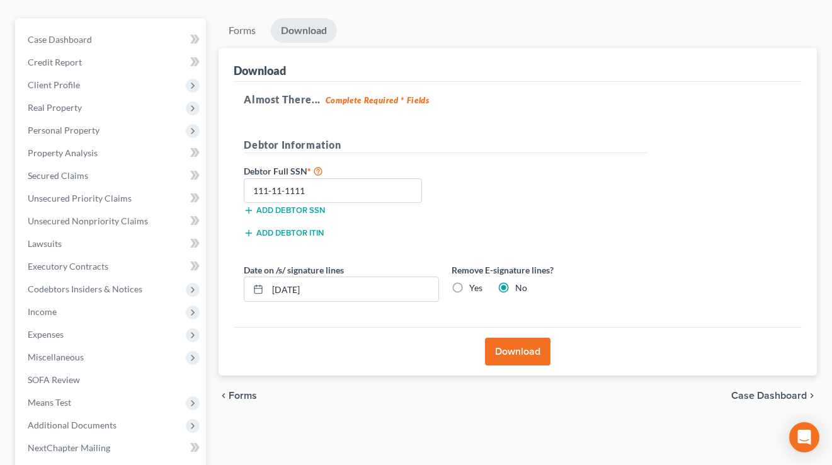
scroll to position [226, 0]
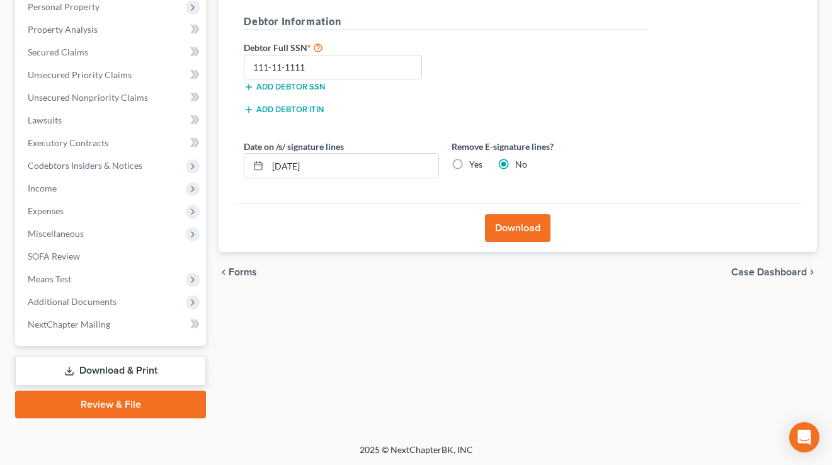
click at [96, 403] on link "Review & File" at bounding box center [110, 405] width 191 height 28
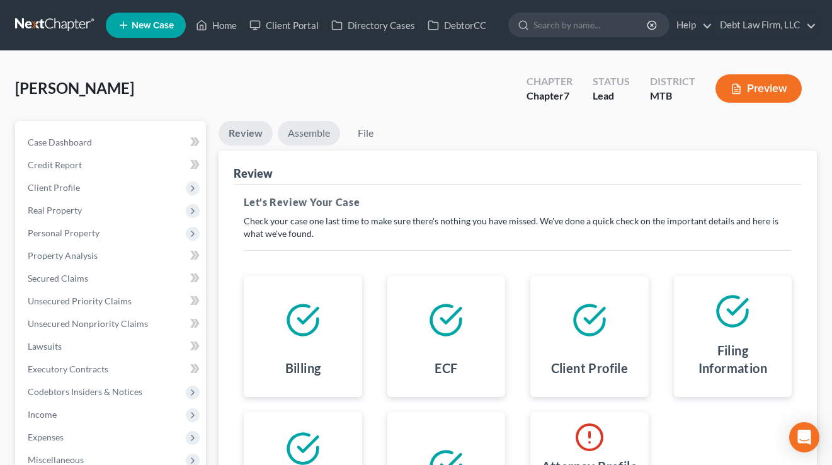
click at [311, 127] on link "Assemble" at bounding box center [309, 133] width 62 height 25
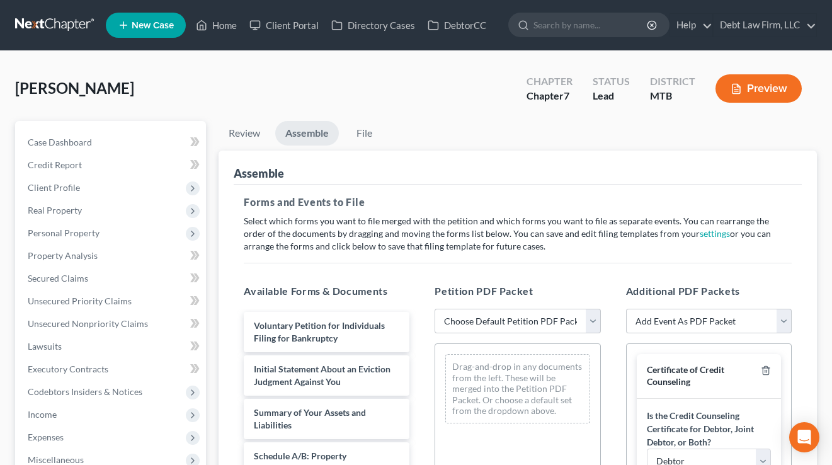
scroll to position [183, 0]
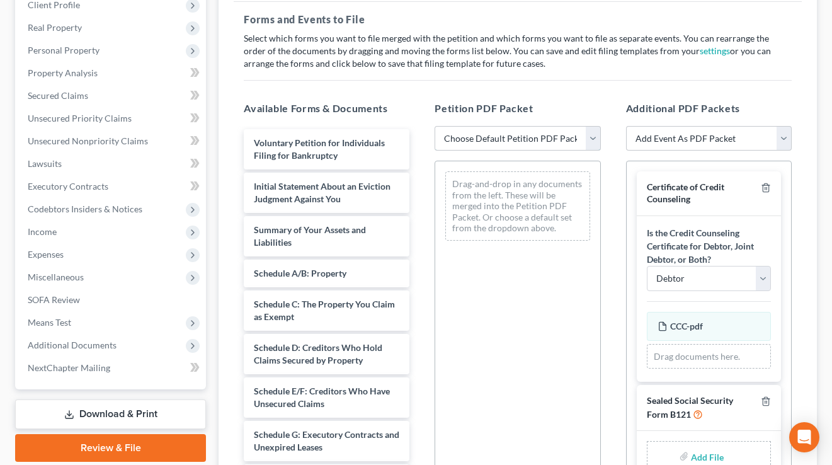
click at [533, 135] on select "Choose Default Petition PDF Packet Emergency Filing (Voluntary Petition and Cre…" at bounding box center [518, 138] width 166 height 25
select select "1"
click at [435, 126] on select "Choose Default Petition PDF Packet Emergency Filing (Voluntary Petition and Cre…" at bounding box center [518, 138] width 166 height 25
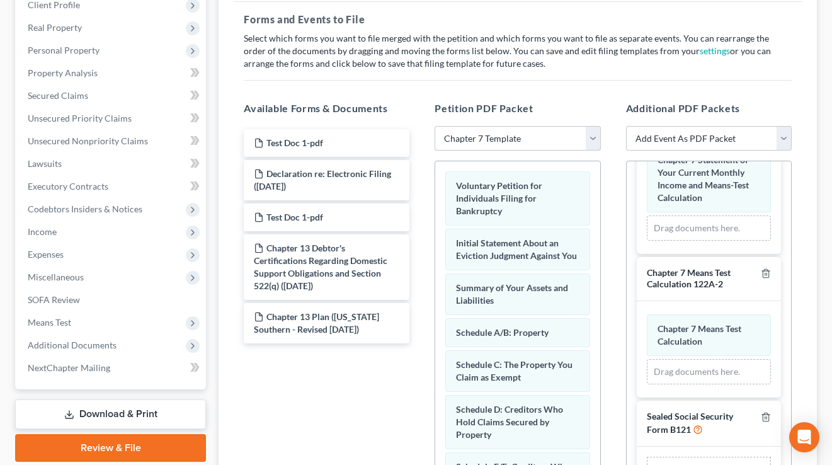
scroll to position [295, 0]
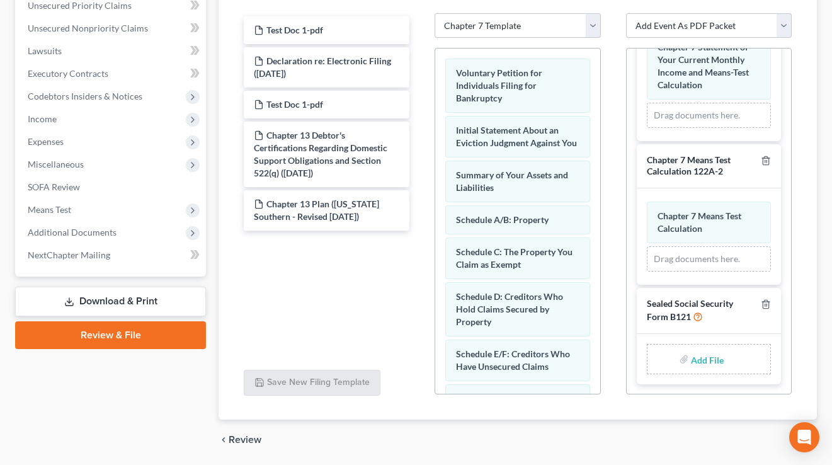
click at [711, 358] on input "file" at bounding box center [706, 359] width 30 height 23
type input "C:\fakepath\SSn Form 121.pdf"
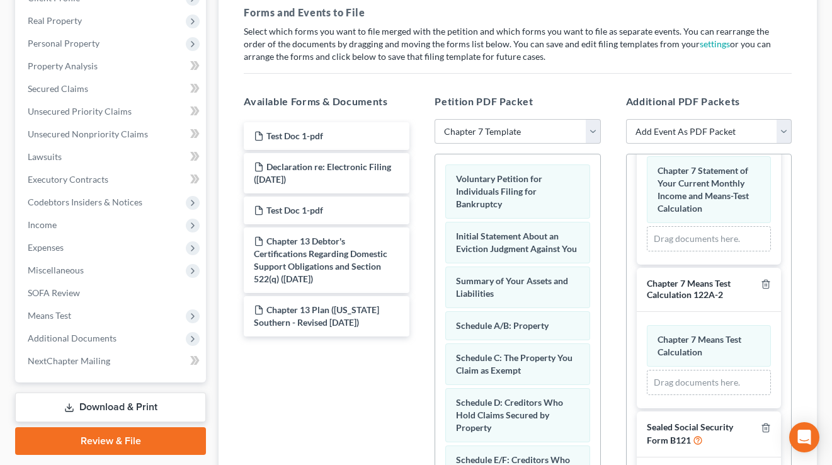
scroll to position [338, 0]
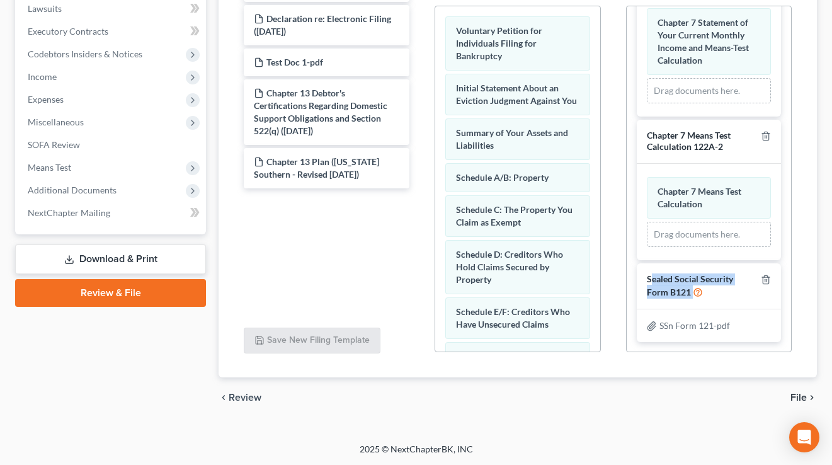
drag, startPoint x: 705, startPoint y: 294, endPoint x: 650, endPoint y: 278, distance: 56.8
click at [650, 278] on div "Sealed Social Security Form B121" at bounding box center [701, 285] width 109 height 25
drag, startPoint x: 751, startPoint y: 325, endPoint x: 651, endPoint y: 321, distance: 100.9
click at [651, 321] on div "SSn Form 121-pdf" at bounding box center [709, 325] width 124 height 13
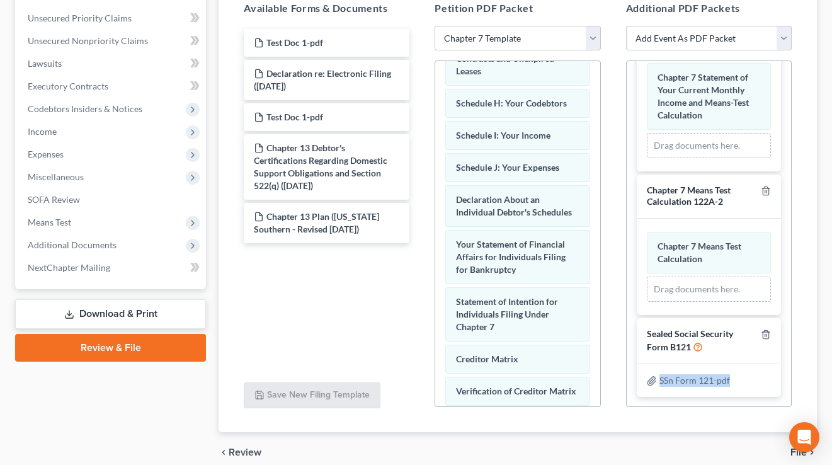
scroll to position [549, 0]
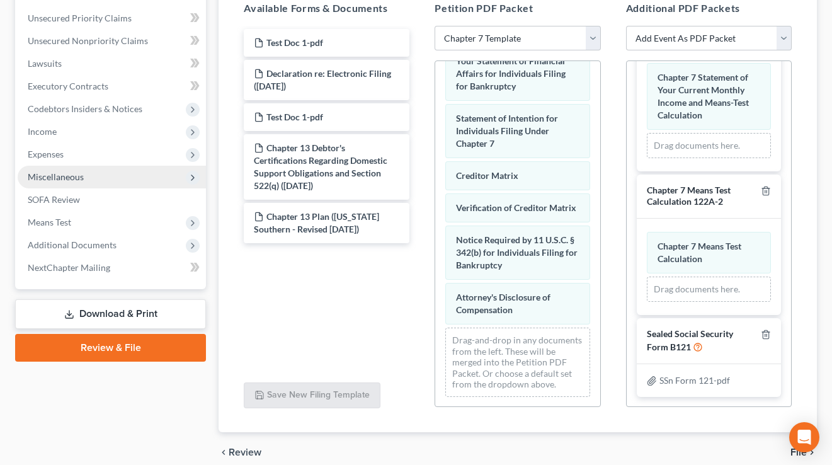
click at [71, 172] on span "Miscellaneous" at bounding box center [56, 176] width 56 height 11
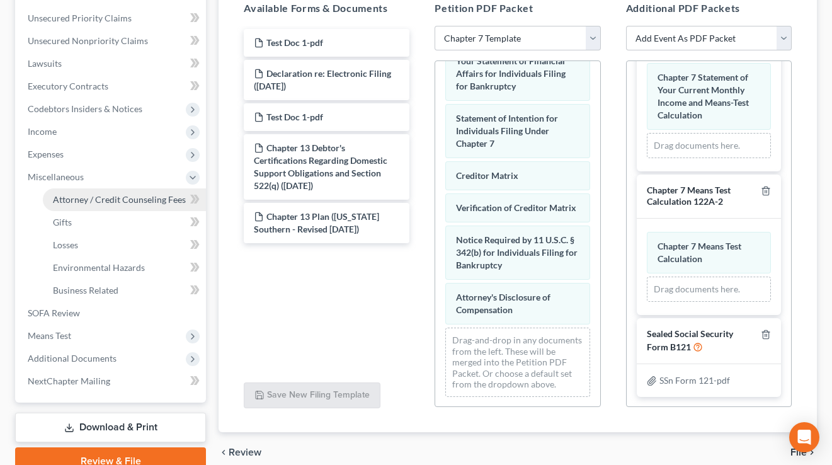
click at [93, 197] on span "Attorney / Credit Counseling Fees" at bounding box center [119, 199] width 133 height 11
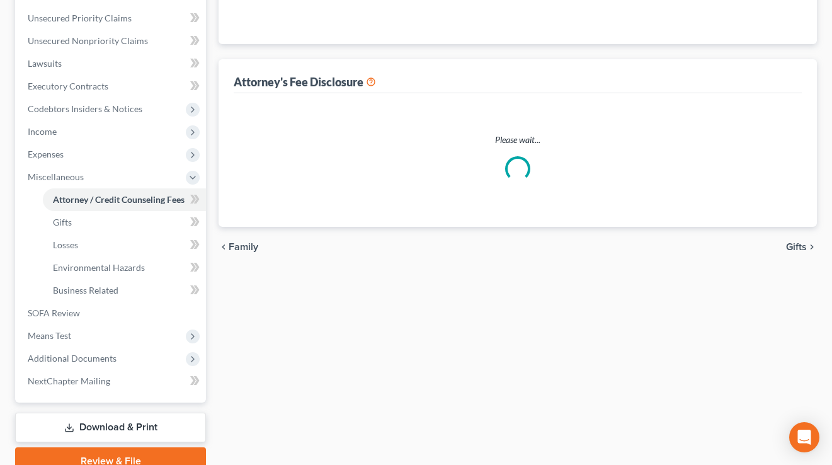
select select "1"
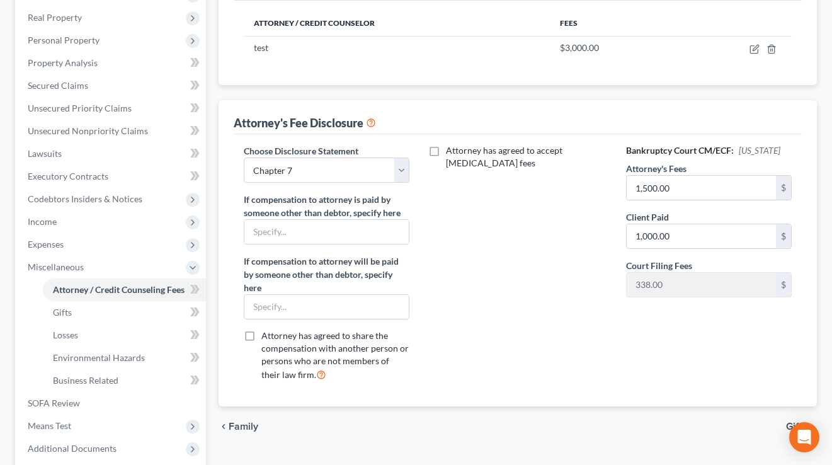
scroll to position [195, 0]
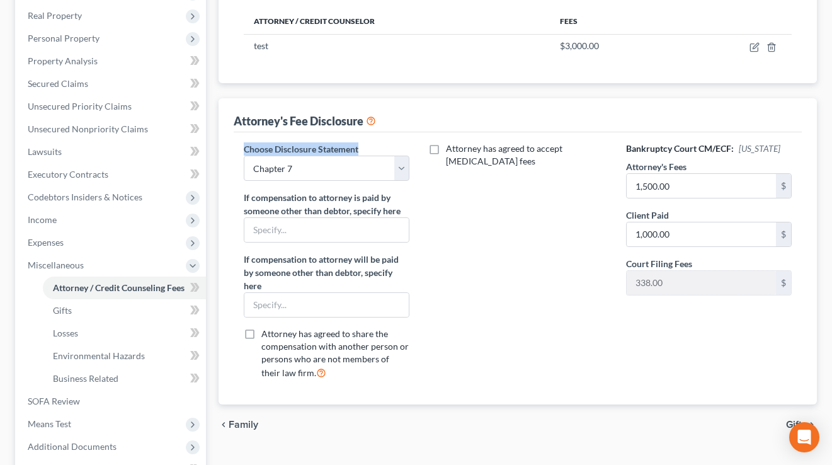
drag, startPoint x: 367, startPoint y: 145, endPoint x: 241, endPoint y: 145, distance: 126.6
click at [241, 145] on div "Choose Disclosure Statement Select chapter 13- ALB Chapter 7 ALMB- Chapter 7 Ba…" at bounding box center [326, 265] width 191 height 247
click at [410, 120] on div "Attorney's Fee Disclosure" at bounding box center [518, 115] width 568 height 34
click at [337, 179] on select "Select chapter 13- ALB Chapter 7 ALMB- Chapter 7 Basic Chapter 7 Chapter 7 Disc…" at bounding box center [327, 168] width 166 height 25
select select
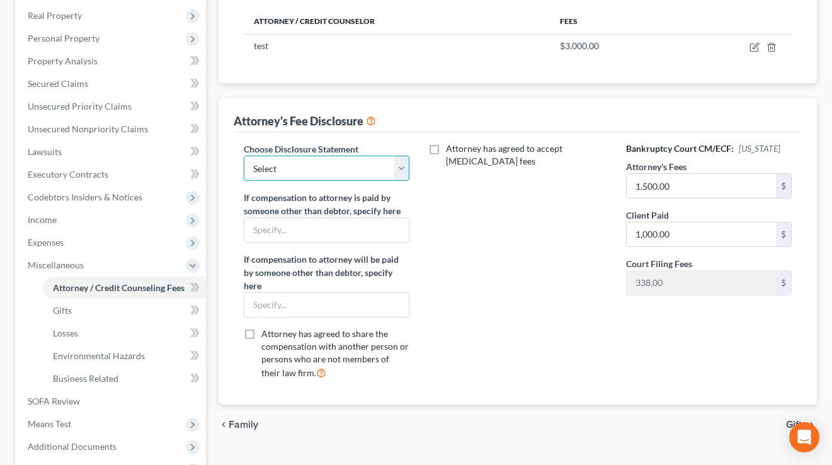
click at [244, 156] on select "Select chapter 13- ALB Chapter 7 ALMB- Chapter 7 Basic Chapter 7 Chapter 7 Disc…" at bounding box center [327, 168] width 166 height 25
click at [522, 248] on div "Attorney has agreed to accept [MEDICAL_DATA] fees" at bounding box center [517, 265] width 191 height 247
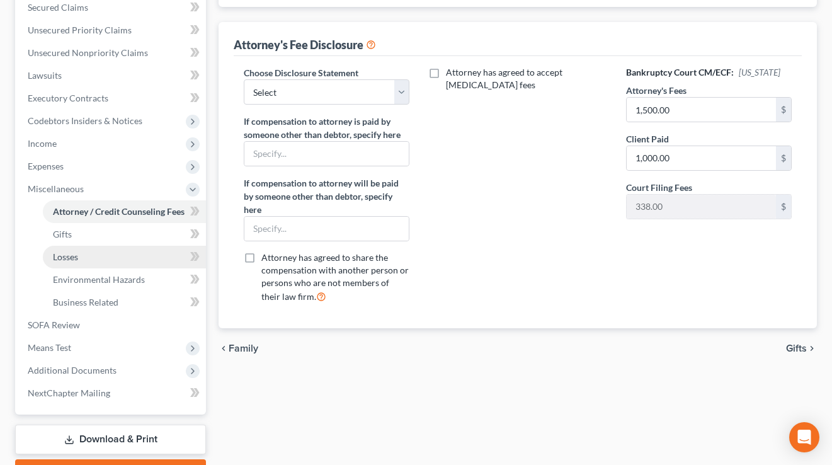
scroll to position [340, 0]
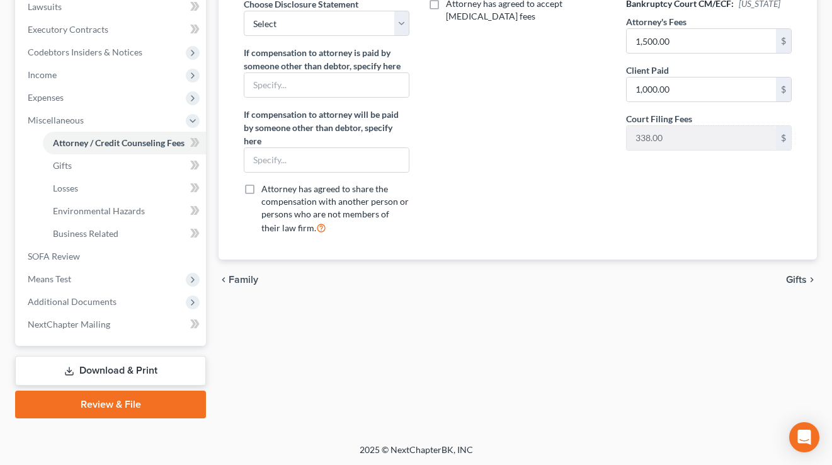
click at [101, 402] on link "Review & File" at bounding box center [110, 405] width 191 height 28
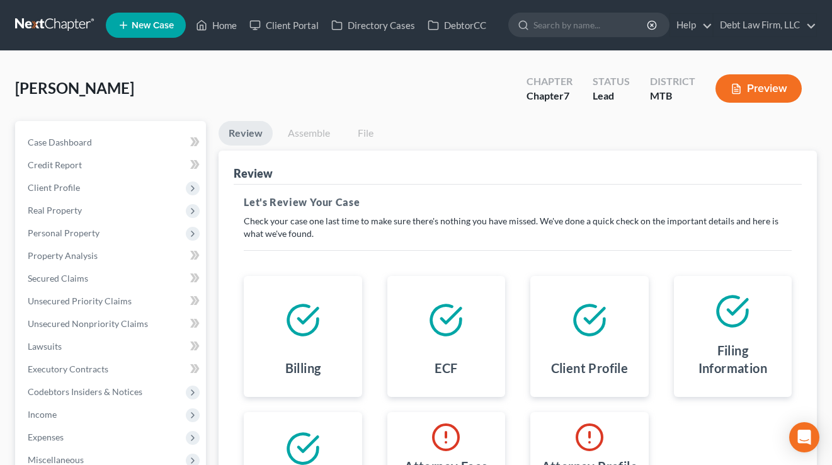
scroll to position [226, 0]
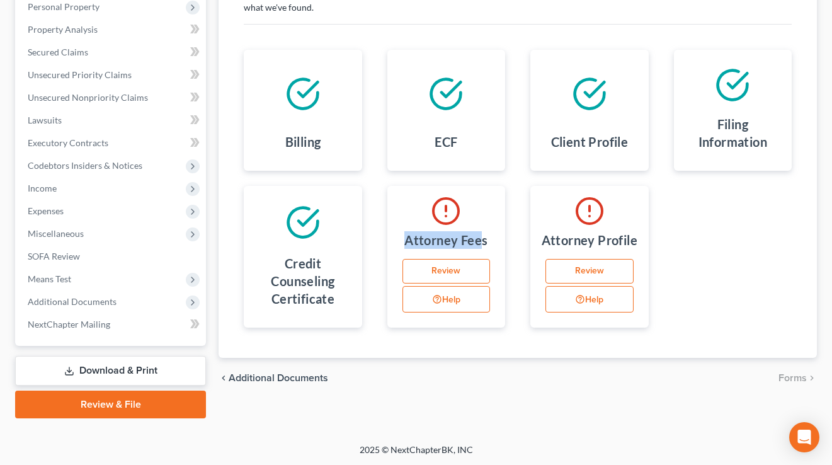
drag, startPoint x: 484, startPoint y: 237, endPoint x: 423, endPoint y: 215, distance: 65.0
click at [423, 215] on div "Attorney Fees Review Help" at bounding box center [446, 257] width 118 height 142
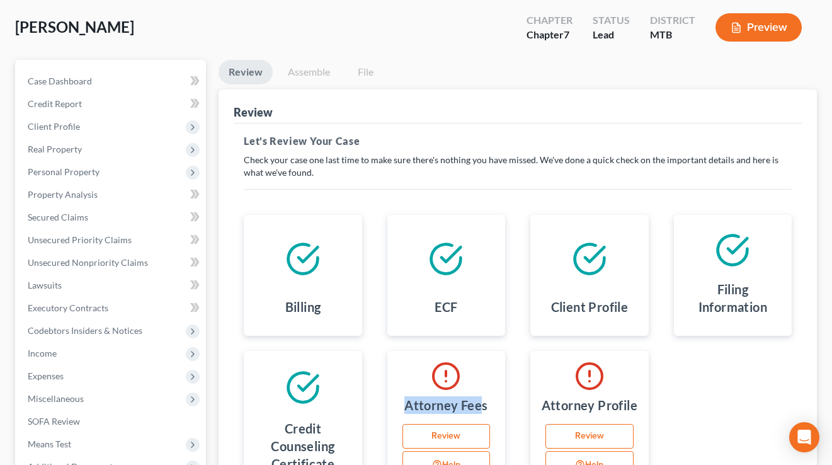
click at [295, 69] on link "Assemble" at bounding box center [309, 72] width 62 height 25
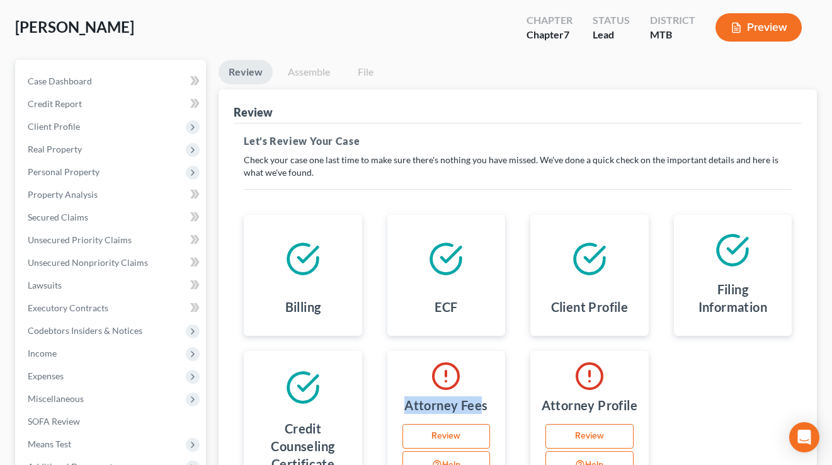
click at [295, 69] on link "Assemble" at bounding box center [309, 72] width 62 height 25
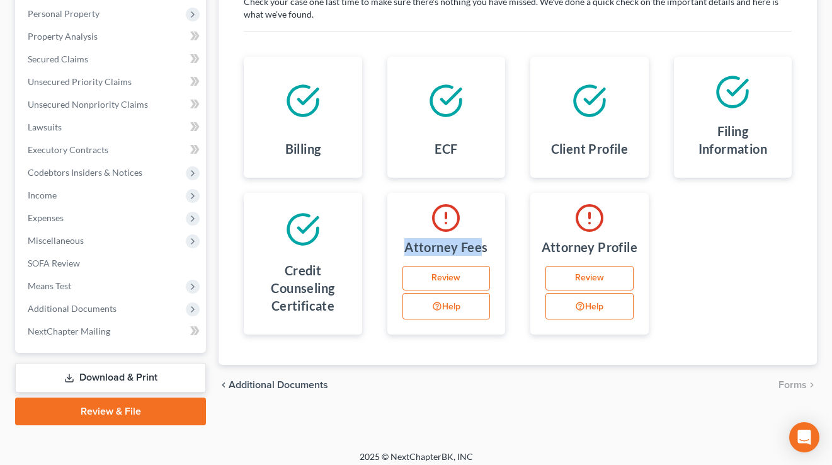
scroll to position [0, 0]
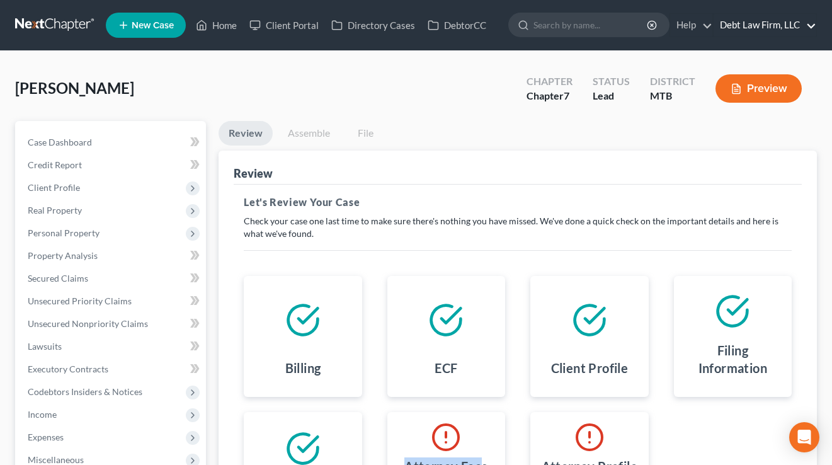
click at [765, 30] on link "Debt Law Firm, LLC" at bounding box center [765, 25] width 103 height 23
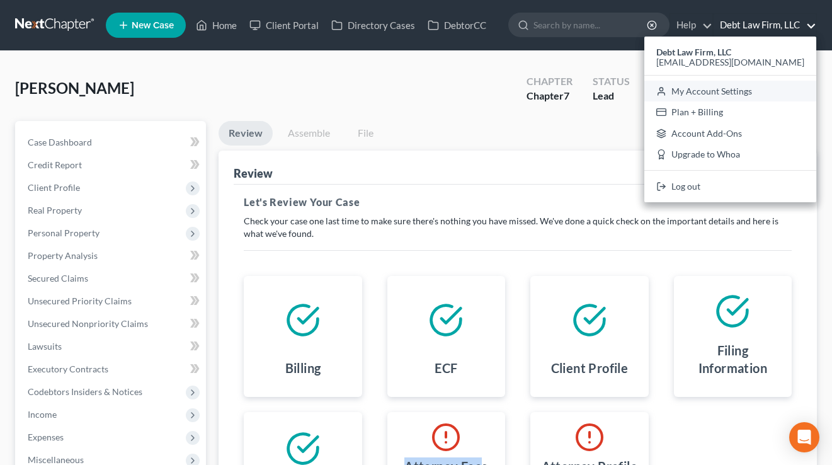
click at [753, 88] on link "My Account Settings" at bounding box center [730, 91] width 172 height 21
select select "61"
select select "24"
select select "36"
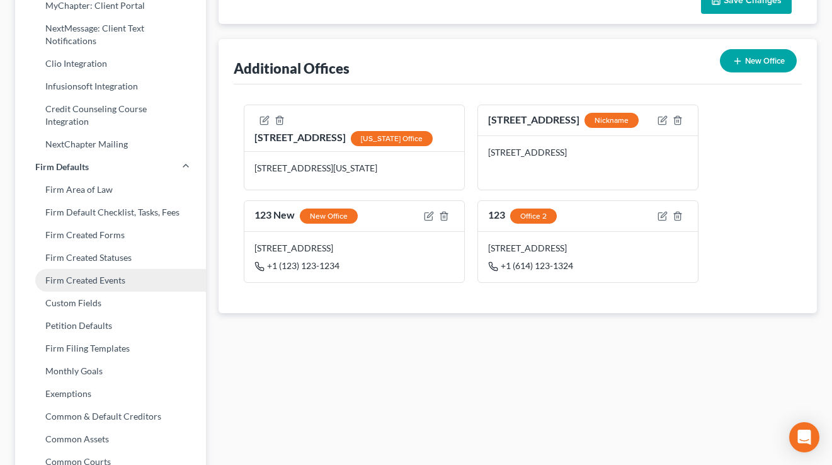
scroll to position [539, 0]
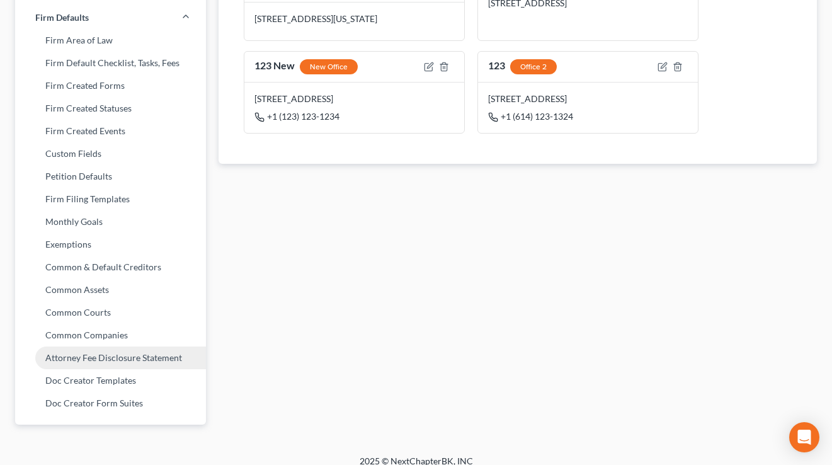
click at [94, 346] on link "Attorney Fee Disclosure Statement" at bounding box center [110, 357] width 191 height 23
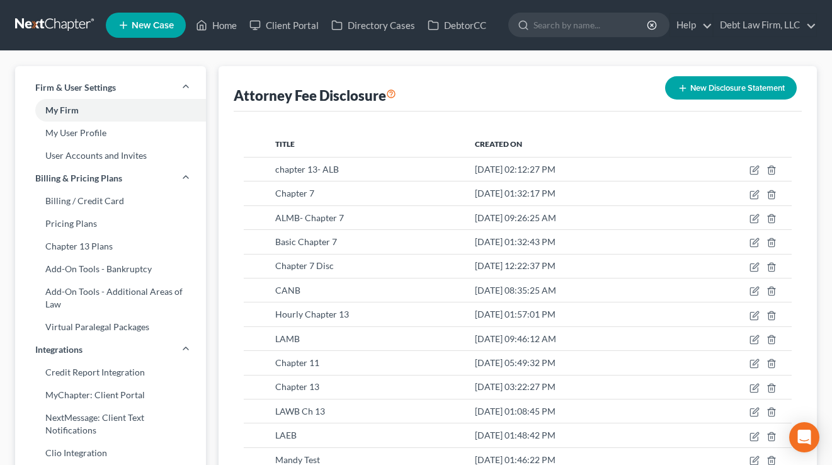
click at [719, 88] on button "New Disclosure Statement" at bounding box center [731, 87] width 132 height 23
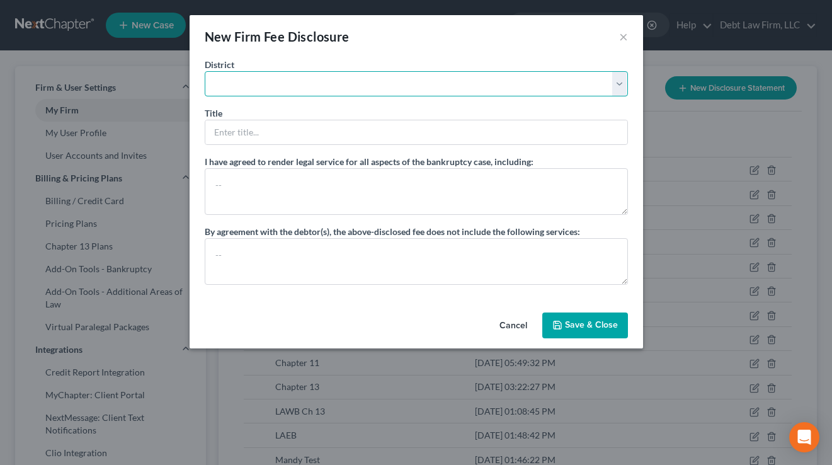
click at [290, 84] on select "[US_STATE] - [GEOGRAPHIC_DATA] [US_STATE] - [GEOGRAPHIC_DATA][US_STATE] - South…" at bounding box center [416, 83] width 423 height 25
select select "47"
click at [205, 71] on select "[US_STATE] - [GEOGRAPHIC_DATA] [US_STATE] - [GEOGRAPHIC_DATA][US_STATE] - South…" at bounding box center [416, 83] width 423 height 25
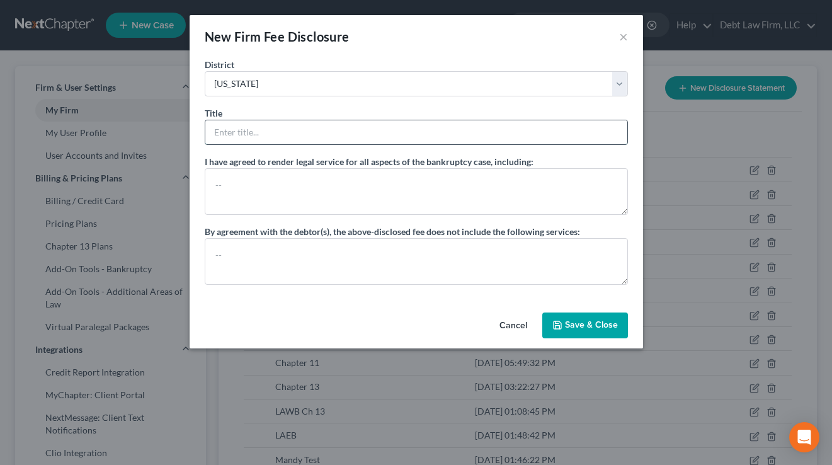
click at [252, 124] on input "text" at bounding box center [416, 132] width 422 height 24
type input "Chapter 7"
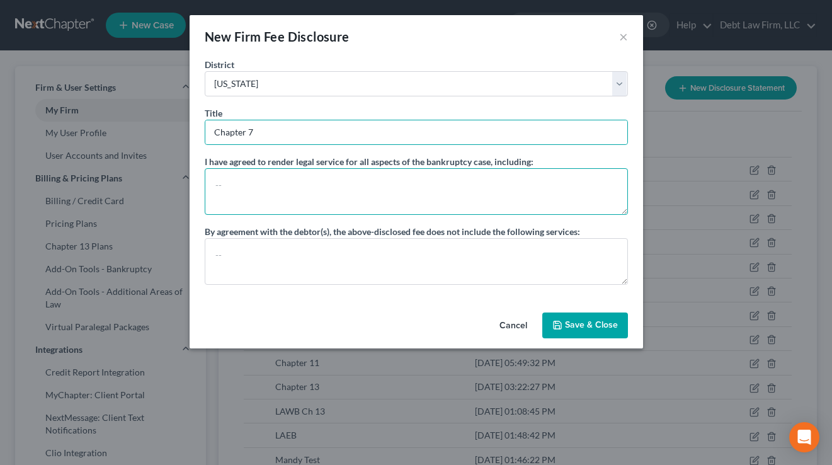
click at [257, 181] on textarea at bounding box center [416, 191] width 423 height 47
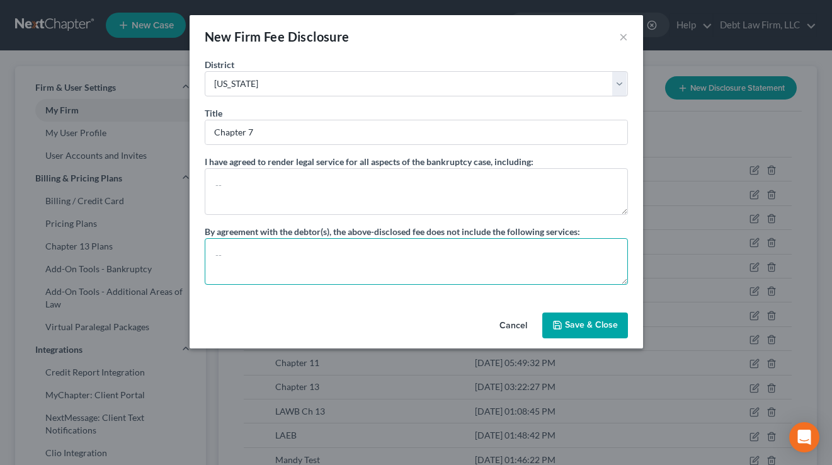
click at [326, 243] on textarea at bounding box center [416, 261] width 423 height 47
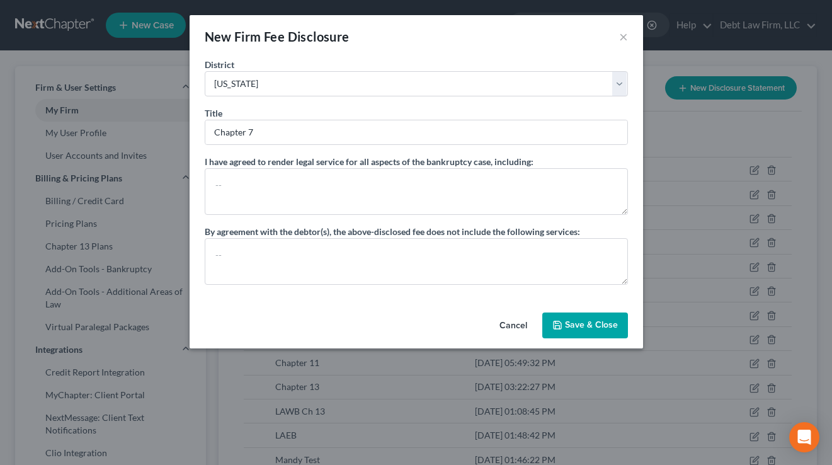
click at [514, 326] on button "Cancel" at bounding box center [513, 326] width 48 height 25
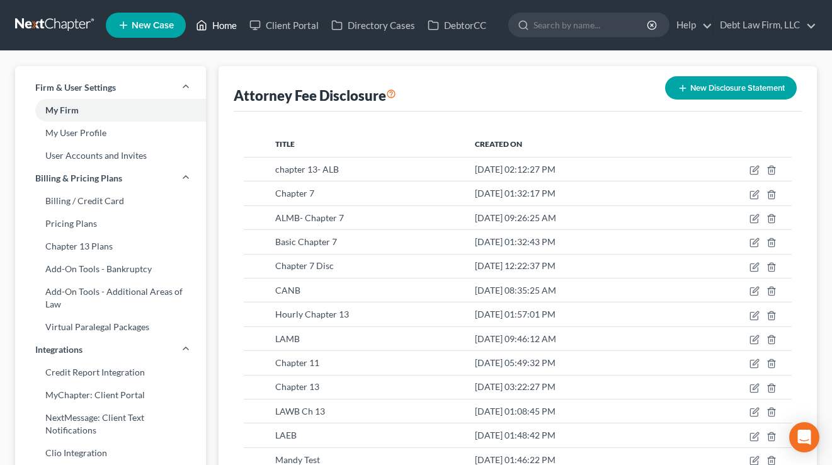
click at [224, 19] on link "Home" at bounding box center [217, 25] width 54 height 23
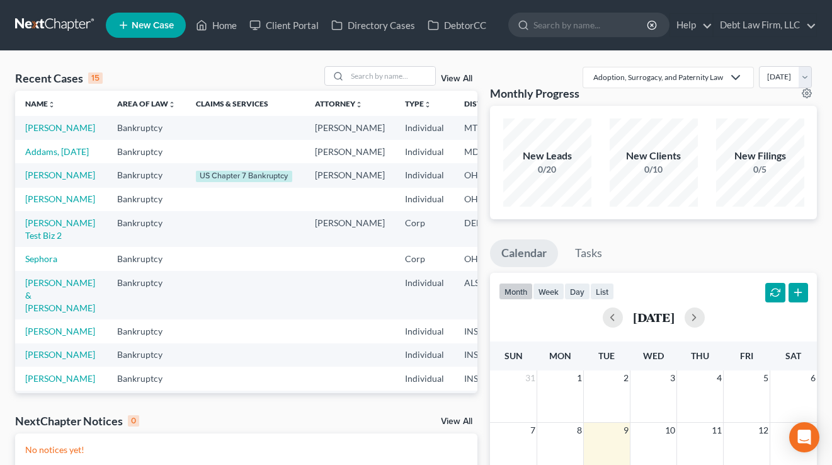
click at [40, 122] on td "[PERSON_NAME]" at bounding box center [61, 127] width 92 height 23
click at [43, 131] on link "[PERSON_NAME]" at bounding box center [60, 127] width 70 height 11
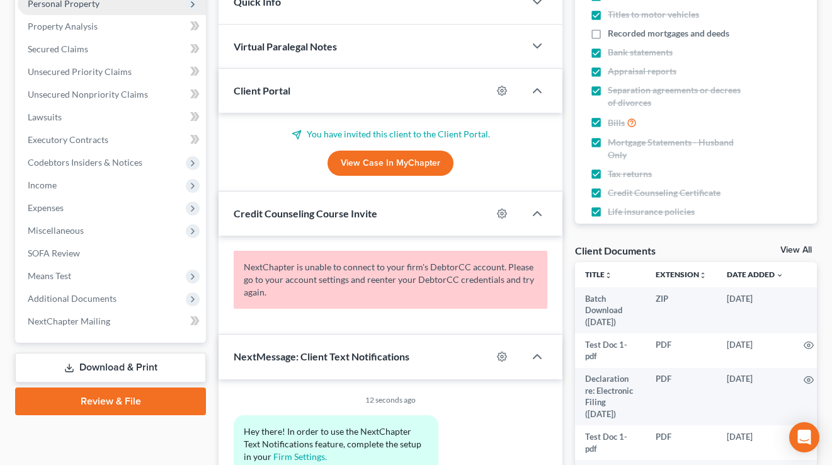
scroll to position [299, 0]
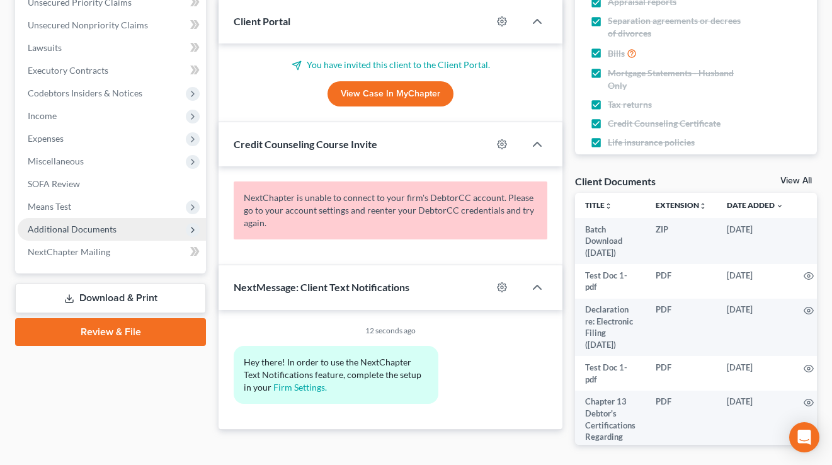
click at [105, 229] on span "Additional Documents" at bounding box center [72, 229] width 89 height 11
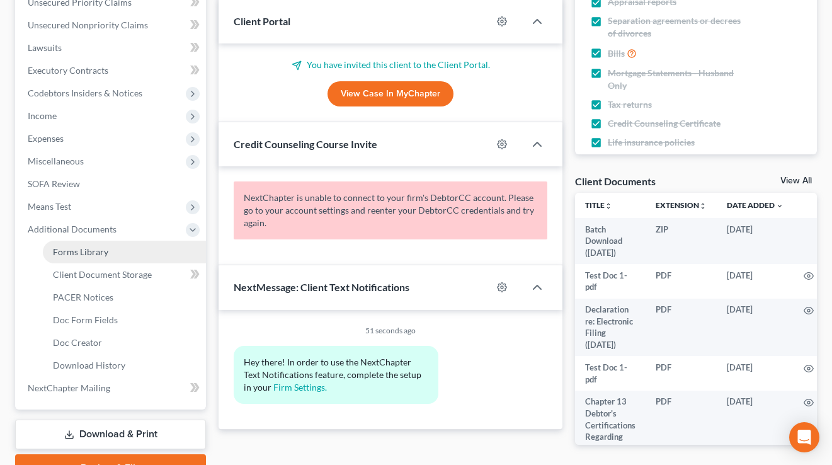
click at [89, 253] on span "Forms Library" at bounding box center [80, 251] width 55 height 11
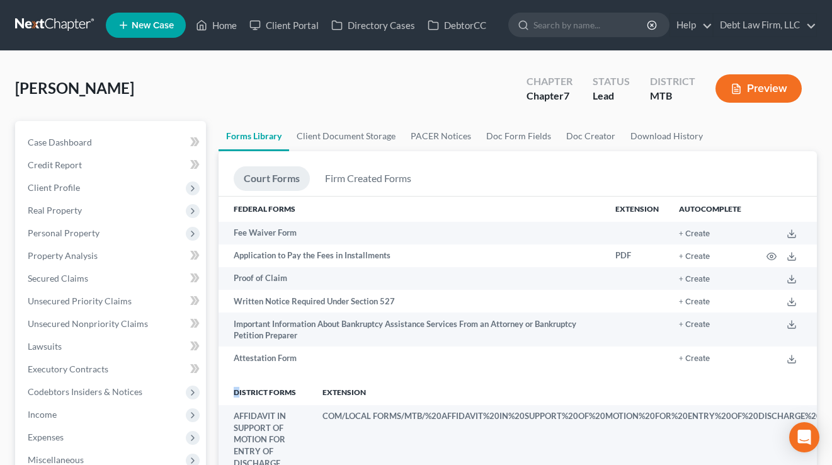
drag, startPoint x: 301, startPoint y: 385, endPoint x: 305, endPoint y: 376, distance: 9.9
click at [235, 395] on th "District forms" at bounding box center [266, 392] width 94 height 25
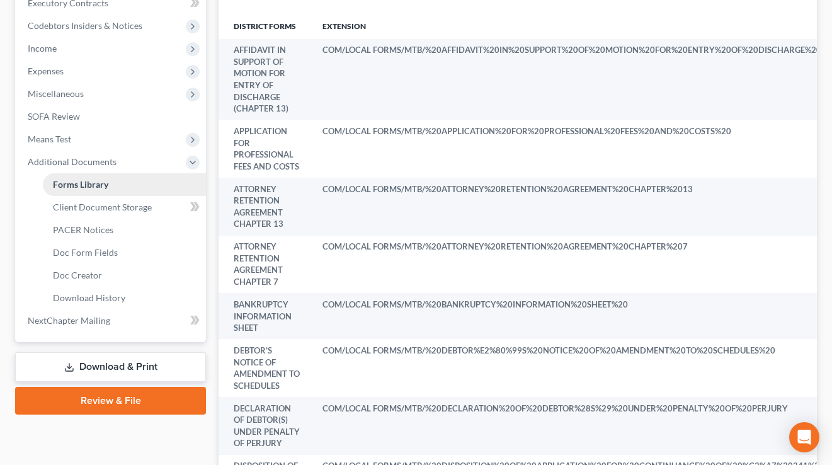
scroll to position [394, 0]
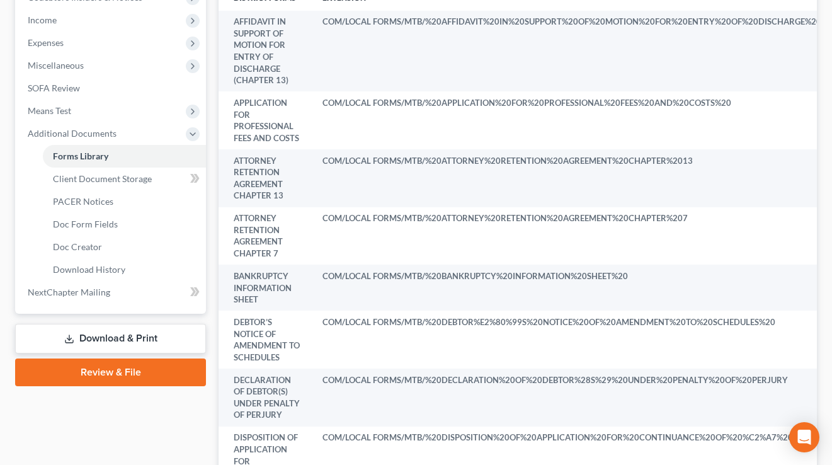
click at [103, 369] on link "Review & File" at bounding box center [110, 372] width 191 height 28
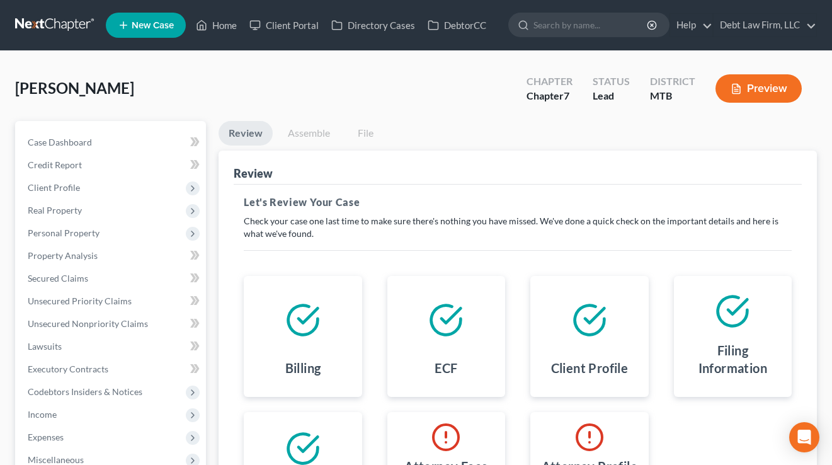
scroll to position [223, 0]
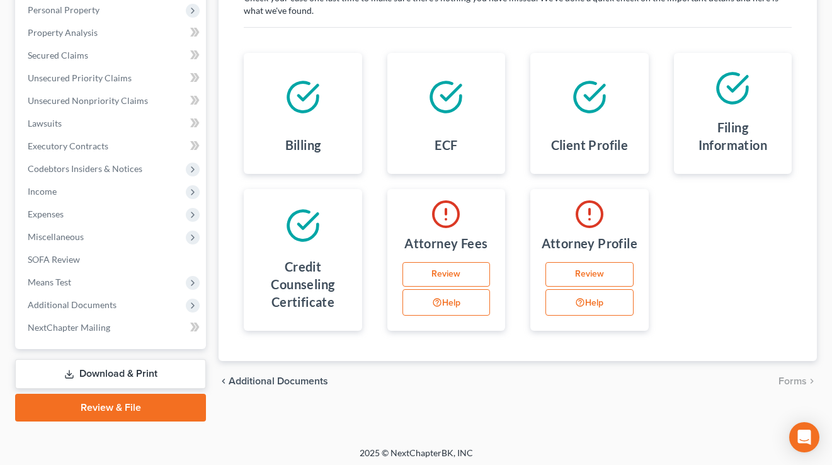
click at [454, 273] on link "Review" at bounding box center [447, 274] width 88 height 25
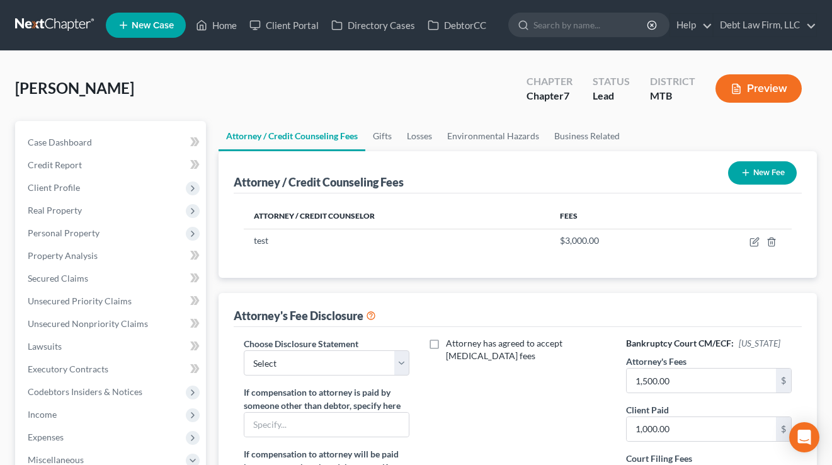
scroll to position [105, 0]
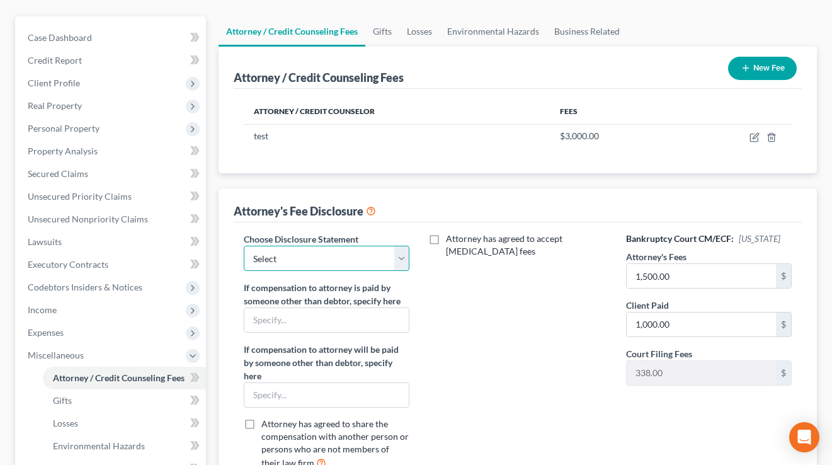
click at [363, 265] on select "Select chapter 13- ALB Chapter 7 ALMB- Chapter 7 Basic Chapter 7 Chapter 7 Disc…" at bounding box center [327, 258] width 166 height 25
select select "1"
click at [244, 246] on select "Select chapter 13- ALB Chapter 7 ALMB- Chapter 7 Basic Chapter 7 Chapter 7 Disc…" at bounding box center [327, 258] width 166 height 25
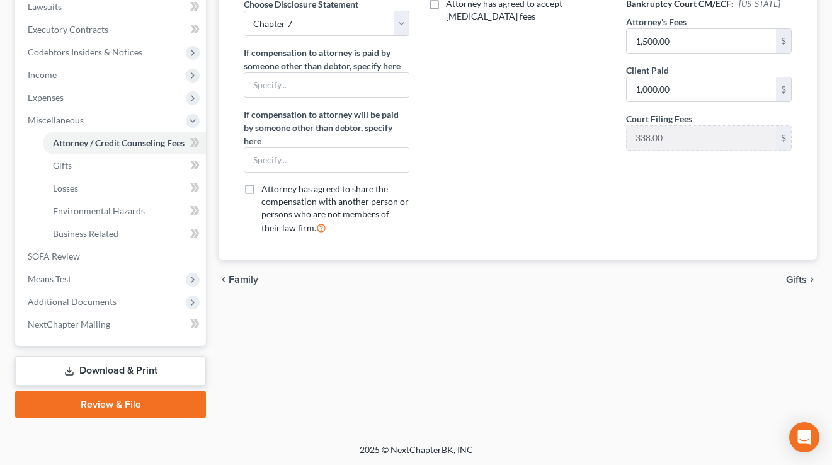
click at [96, 402] on link "Review & File" at bounding box center [110, 405] width 191 height 28
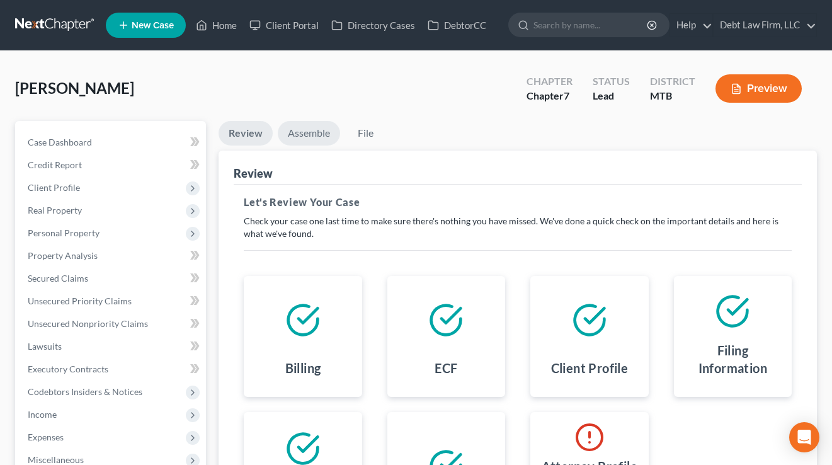
click at [315, 134] on link "Assemble" at bounding box center [309, 133] width 62 height 25
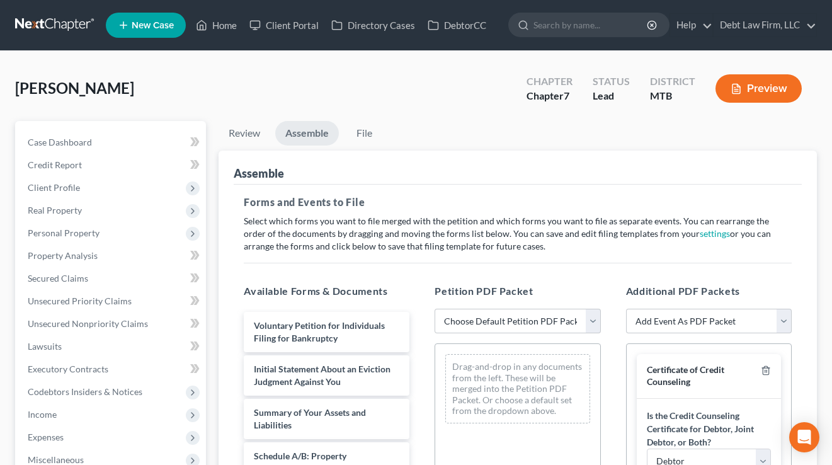
scroll to position [159, 0]
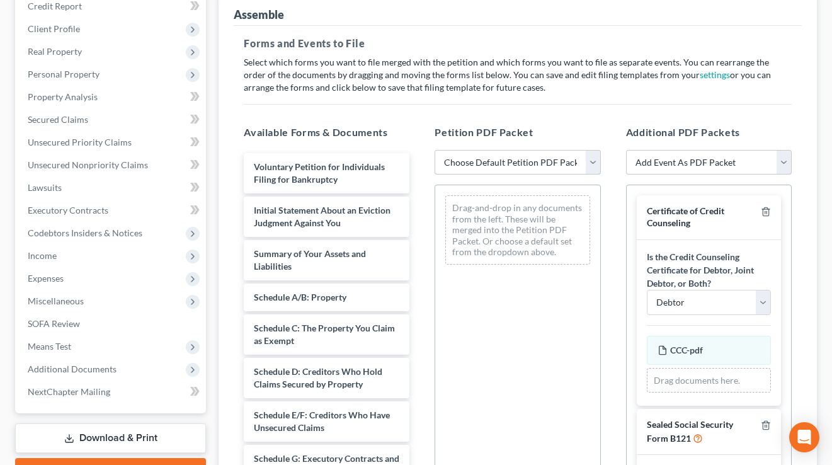
click at [510, 157] on select "Choose Default Petition PDF Packet Emergency Filing (Voluntary Petition and Cre…" at bounding box center [518, 162] width 166 height 25
select select "1"
click at [435, 150] on select "Choose Default Petition PDF Packet Emergency Filing (Voluntary Petition and Cre…" at bounding box center [518, 162] width 166 height 25
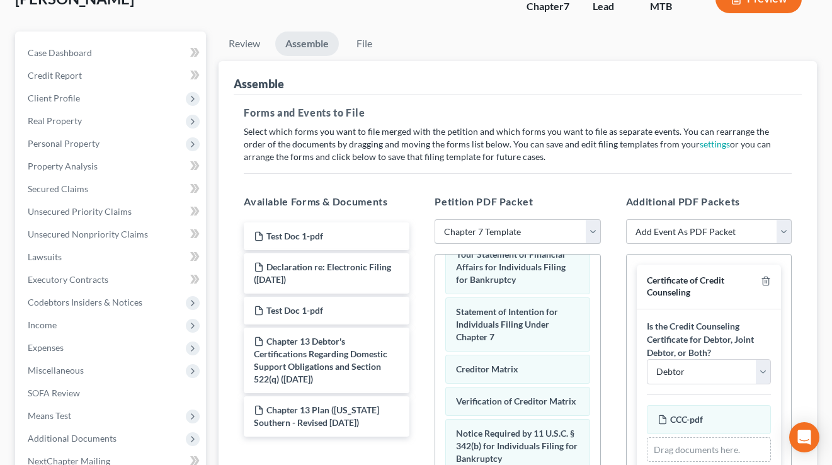
scroll to position [0, 0]
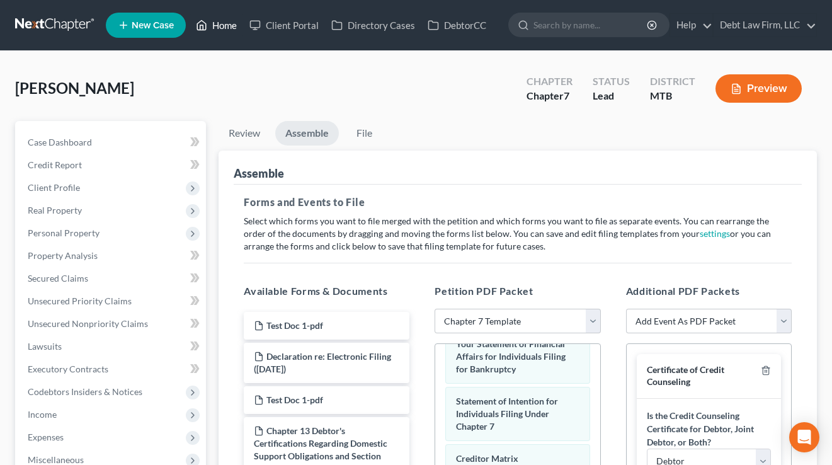
click at [229, 28] on link "Home" at bounding box center [217, 25] width 54 height 23
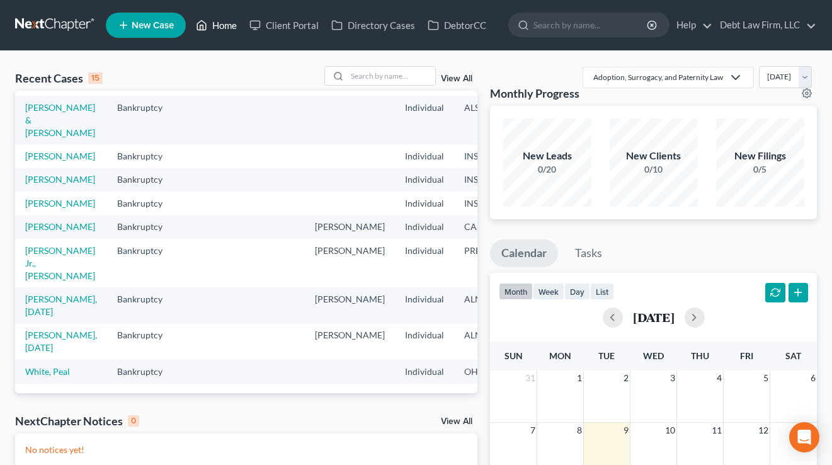
scroll to position [197, 0]
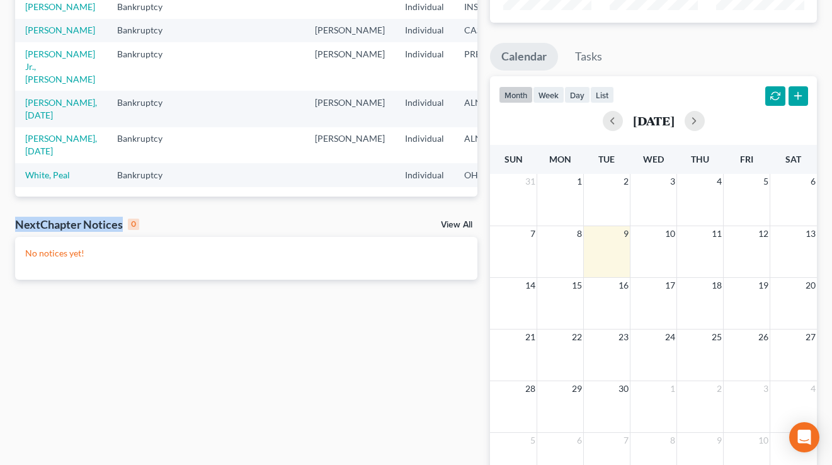
drag, startPoint x: 158, startPoint y: 222, endPoint x: 10, endPoint y: 224, distance: 148.0
click at [9, 224] on div "Recent Cases 15 View All Name unfold_more expand_more expand_less Area of Law u…" at bounding box center [246, 188] width 475 height 636
click at [186, 224] on div "NextChapter Notices 0 View All" at bounding box center [246, 227] width 462 height 20
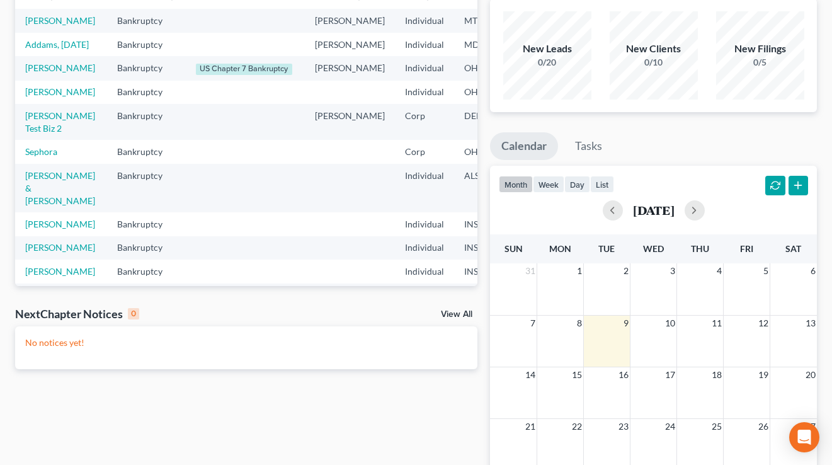
scroll to position [199, 0]
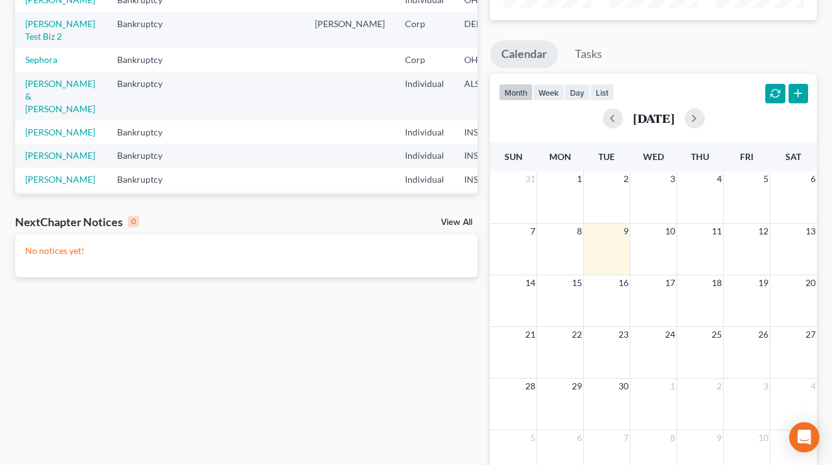
click at [459, 220] on link "View All" at bounding box center [456, 222] width 31 height 9
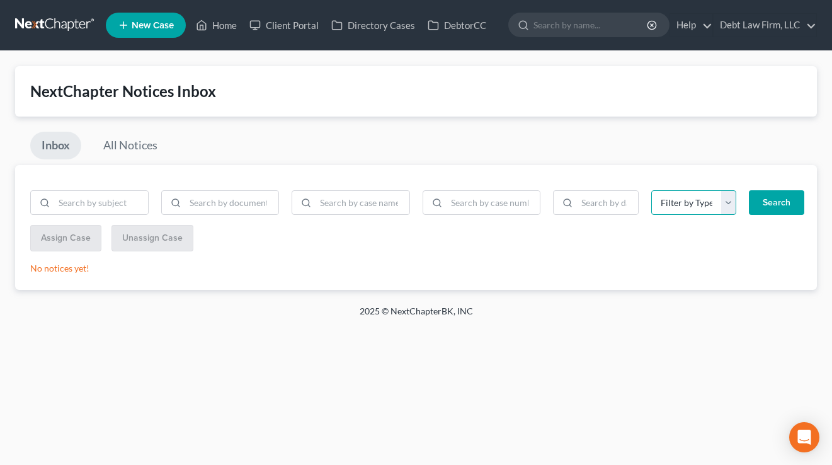
click at [690, 206] on select "Filter by Type 341 Hearing Agreement Certificates Client Credit Counseling Cour…" at bounding box center [694, 202] width 86 height 25
select select "15"
click at [651, 190] on select "Filter by Type 341 Hearing Agreement Certificates Client Credit Counseling Cour…" at bounding box center [694, 202] width 86 height 25
click at [122, 139] on link "All Notices" at bounding box center [130, 146] width 77 height 28
select select
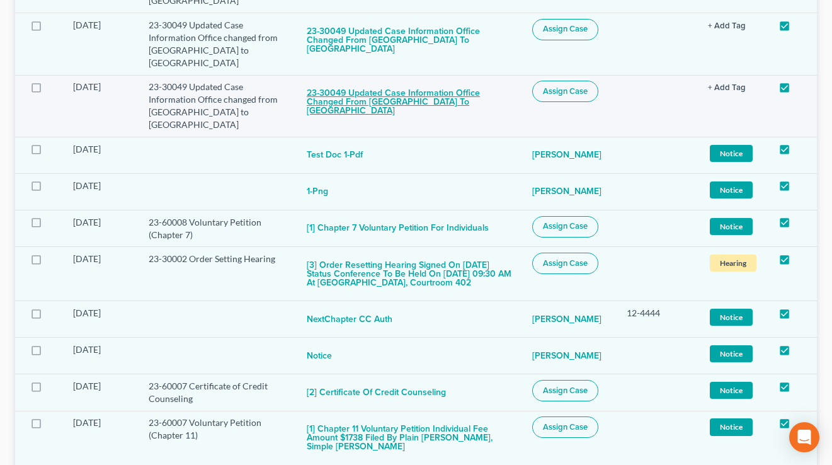
scroll to position [452, 0]
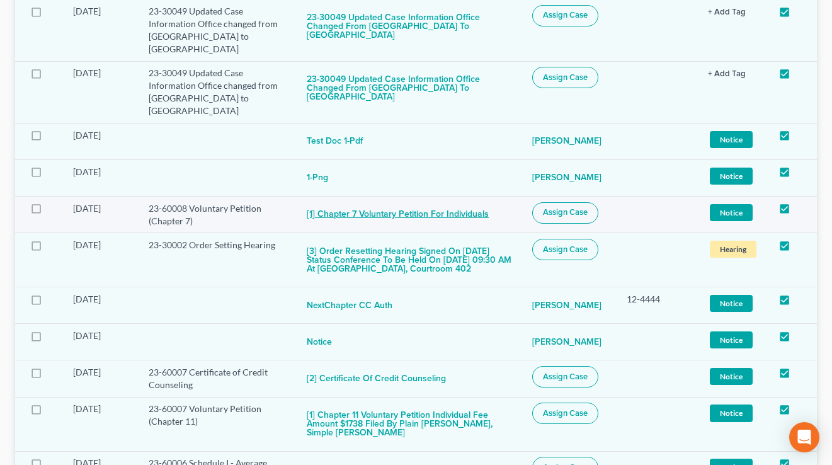
click at [385, 215] on button "[1] Chapter 7 Voluntary Petition for Individuals" at bounding box center [398, 214] width 182 height 25
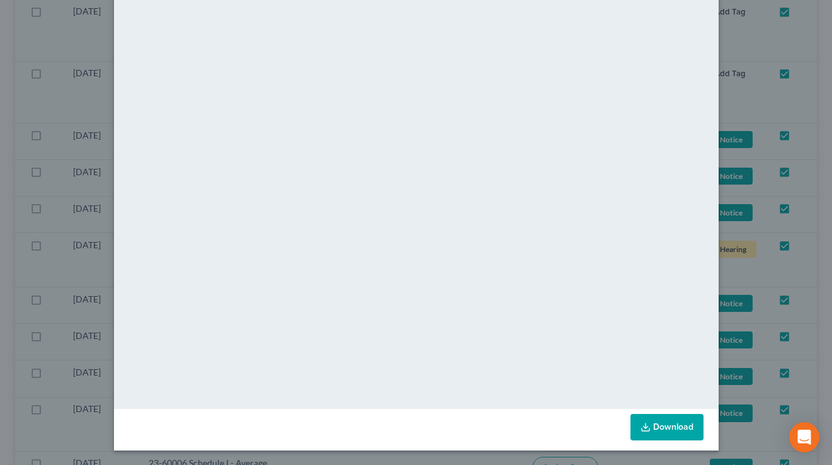
scroll to position [0, 0]
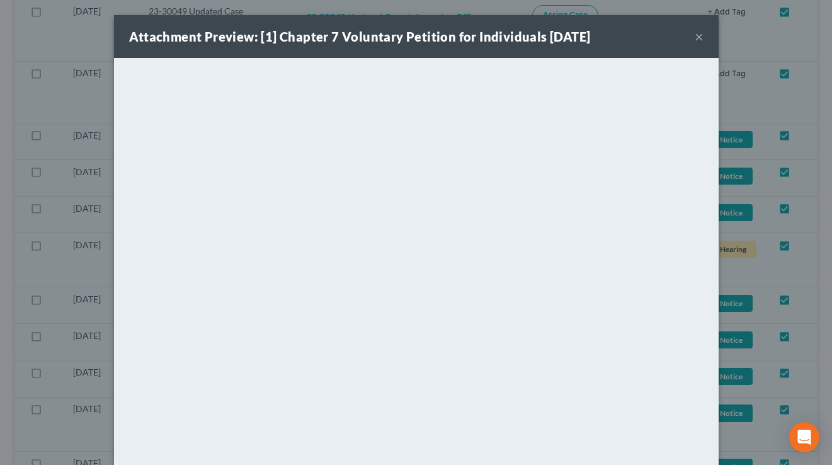
click at [696, 39] on button "×" at bounding box center [699, 36] width 9 height 15
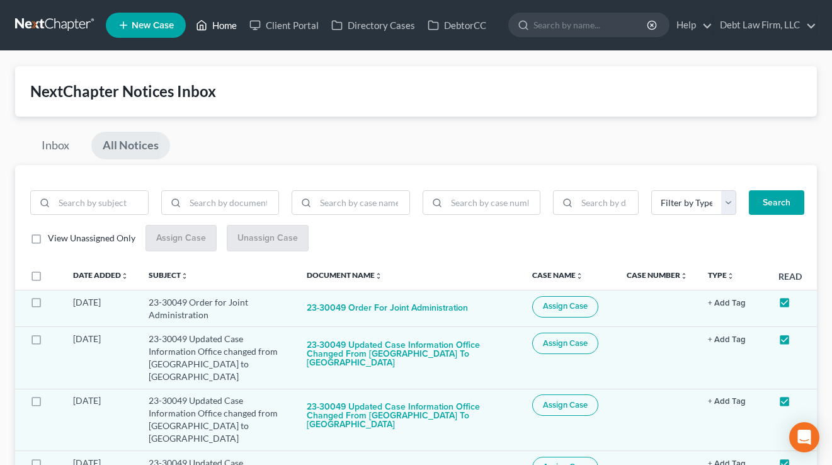
click at [224, 30] on link "Home" at bounding box center [217, 25] width 54 height 23
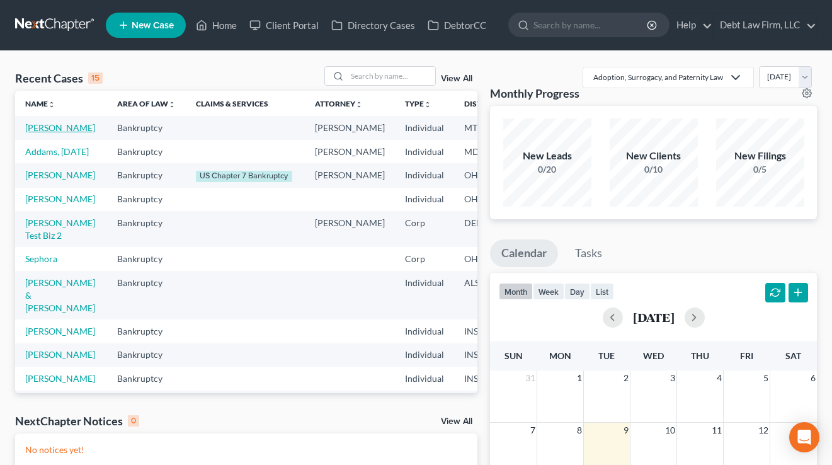
click at [34, 133] on link "[PERSON_NAME]" at bounding box center [60, 127] width 70 height 11
click at [35, 133] on link "[PERSON_NAME]" at bounding box center [60, 127] width 70 height 11
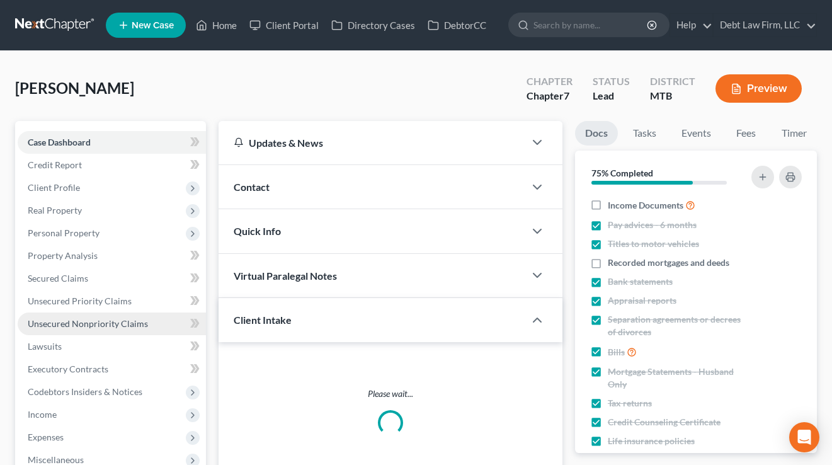
scroll to position [88, 0]
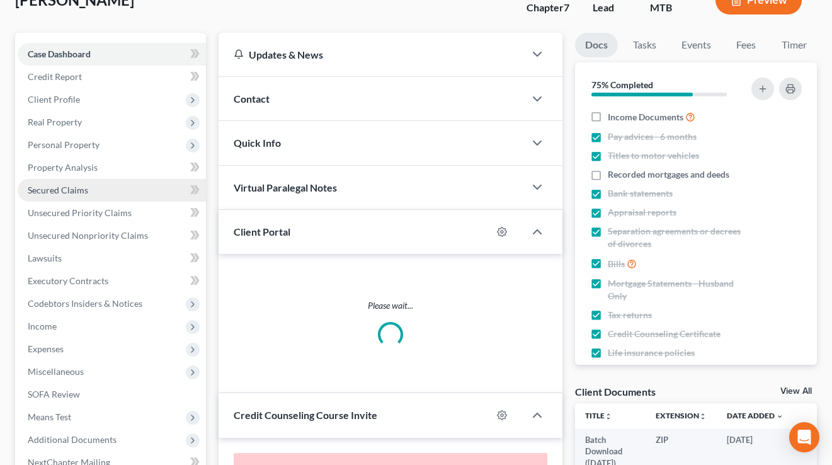
click at [74, 186] on span "Secured Claims" at bounding box center [58, 190] width 60 height 11
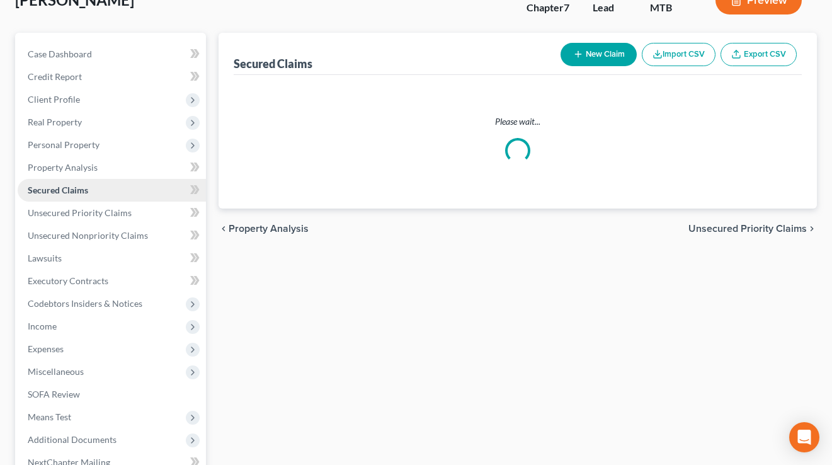
click at [84, 191] on span "Secured Claims" at bounding box center [58, 190] width 60 height 11
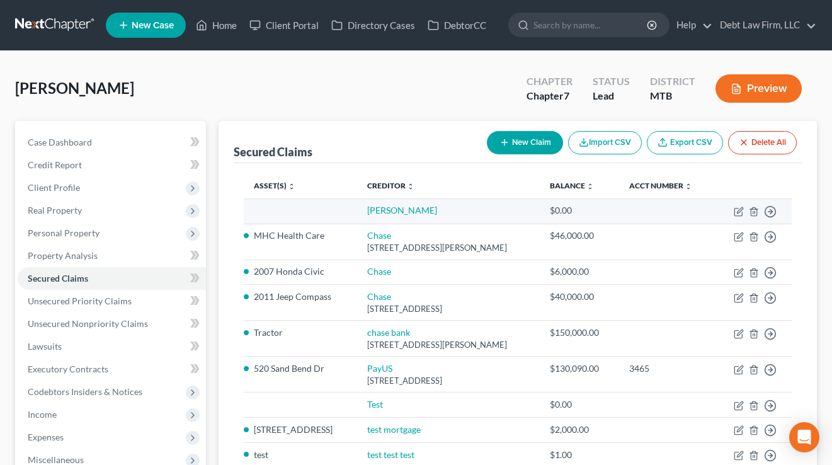
scroll to position [71, 0]
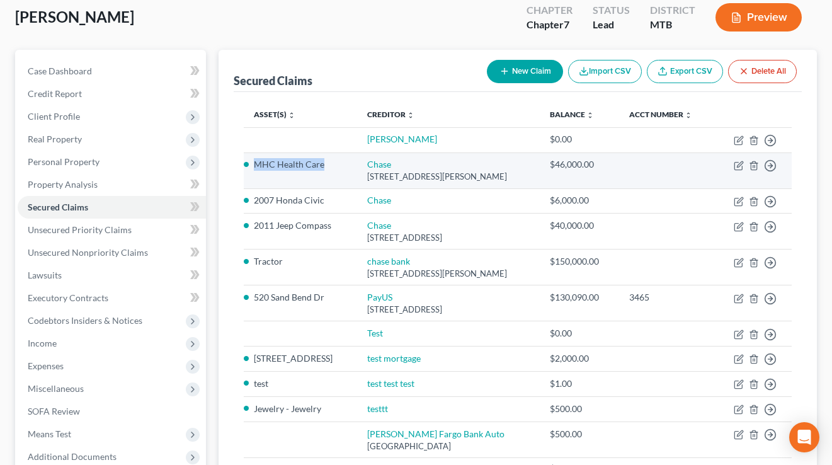
drag, startPoint x: 322, startPoint y: 163, endPoint x: 254, endPoint y: 157, distance: 67.7
click at [254, 157] on td "MHC Health Care" at bounding box center [300, 170] width 113 height 36
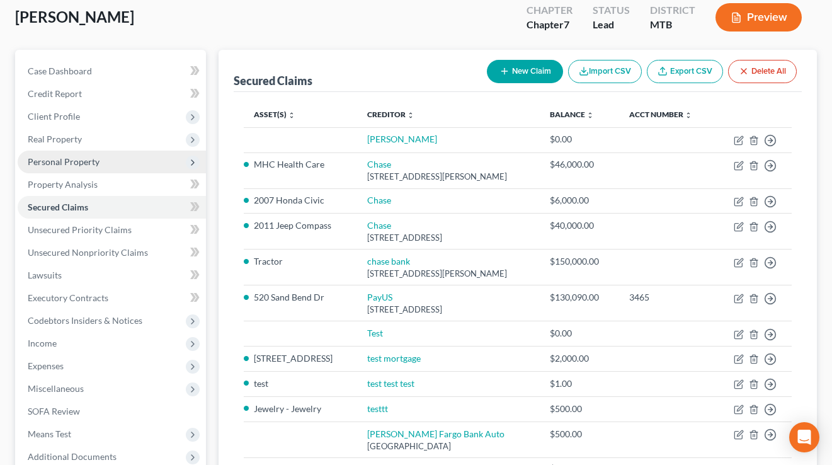
click at [75, 164] on span "Personal Property" at bounding box center [64, 161] width 72 height 11
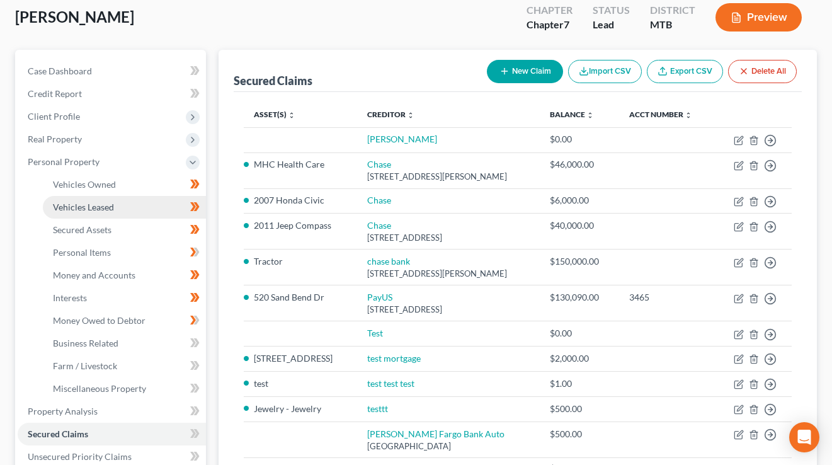
click at [100, 204] on span "Vehicles Leased" at bounding box center [83, 207] width 61 height 11
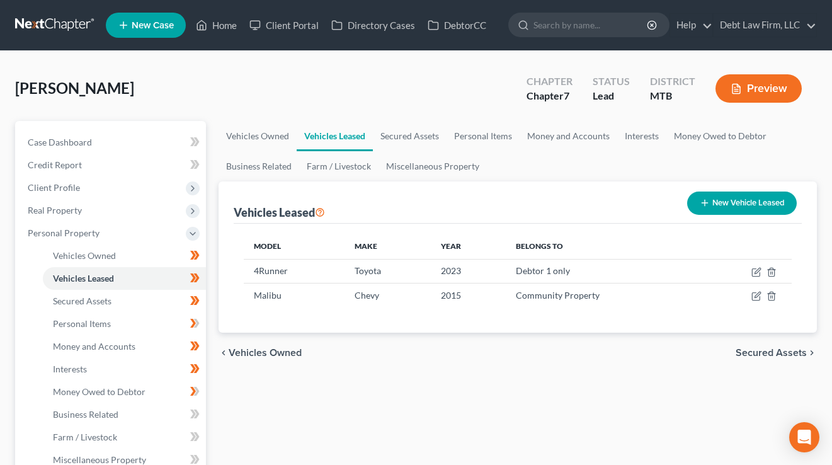
scroll to position [30, 0]
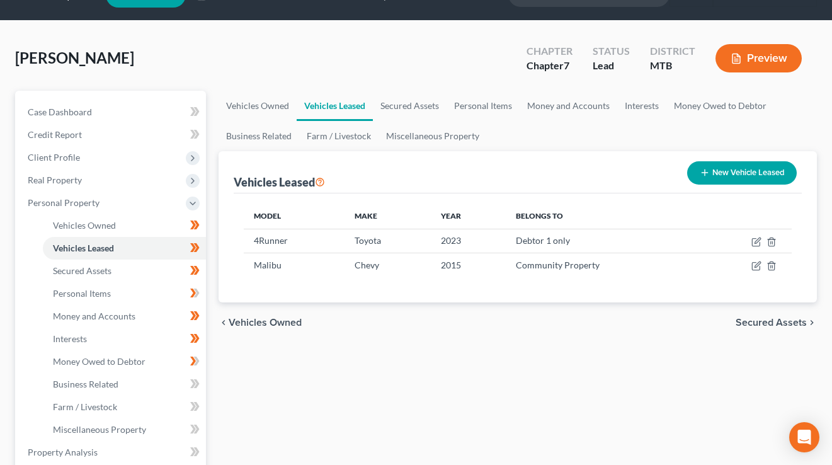
click at [728, 171] on button "New Vehicle Leased" at bounding box center [742, 172] width 110 height 23
select select "0"
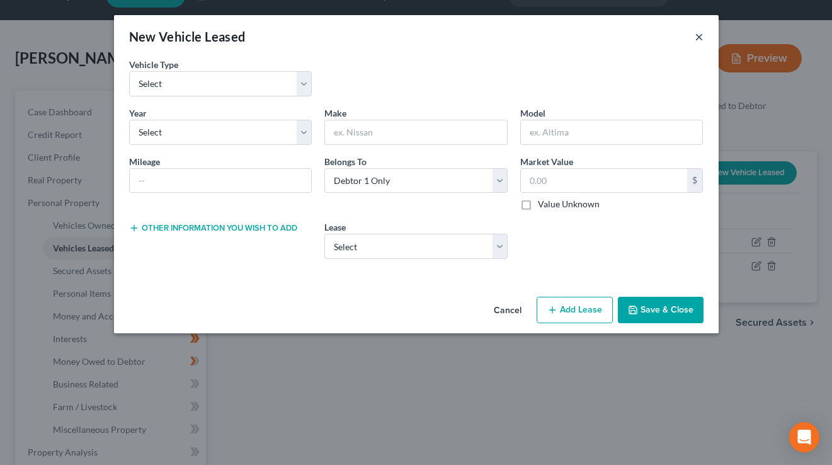
click at [702, 34] on button "×" at bounding box center [699, 36] width 9 height 15
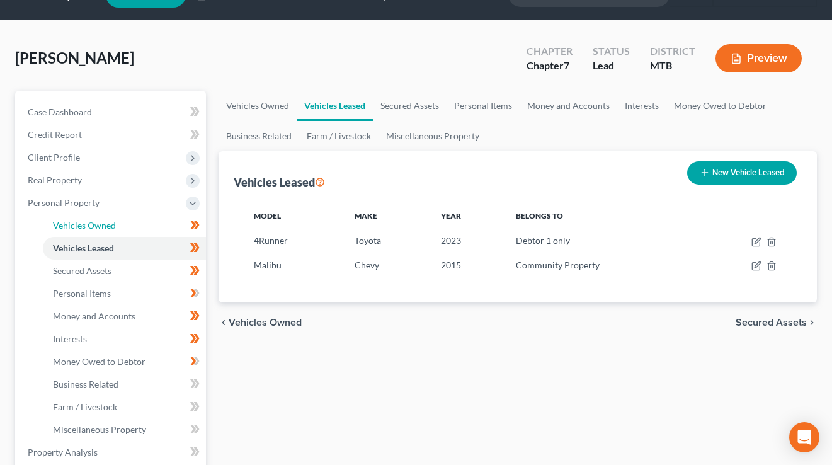
click at [91, 223] on span "Vehicles Owned" at bounding box center [84, 225] width 63 height 11
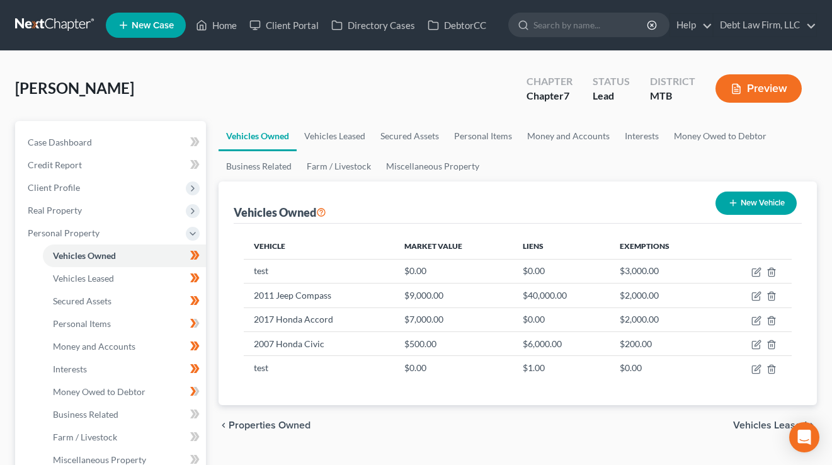
scroll to position [18, 0]
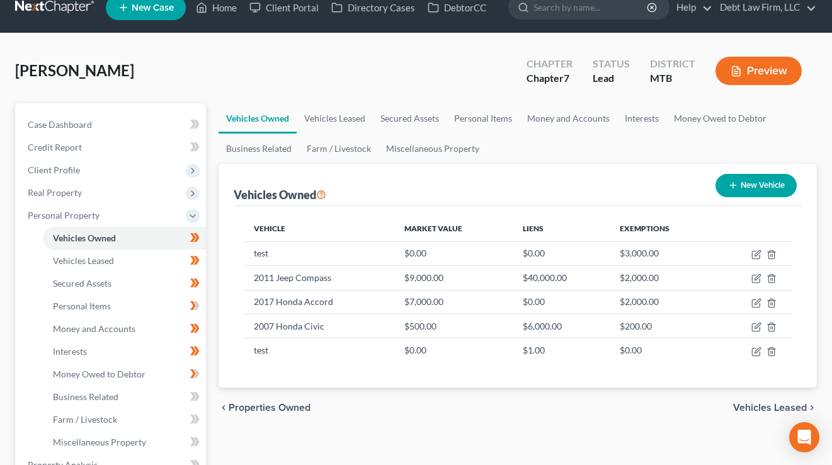
click at [763, 180] on button "New Vehicle" at bounding box center [756, 185] width 81 height 23
select select "0"
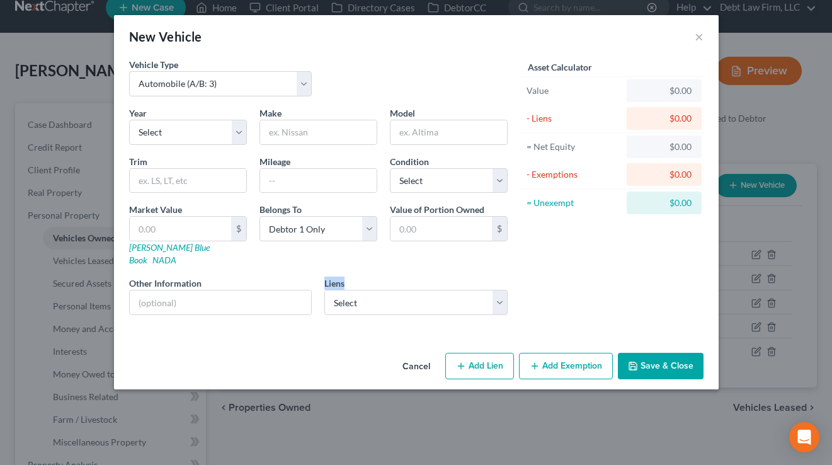
drag, startPoint x: 353, startPoint y: 268, endPoint x: 323, endPoint y: 271, distance: 29.7
click at [323, 277] on div "Liens Select PayUS - $130,090.00 [PERSON_NAME] Fargo Bank Auto - $500.00 Test -…" at bounding box center [416, 296] width 196 height 38
click at [409, 290] on select "Select PayUS - $130,090.00 [PERSON_NAME] Fargo Bank Auto - $500.00 Test - $0.00…" at bounding box center [415, 302] width 183 height 25
select select "1"
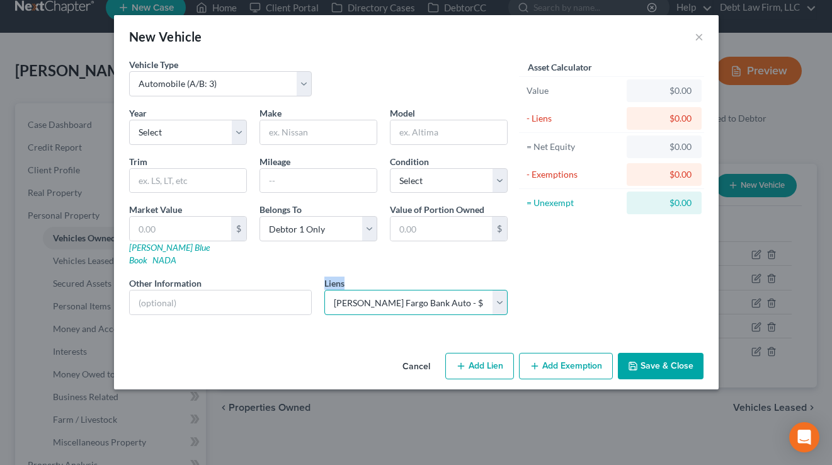
click at [324, 290] on select "Select PayUS - $130,090.00 [PERSON_NAME] Fargo Bank Auto - $500.00 Test - $0.00…" at bounding box center [415, 302] width 183 height 25
select select
select select "3"
select select "0"
select select "2"
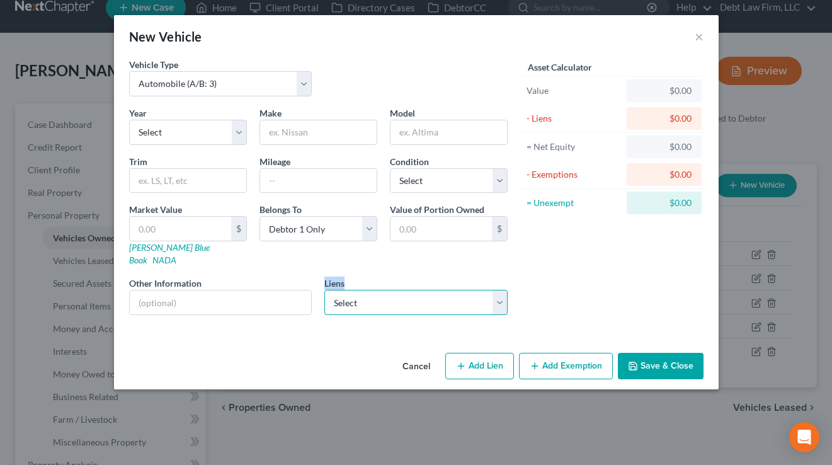
select select "1"
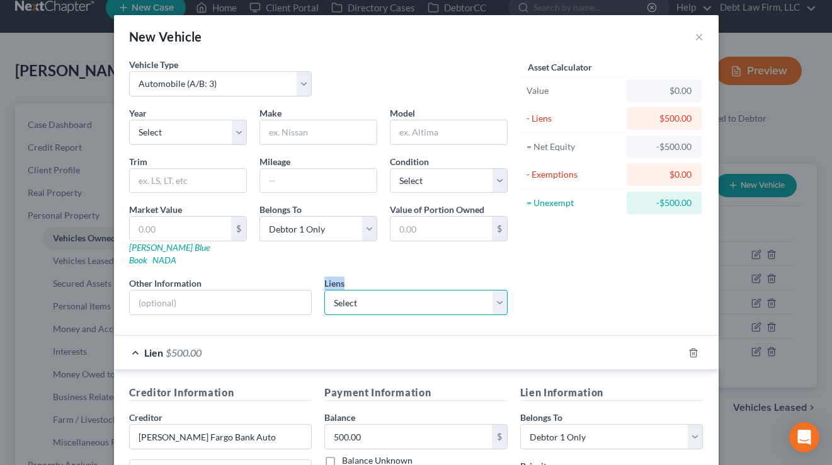
scroll to position [224, 0]
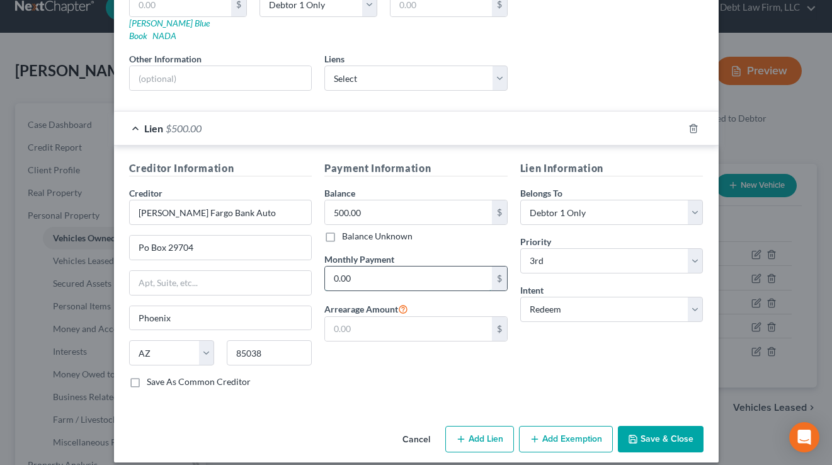
click at [390, 275] on input "0.00" at bounding box center [408, 278] width 167 height 24
click at [517, 332] on div "Lien Information Belongs To * Select Debtor 1 Only Debtor 2 Only Debtor 1 And D…" at bounding box center [612, 279] width 196 height 237
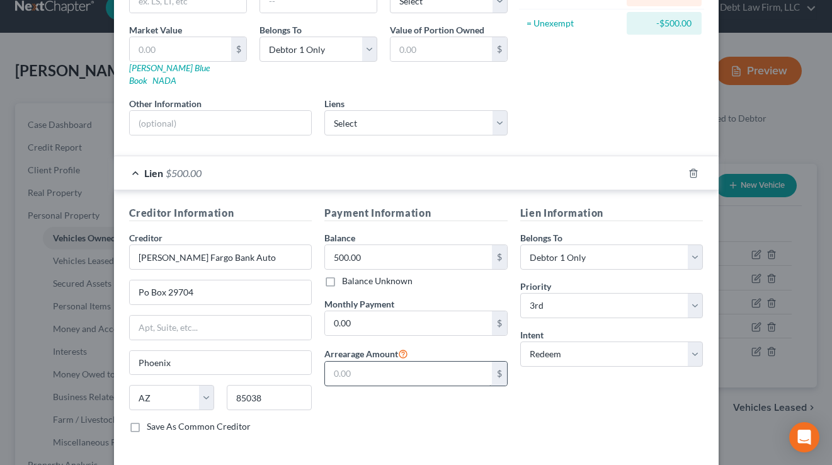
scroll to position [0, 0]
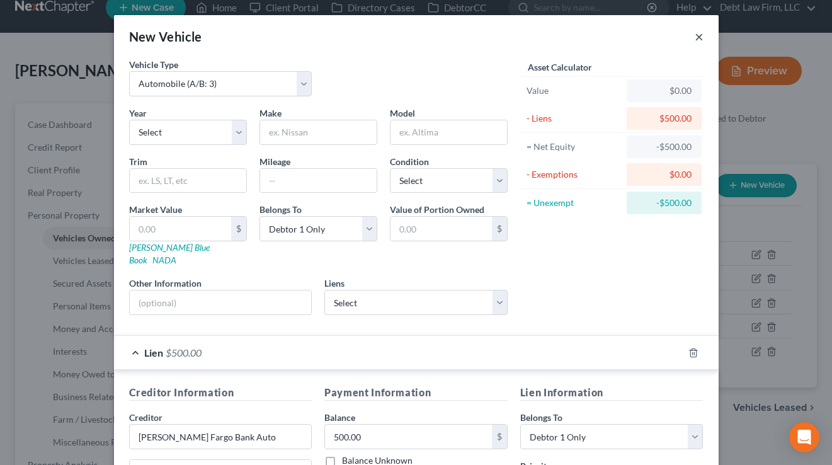
click at [699, 35] on button "×" at bounding box center [699, 36] width 9 height 15
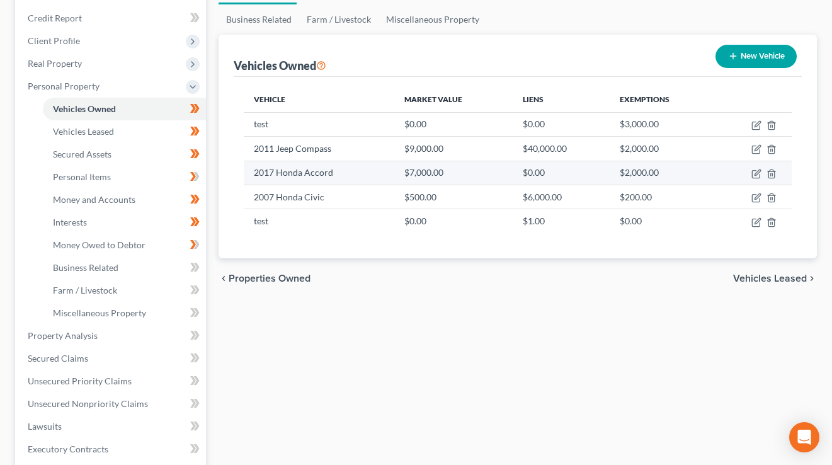
scroll to position [231, 0]
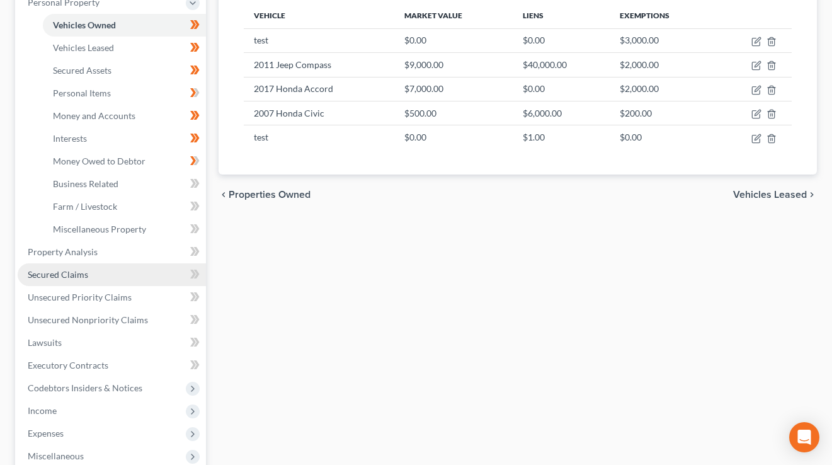
click at [79, 275] on span "Secured Claims" at bounding box center [58, 274] width 60 height 11
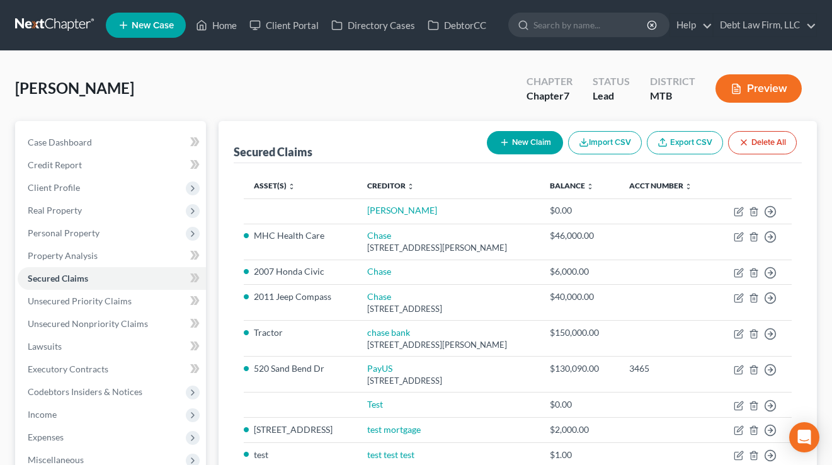
click at [534, 151] on button "New Claim" at bounding box center [525, 142] width 76 height 23
select select "0"
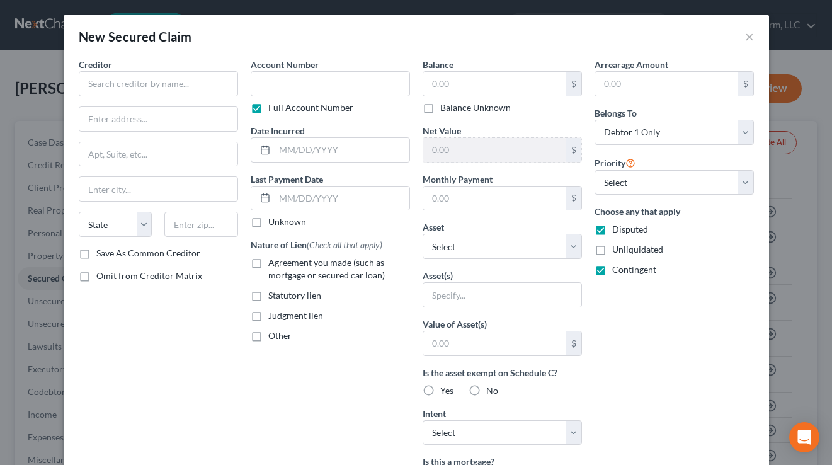
scroll to position [76, 0]
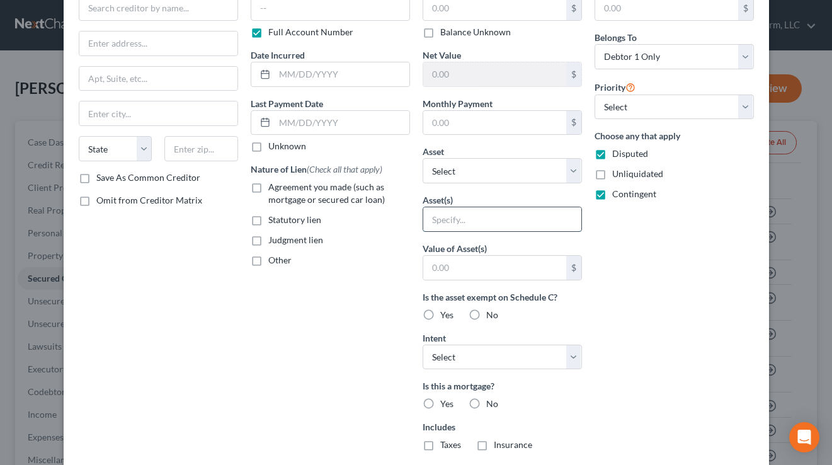
click at [474, 222] on input "text" at bounding box center [502, 219] width 158 height 24
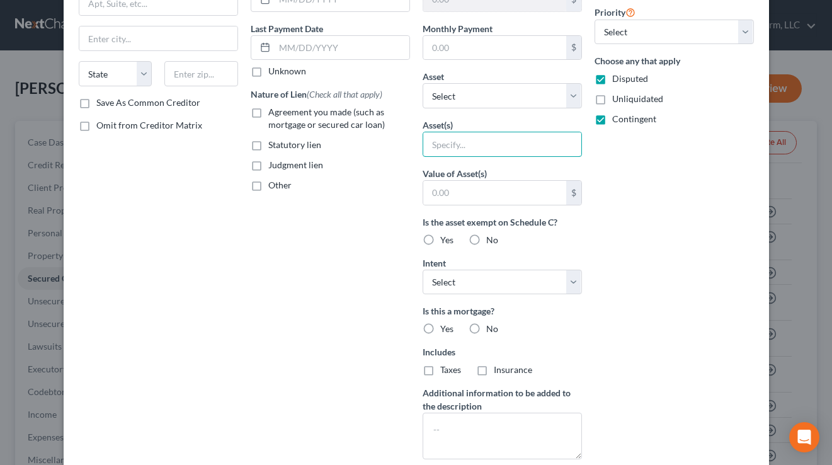
scroll to position [56, 0]
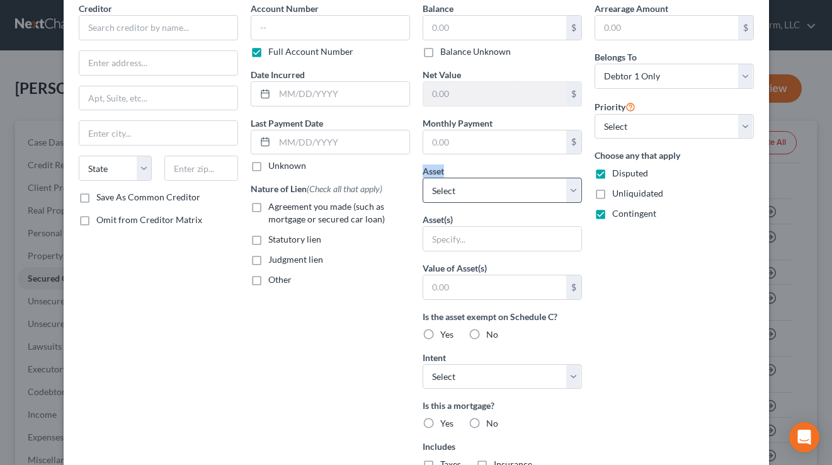
click at [425, 171] on div "Asset * Select Other Multiple Assets (Assigned for Creditor Benefit [DATE]) - $…" at bounding box center [502, 183] width 159 height 38
click at [456, 180] on select "Select Other Multiple Assets (Assigned for Creditor Benefit [DATE]) - $0.0 520 …" at bounding box center [502, 190] width 159 height 25
click at [476, 188] on select "Select Other Multiple Assets (Assigned for Creditor Benefit [DATE]) - $0.0 520 …" at bounding box center [502, 190] width 159 height 25
click at [423, 178] on select "Select Other Multiple Assets (Assigned for Creditor Benefit [DATE]) - $0.0 520 …" at bounding box center [502, 190] width 159 height 25
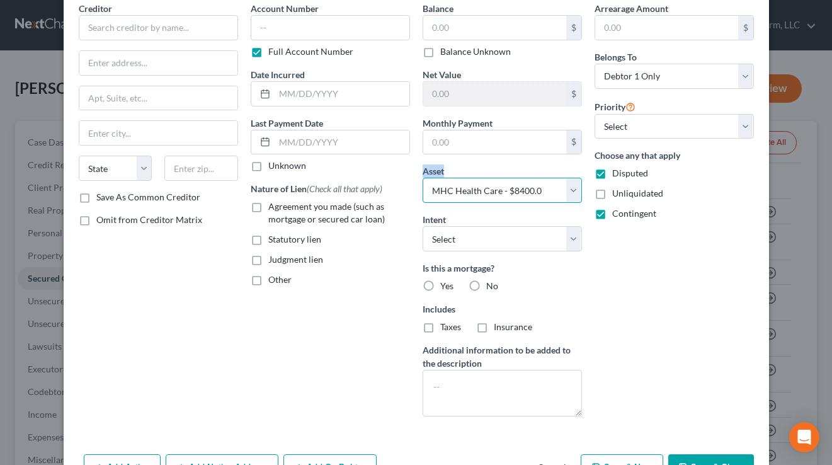
click at [478, 188] on select "Select Other Multiple Assets (Assigned for Creditor Benefit [DATE]) - $0.0 520 …" at bounding box center [502, 190] width 159 height 25
select select "17"
click at [423, 178] on select "Select Other Multiple Assets (Assigned for Creditor Benefit [DATE]) - $0.0 520 …" at bounding box center [502, 190] width 159 height 25
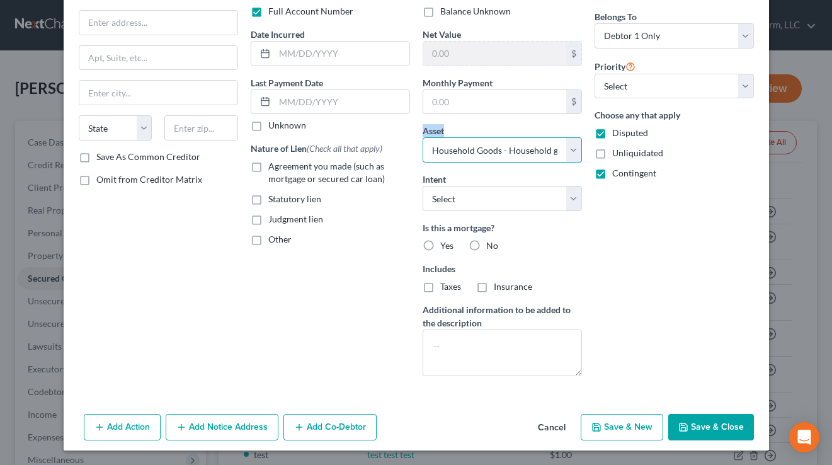
scroll to position [0, 0]
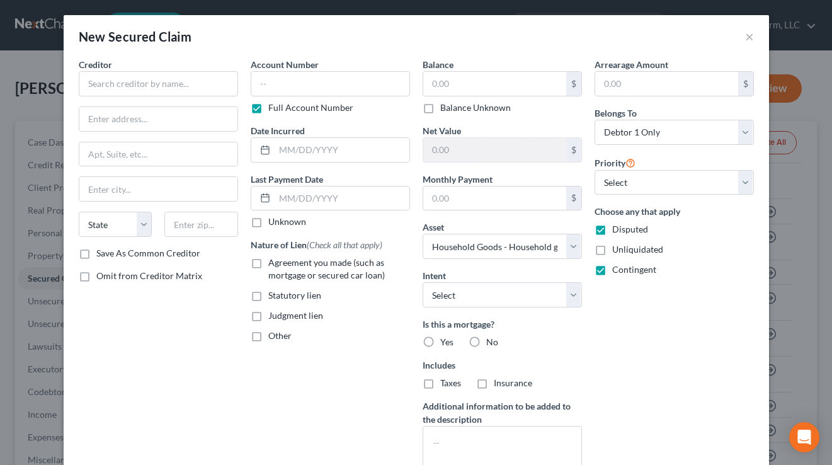
click at [753, 33] on div "New Secured Claim ×" at bounding box center [416, 36] width 705 height 43
click at [748, 37] on button "×" at bounding box center [749, 36] width 9 height 15
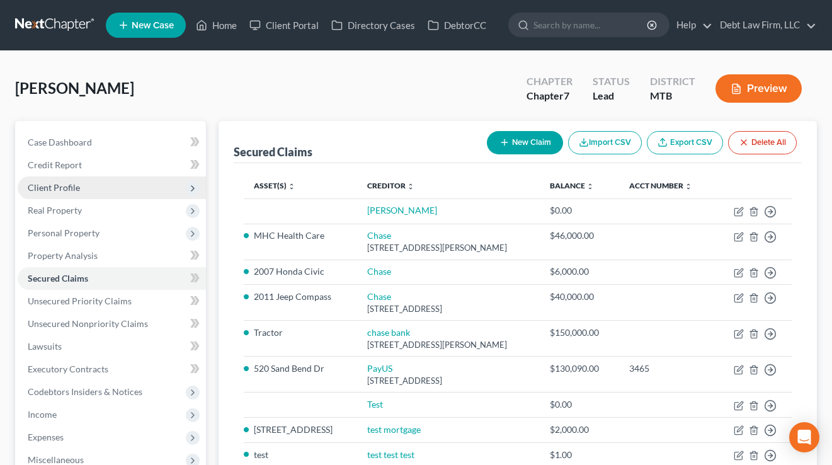
click at [101, 187] on span "Client Profile" at bounding box center [112, 187] width 188 height 23
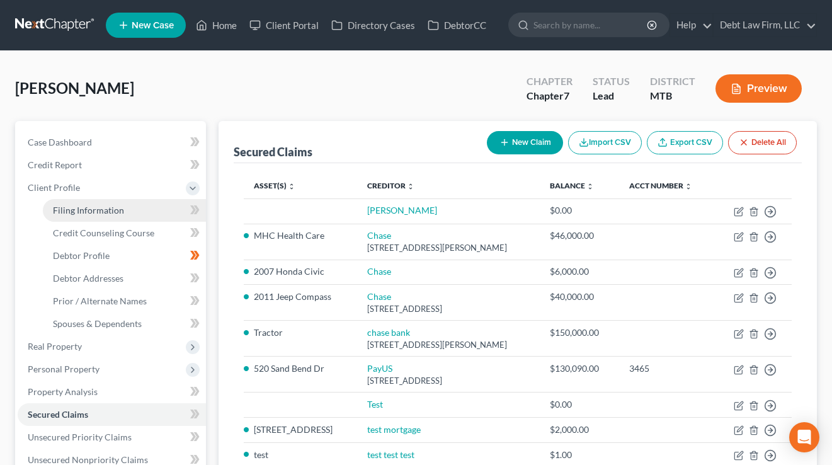
click at [98, 211] on span "Filing Information" at bounding box center [88, 210] width 71 height 11
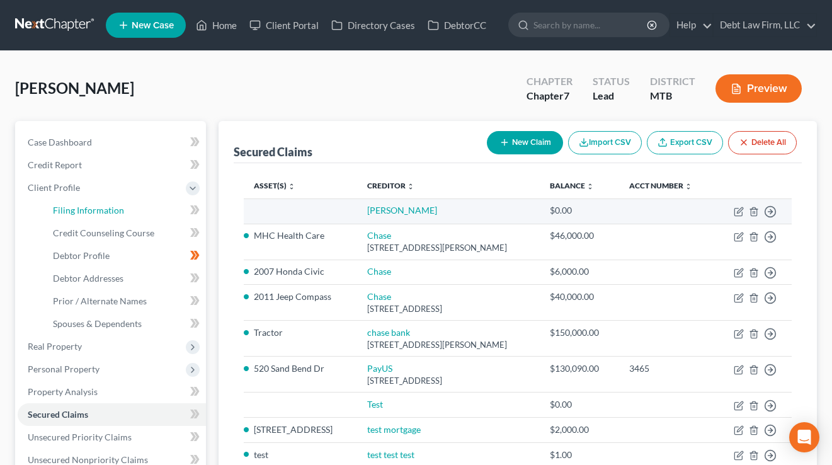
select select "1"
select select "0"
select select "47"
select select "8"
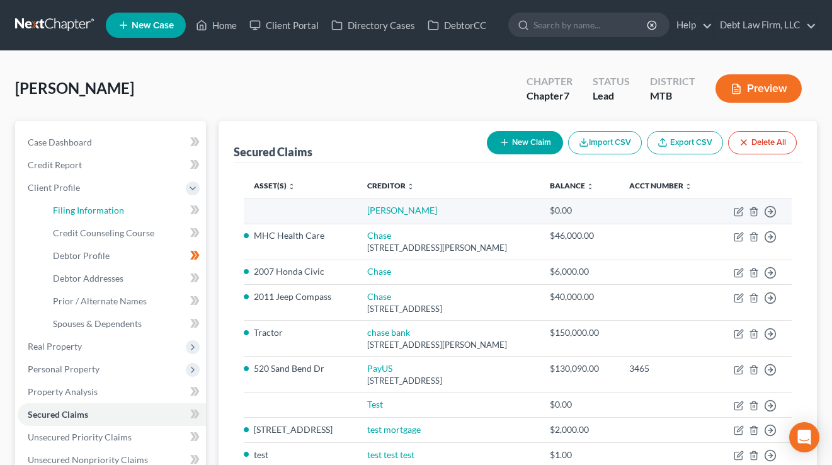
select select "0"
select select "14"
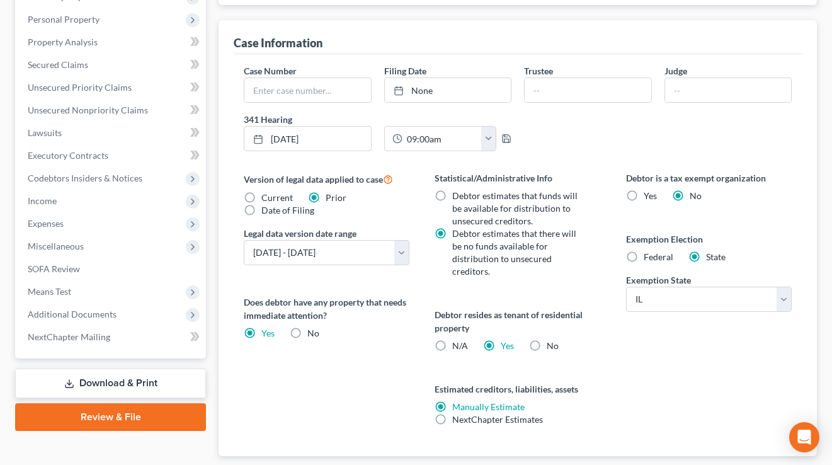
scroll to position [428, 0]
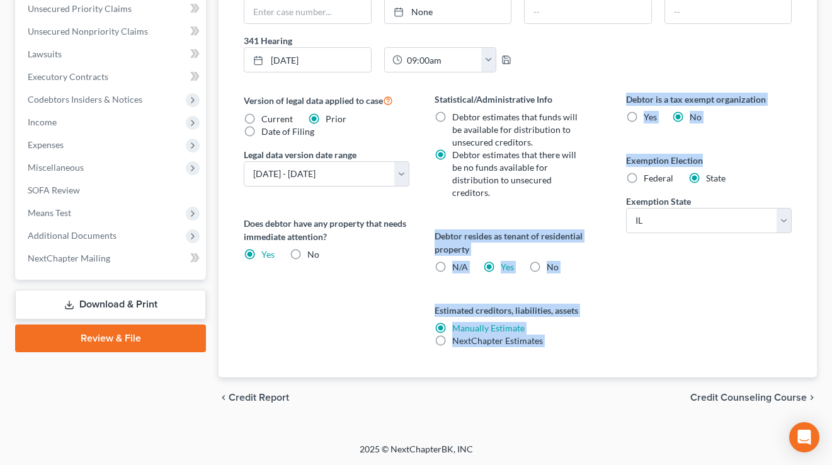
drag, startPoint x: 717, startPoint y: 166, endPoint x: 613, endPoint y: 165, distance: 103.9
click at [613, 165] on div "Version of legal data applied to case Current Prior Date of Filing Legal data v…" at bounding box center [517, 235] width 573 height 285
click at [613, 165] on div "Statistical/Administrative Info Debtor estimates that funds will be available f…" at bounding box center [517, 235] width 191 height 285
click at [644, 179] on label "Federal" at bounding box center [659, 178] width 30 height 13
click at [649, 179] on input "Federal" at bounding box center [653, 176] width 8 height 8
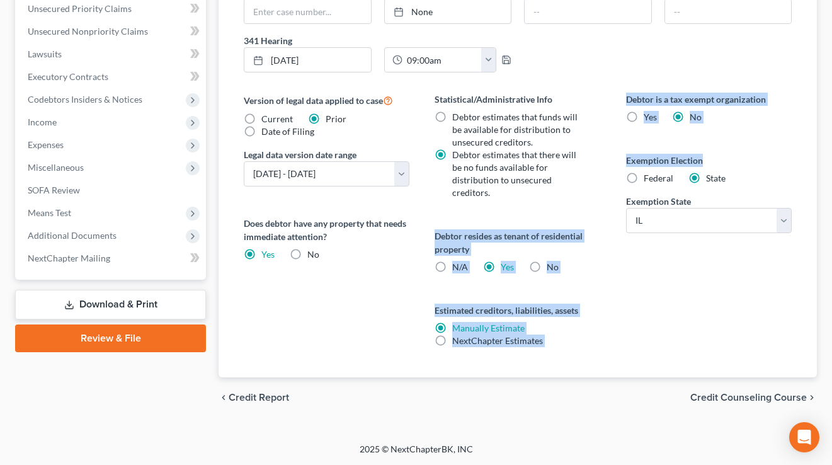
radio input "true"
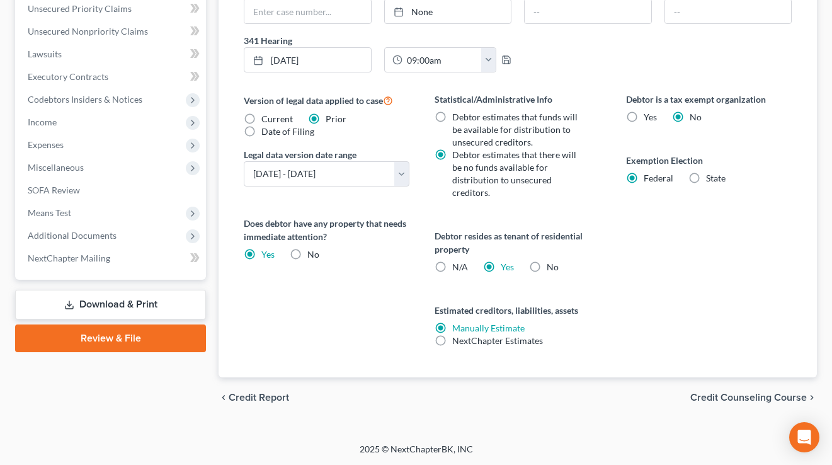
click at [706, 177] on label "State" at bounding box center [716, 178] width 20 height 13
click at [711, 177] on input "State" at bounding box center [715, 176] width 8 height 8
radio input "true"
radio input "false"
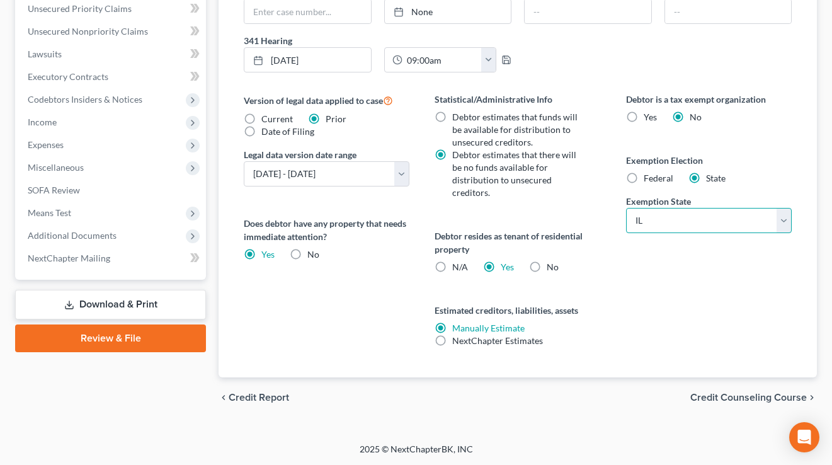
click at [671, 226] on select "State [US_STATE] AK AR AZ CA CO CT DE DC [GEOGRAPHIC_DATA] [GEOGRAPHIC_DATA] GU…" at bounding box center [709, 220] width 166 height 25
select select "27"
click at [626, 208] on select "State [US_STATE] AK AR AZ CA CO CT DE DC [GEOGRAPHIC_DATA] [GEOGRAPHIC_DATA] GU…" at bounding box center [709, 220] width 166 height 25
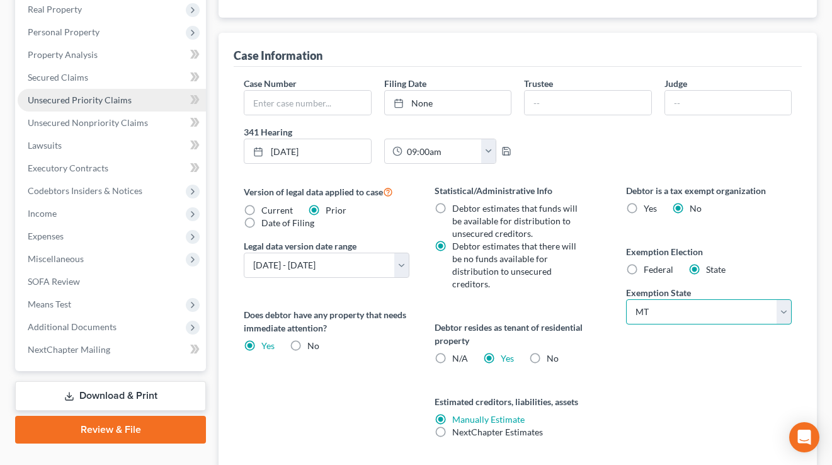
scroll to position [264, 0]
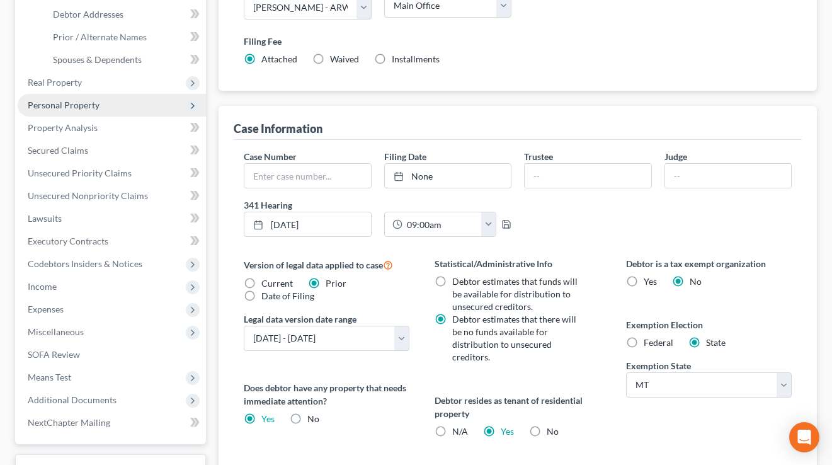
click at [64, 104] on span "Personal Property" at bounding box center [64, 105] width 72 height 11
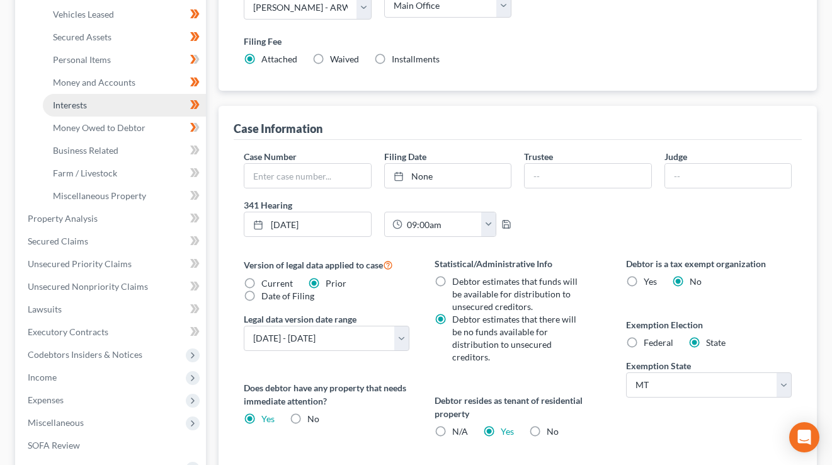
scroll to position [154, 0]
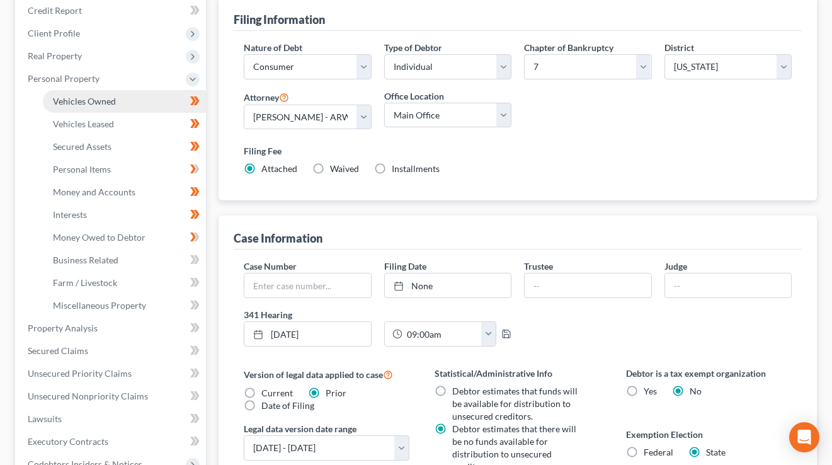
click at [104, 100] on span "Vehicles Owned" at bounding box center [84, 101] width 63 height 11
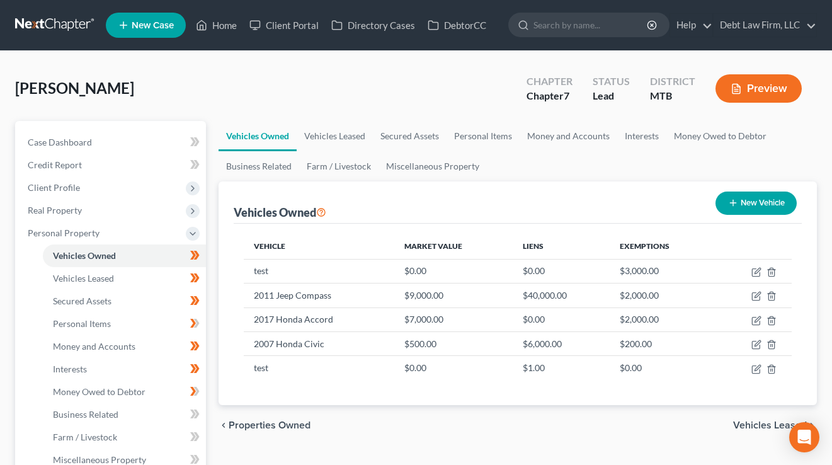
click at [747, 203] on button "New Vehicle" at bounding box center [756, 202] width 81 height 23
select select "0"
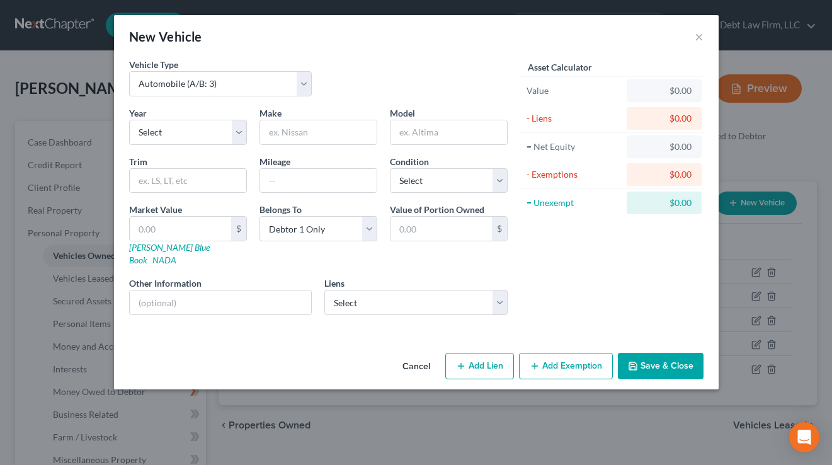
click at [560, 353] on button "Add Exemption" at bounding box center [566, 366] width 94 height 26
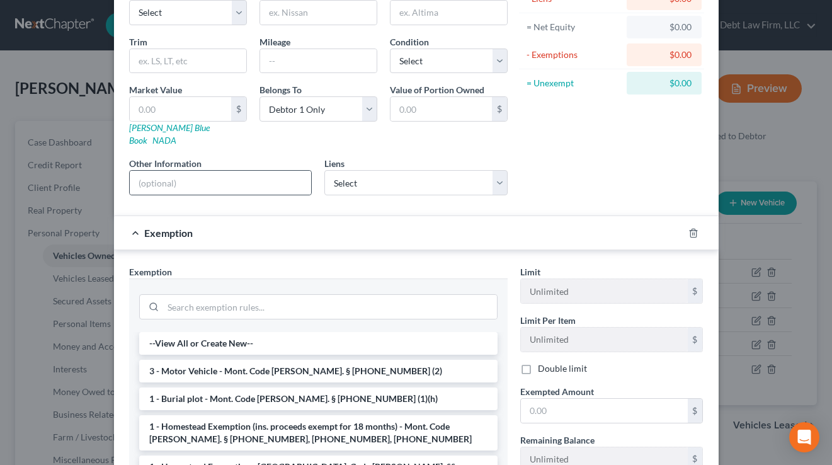
scroll to position [265, 0]
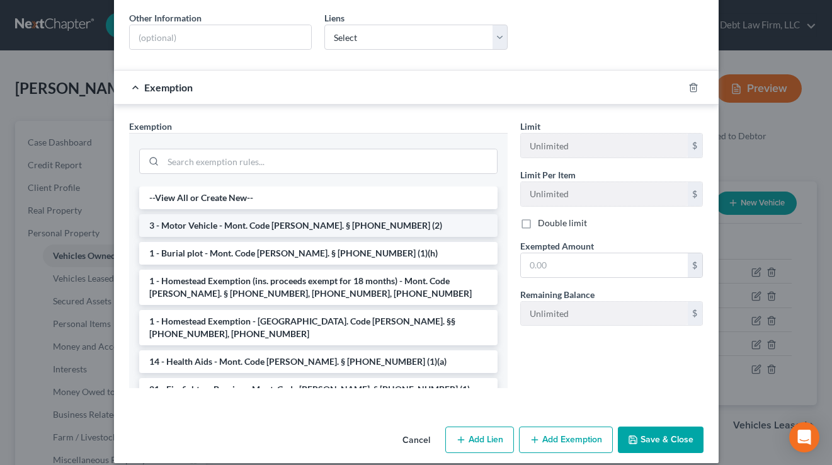
click at [232, 214] on li "3 - Motor Vehicle - Mont. Code [PERSON_NAME]. § [PHONE_NUMBER] (2)" at bounding box center [318, 225] width 358 height 23
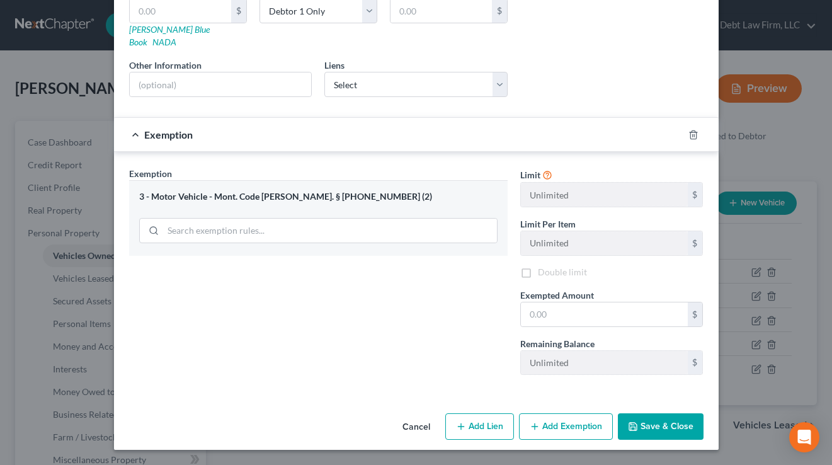
scroll to position [205, 0]
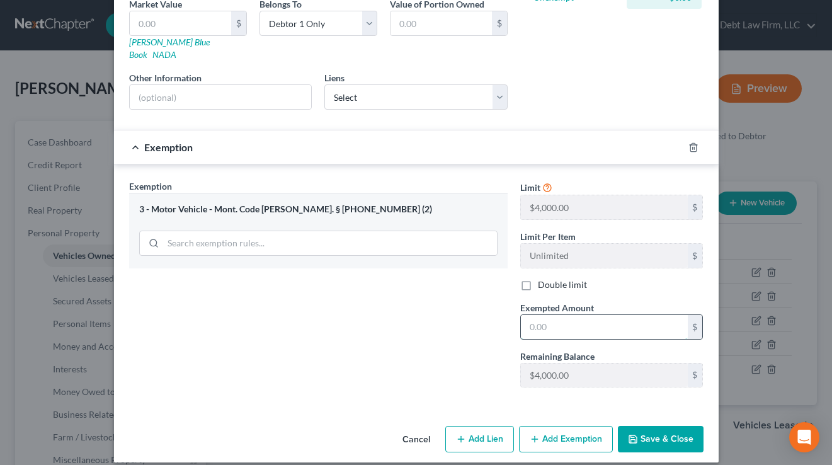
click at [561, 315] on input "text" at bounding box center [604, 327] width 167 height 24
drag, startPoint x: 604, startPoint y: 345, endPoint x: 577, endPoint y: 312, distance: 42.5
click at [518, 350] on div "Remaining Balance $4,000.00 $" at bounding box center [612, 369] width 196 height 38
click at [577, 315] on input "text" at bounding box center [604, 327] width 167 height 24
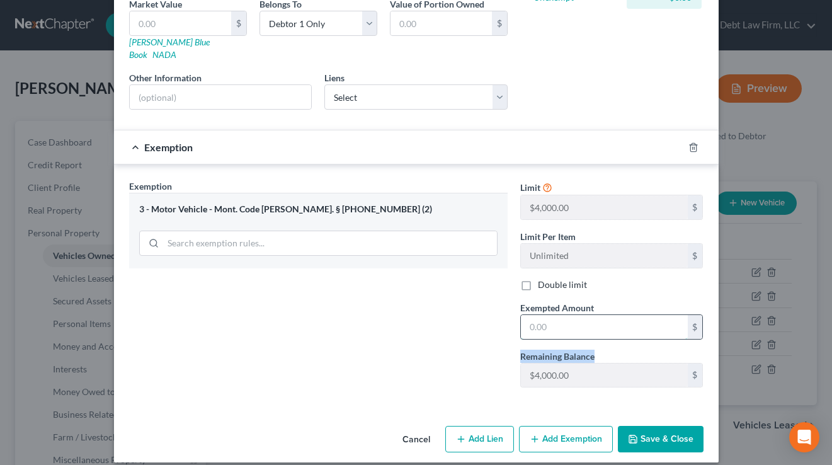
click at [536, 316] on input "text" at bounding box center [604, 327] width 167 height 24
type input "2000"
click at [423, 326] on div "Exemption Set must be selected for CA. Exemption * 3 - Motor Vehicle - Mont. Co…" at bounding box center [318, 289] width 391 height 218
click at [499, 360] on div "Exemption Set must be selected for CA. Exemption * 3 - Motor Vehicle - Mont. Co…" at bounding box center [416, 289] width 587 height 219
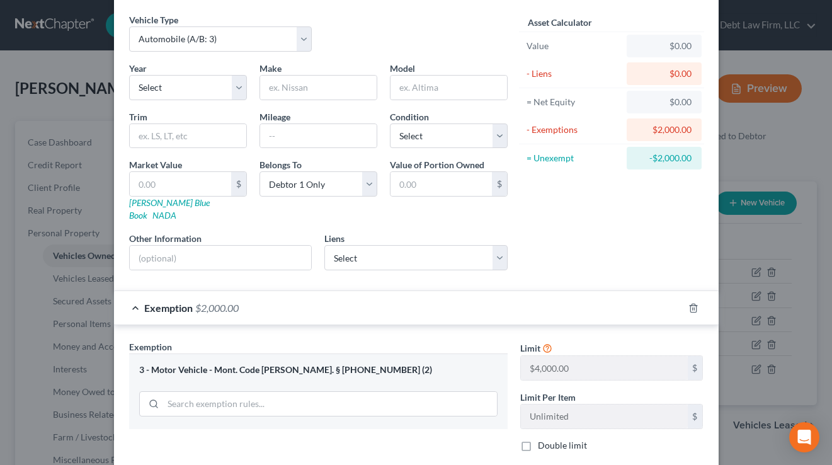
scroll to position [0, 0]
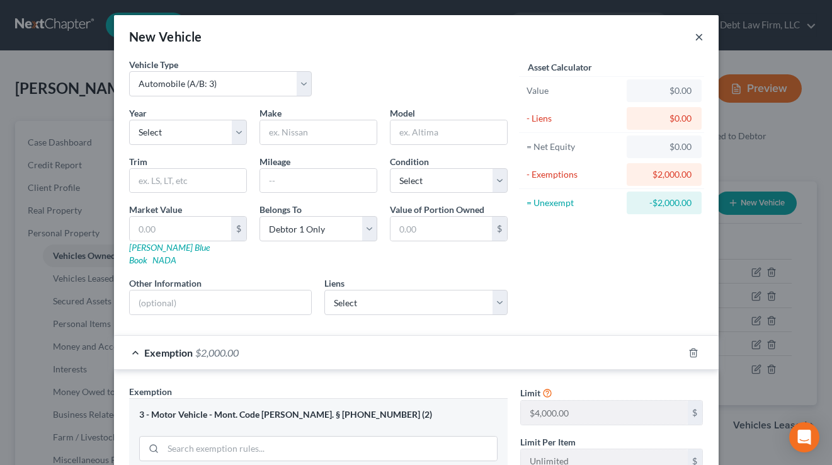
click at [697, 33] on button "×" at bounding box center [699, 36] width 9 height 15
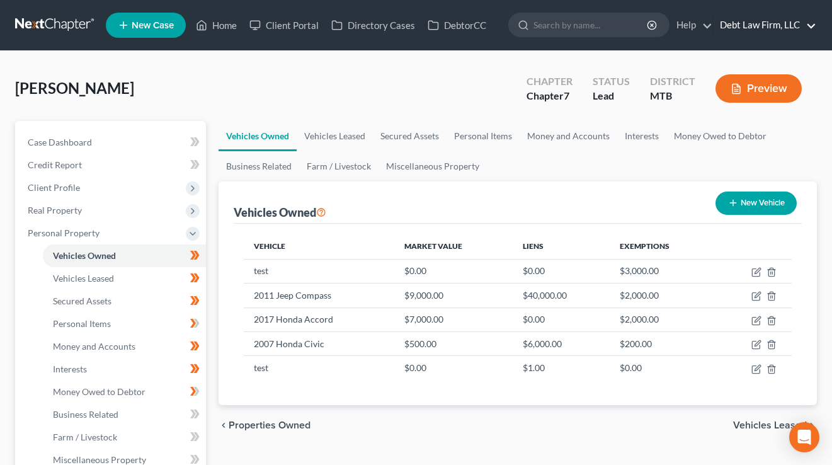
click at [759, 27] on link "Debt Law Firm, LLC" at bounding box center [765, 25] width 103 height 23
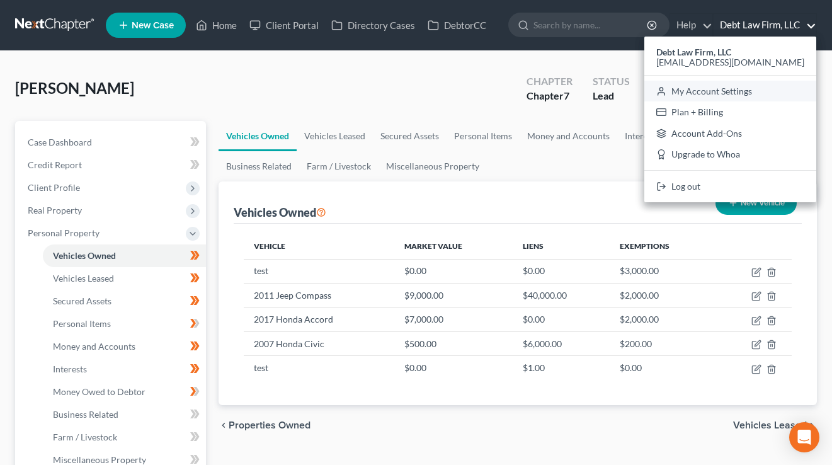
click at [751, 86] on link "My Account Settings" at bounding box center [730, 91] width 172 height 21
select select "61"
select select "24"
select select "36"
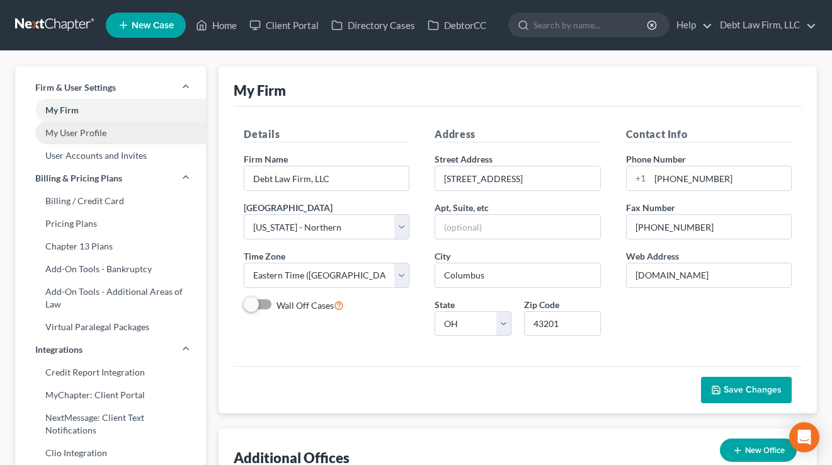
click at [98, 142] on link "My User Profile" at bounding box center [110, 133] width 191 height 23
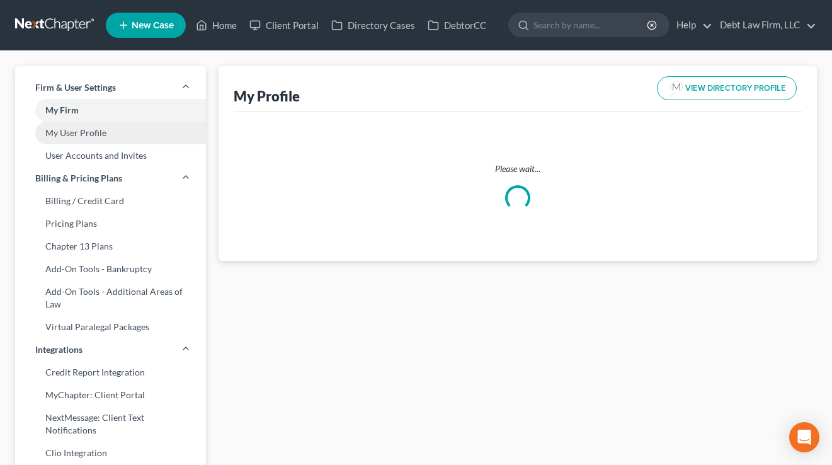
select select "36"
select select "61"
select select "attorney"
select select "0"
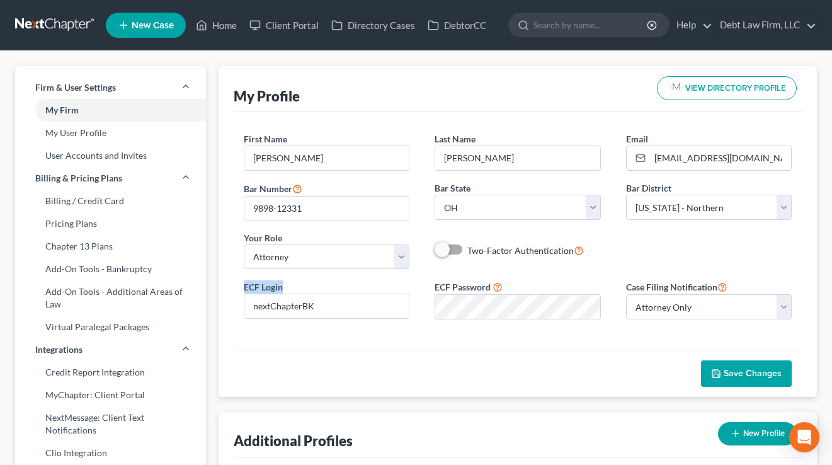
drag, startPoint x: 285, startPoint y: 285, endPoint x: 230, endPoint y: 282, distance: 55.5
click at [230, 282] on div "My Profile VIEW DIRECTORY PROFILE First Name * Atticus M. Last Name * [PERSON_N…" at bounding box center [518, 231] width 598 height 331
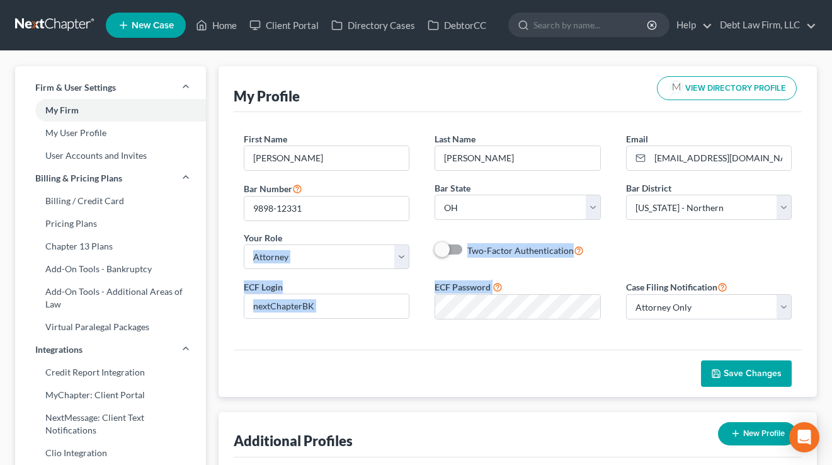
drag, startPoint x: 515, startPoint y: 288, endPoint x: 429, endPoint y: 275, distance: 87.3
click at [429, 275] on form "First Name * Atticus M. Last Name * [PERSON_NAME] Email * [EMAIL_ADDRESS][DOMAI…" at bounding box center [518, 230] width 548 height 197
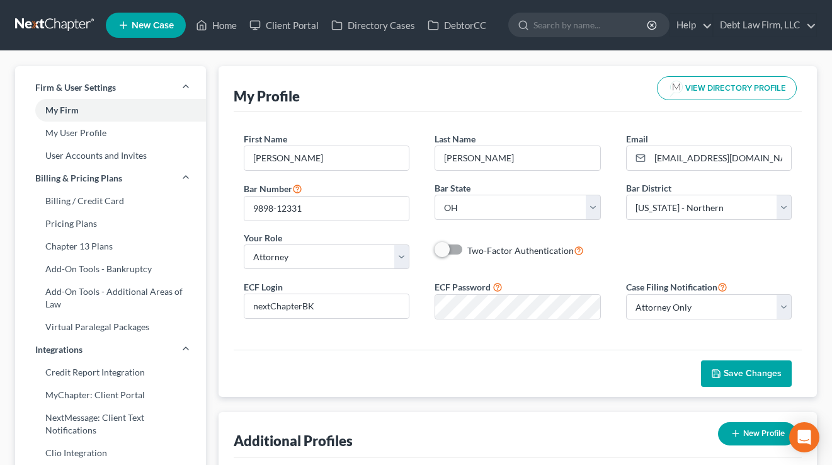
click at [427, 275] on div "First Name * Atticus M. Last Name * [PERSON_NAME] Email * [EMAIL_ADDRESS][DOMAI…" at bounding box center [517, 205] width 573 height 147
click at [215, 33] on link "Home" at bounding box center [217, 25] width 54 height 23
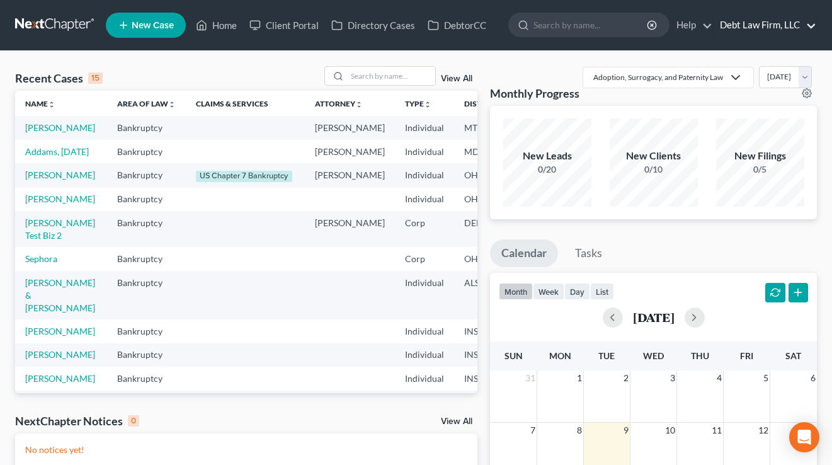
click at [784, 22] on link "Debt Law Firm, LLC" at bounding box center [765, 25] width 103 height 23
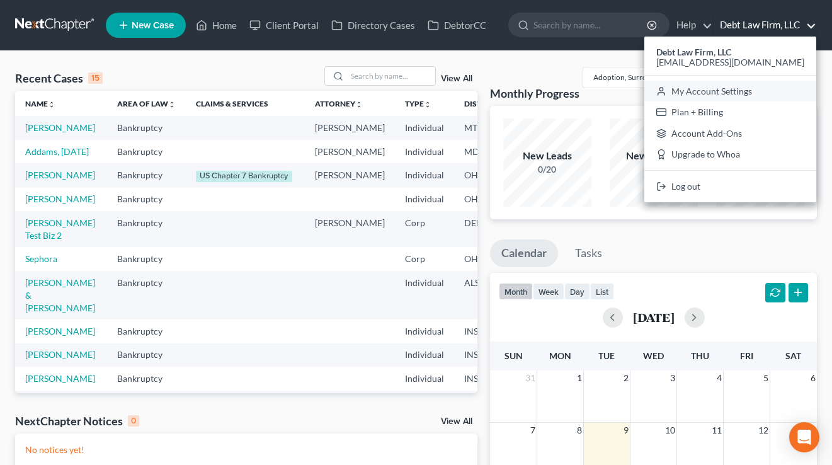
click at [748, 100] on link "My Account Settings" at bounding box center [730, 91] width 172 height 21
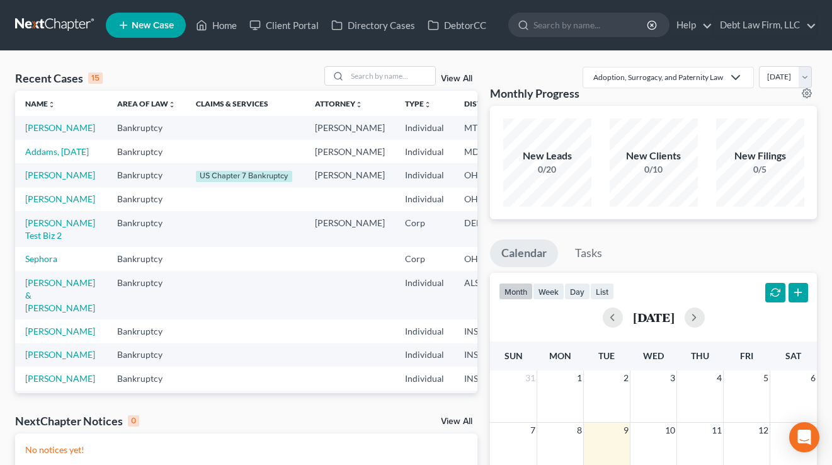
select select "61"
select select "24"
select select "36"
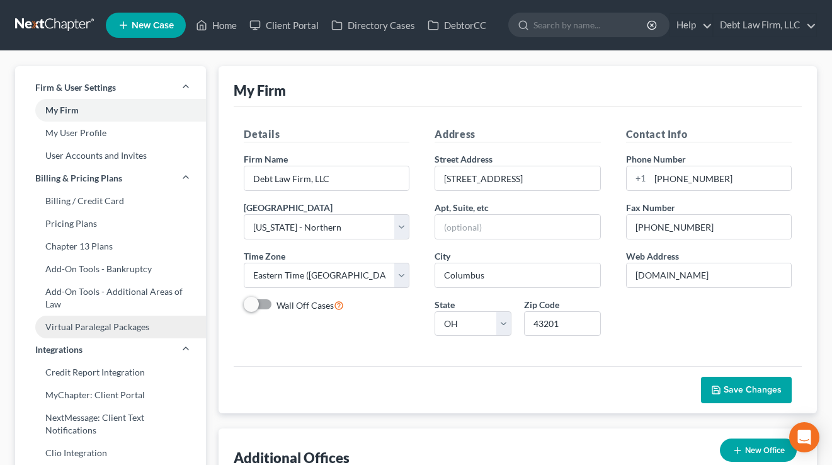
click at [98, 331] on link "Virtual Paralegal Packages" at bounding box center [110, 327] width 191 height 23
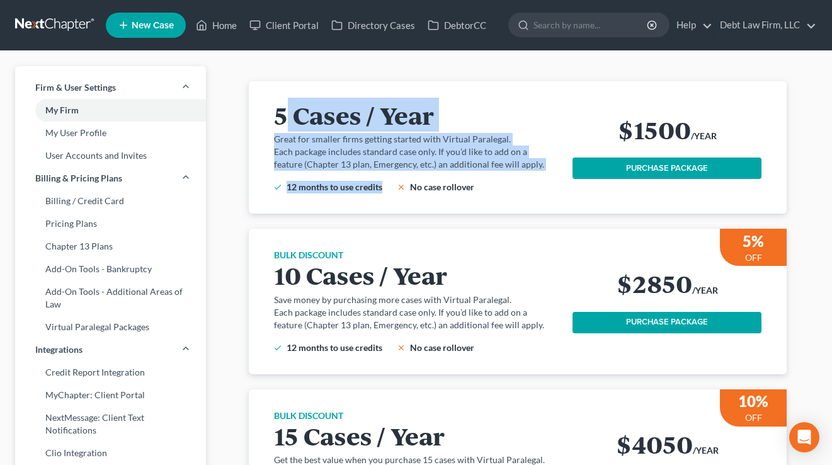
drag, startPoint x: 515, startPoint y: 177, endPoint x: 278, endPoint y: 102, distance: 247.8
click at [278, 102] on div "5 Cases / Year Great for smaller firms getting started with Virtual Paralegal. …" at bounding box center [423, 147] width 299 height 92
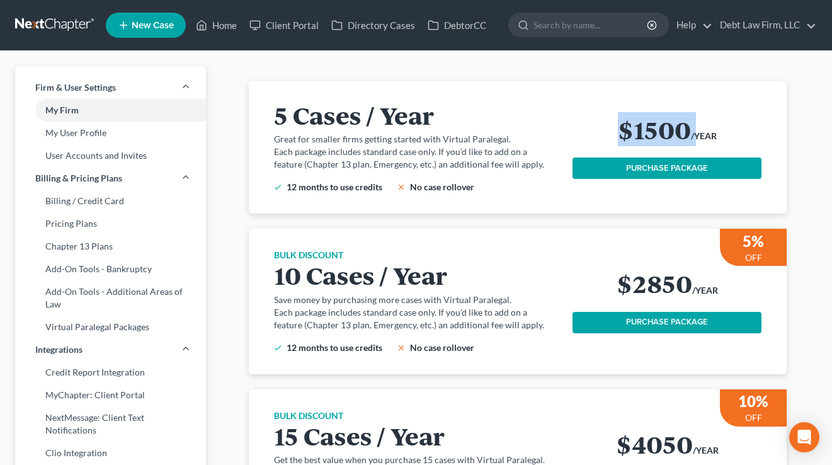
drag, startPoint x: 726, startPoint y: 127, endPoint x: 615, endPoint y: 118, distance: 111.2
click at [615, 118] on div "$1500 /YEAR" at bounding box center [667, 131] width 189 height 31
click at [765, 135] on div "5 Cases / Year Great for smaller firms getting started with Virtual Paralegal. …" at bounding box center [518, 147] width 508 height 132
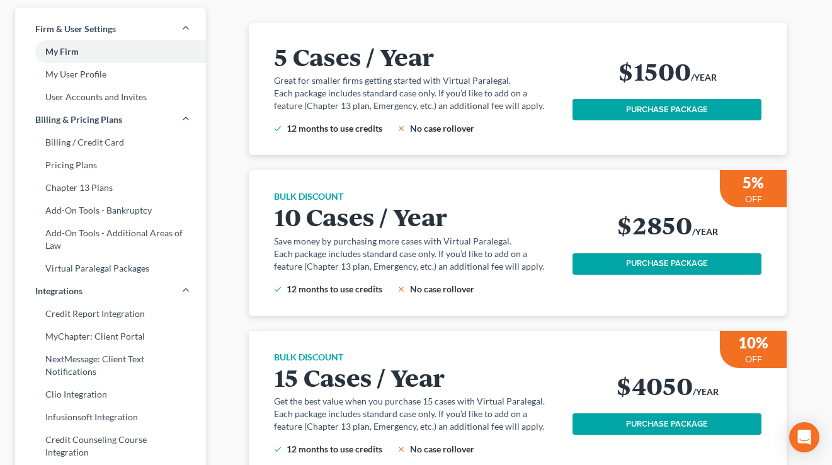
scroll to position [65, 0]
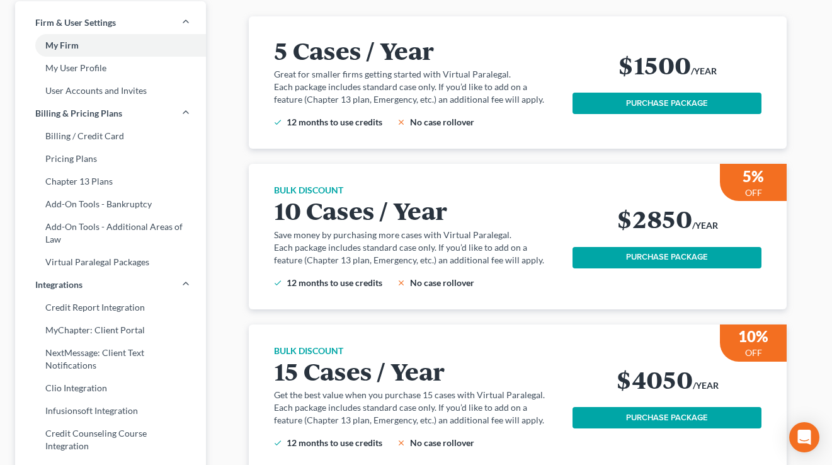
drag, startPoint x: 472, startPoint y: 220, endPoint x: 270, endPoint y: 228, distance: 202.3
click at [270, 228] on div "BULK DISCOUNT 10 Cases / Year Save money by purchasing more cases with Virtual …" at bounding box center [518, 236] width 508 height 145
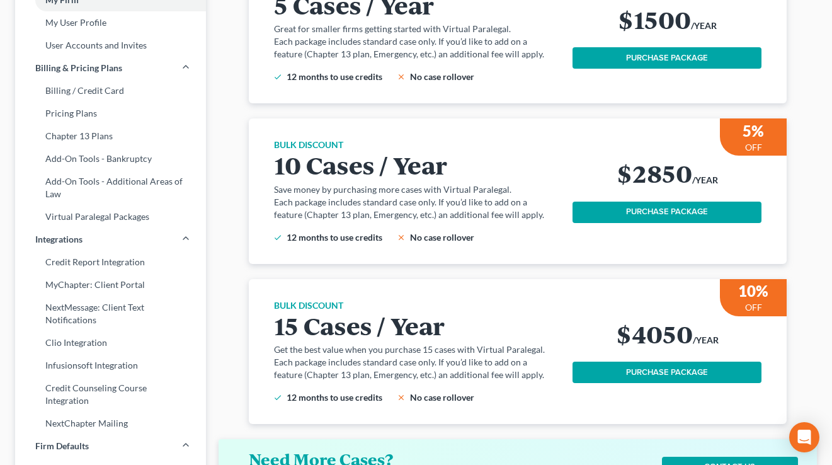
scroll to position [0, 0]
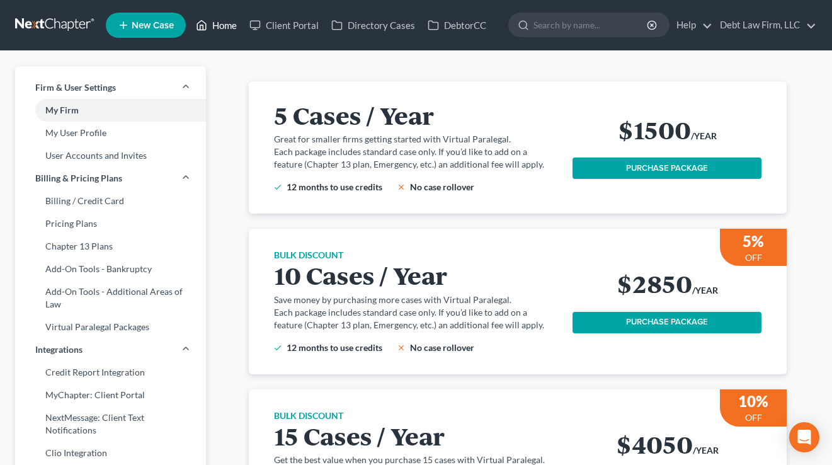
click at [237, 26] on link "Home" at bounding box center [217, 25] width 54 height 23
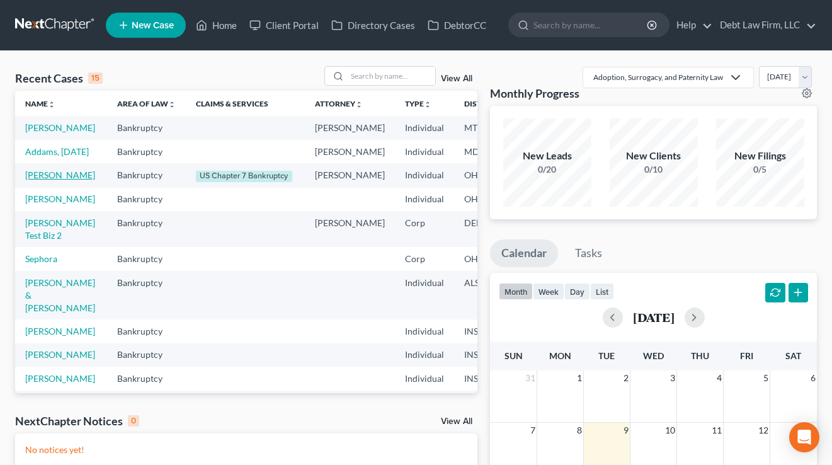
click at [40, 180] on link "[PERSON_NAME]" at bounding box center [60, 174] width 70 height 11
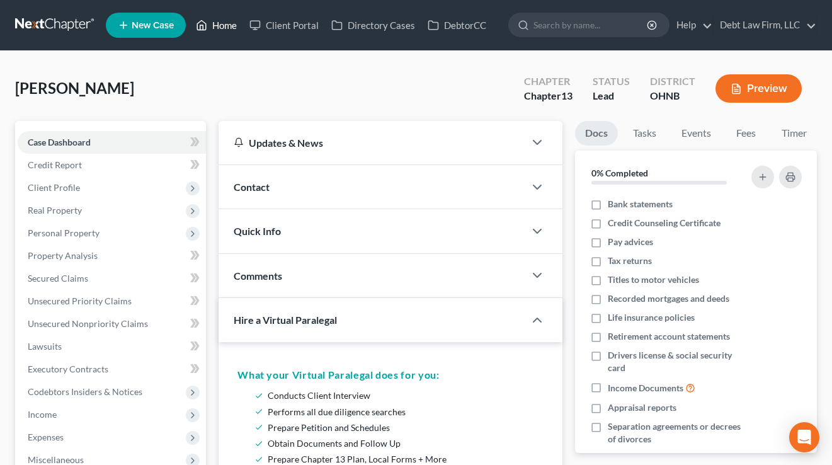
click at [214, 15] on link "Home" at bounding box center [217, 25] width 54 height 23
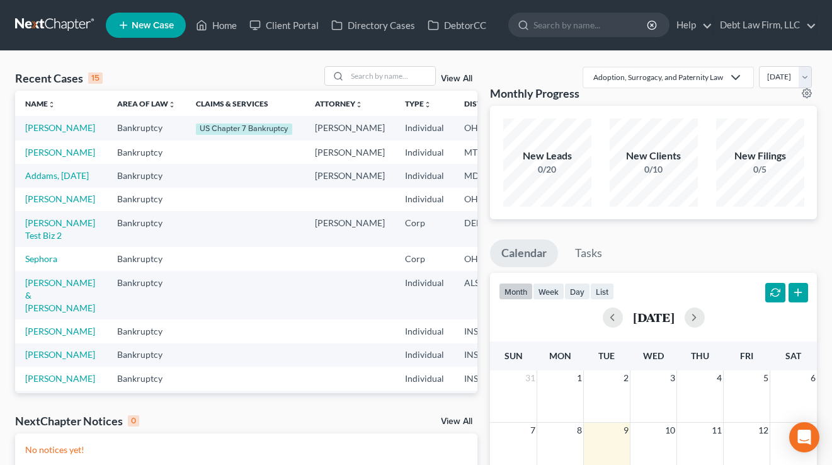
click at [755, 37] on li "Debt Law Firm, LLC Debt Law Firm, LLC [EMAIL_ADDRESS][DOMAIN_NAME] My Account S…" at bounding box center [765, 25] width 104 height 24
click at [755, 26] on link "Debt Law Firm, LLC" at bounding box center [765, 25] width 103 height 23
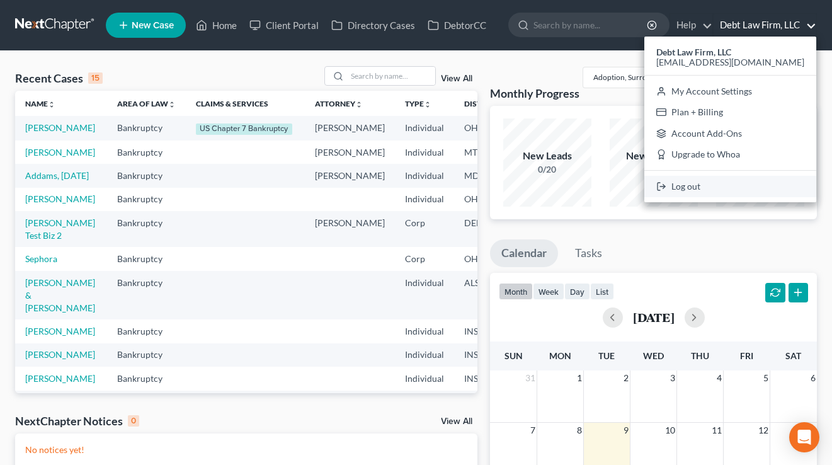
click at [728, 189] on link "Log out" at bounding box center [730, 186] width 172 height 21
